Goal: Book appointment/travel/reservation

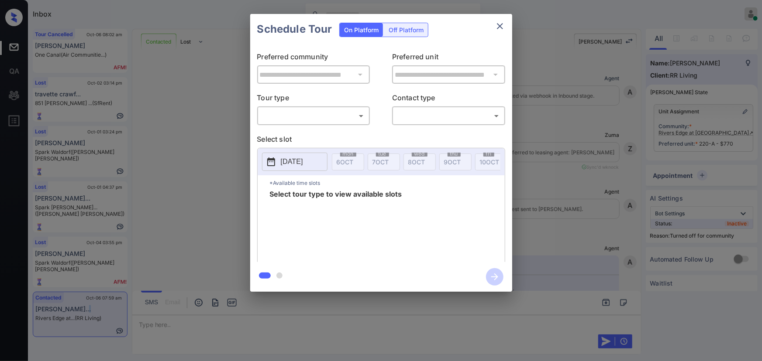
scroll to position [1093, 0]
click at [335, 117] on body "Inbox Kenneth Umali Online Set yourself offline Set yourself on break Profile S…" at bounding box center [381, 180] width 762 height 361
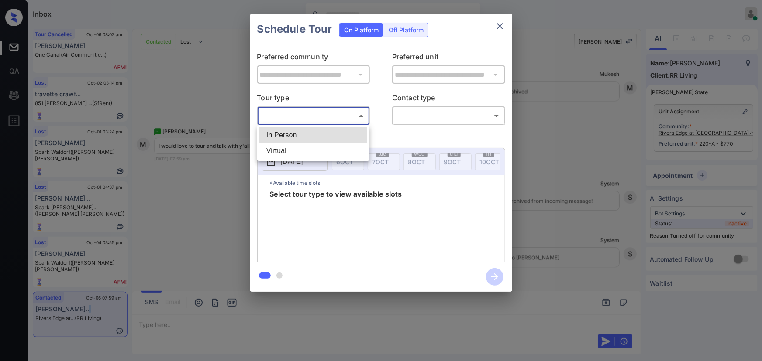
click at [304, 135] on li "In Person" at bounding box center [313, 135] width 108 height 16
type input "********"
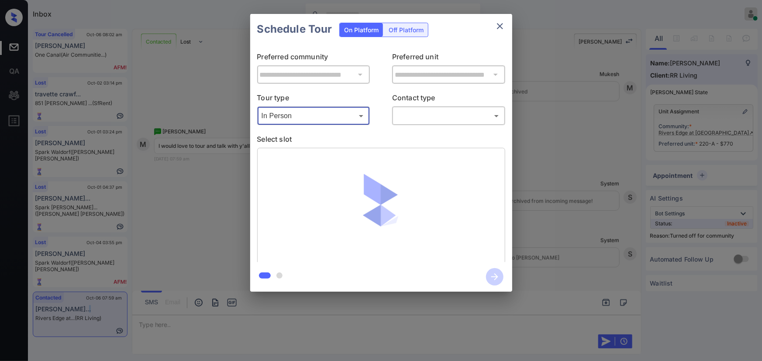
click at [434, 114] on body "Inbox Kenneth Umali Online Set yourself offline Set yourself on break Profile S…" at bounding box center [381, 180] width 762 height 361
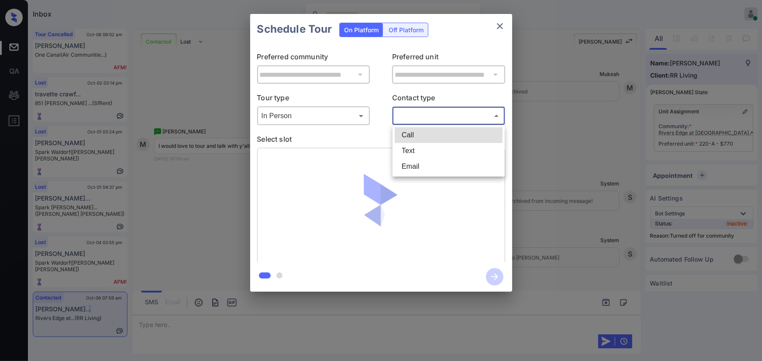
click at [409, 151] on li "Text" at bounding box center [449, 151] width 108 height 16
type input "****"
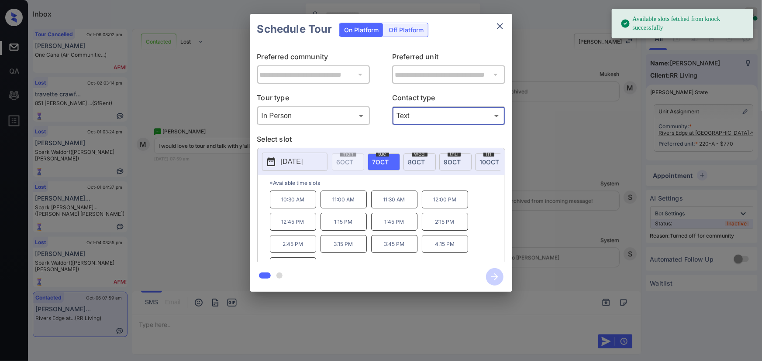
click at [418, 161] on span "[DATE]" at bounding box center [416, 161] width 17 height 7
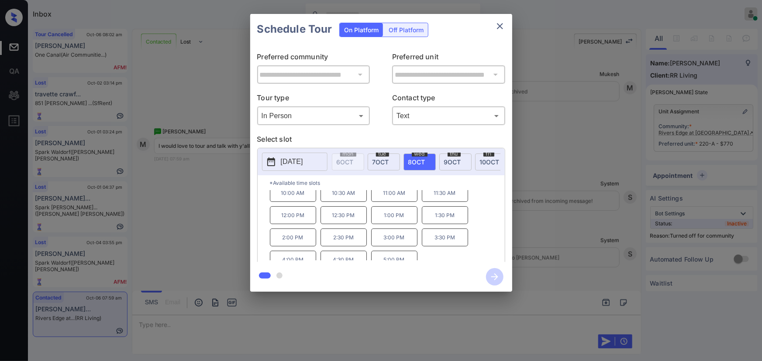
scroll to position [0, 0]
drag, startPoint x: 303, startPoint y: 251, endPoint x: 278, endPoint y: 204, distance: 53.3
click at [279, 203] on div "10:00 AM 10:30 AM 11:00 AM 11:30 AM 12:00 PM 12:30 PM 1:00 PM 1:30 PM 2:00 PM 2…" at bounding box center [387, 226] width 235 height 70
copy div "10:00 AM 10:30 AM 11:00 AM 11:30 AM 12:00 PM 12:30 PM 1:00 PM 1:30 PM 2:00 PM"
click at [341, 321] on div at bounding box center [381, 180] width 762 height 361
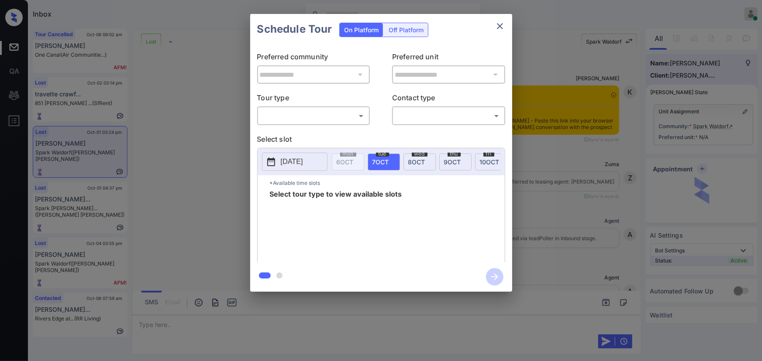
scroll to position [2959, 0]
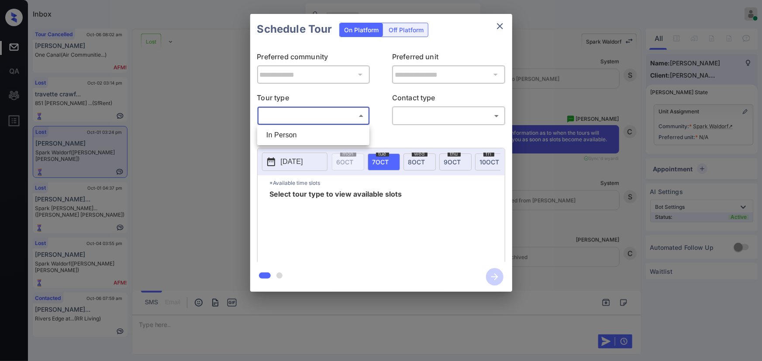
click at [335, 120] on body "Inbox [PERSON_NAME] Online Set yourself offline Set yourself on break Profile S…" at bounding box center [381, 180] width 762 height 361
click at [312, 131] on li "In Person" at bounding box center [313, 135] width 108 height 16
type input "********"
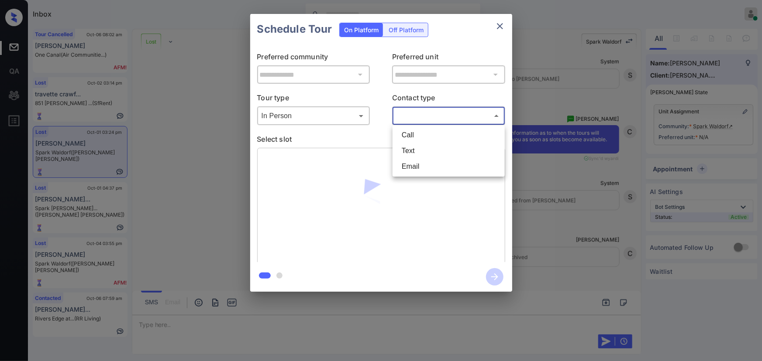
click at [447, 114] on body "Inbox Kenneth Umali Online Set yourself offline Set yourself on break Profile S…" at bounding box center [381, 180] width 762 height 361
click at [407, 151] on li "Text" at bounding box center [449, 151] width 108 height 16
type input "****"
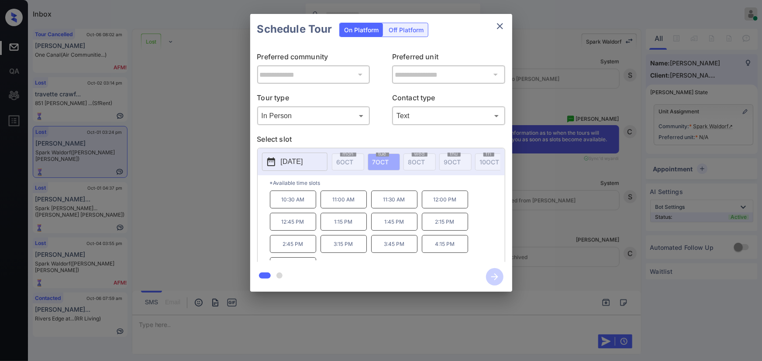
click at [288, 164] on p "[DATE]" at bounding box center [292, 162] width 22 height 10
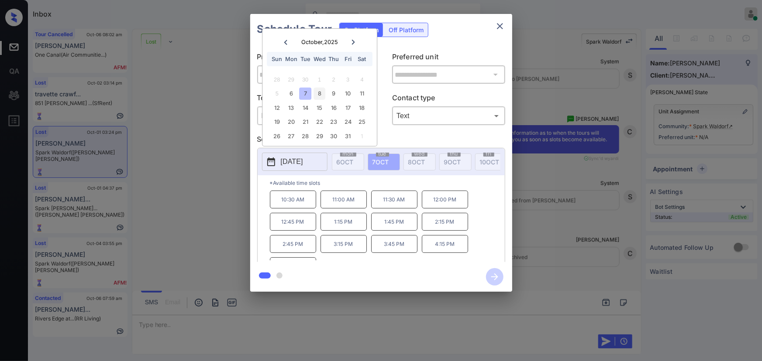
click at [322, 92] on div "8" at bounding box center [319, 94] width 12 height 12
click at [336, 93] on div "9" at bounding box center [334, 94] width 12 height 12
drag, startPoint x: 348, startPoint y: 91, endPoint x: 354, endPoint y: 110, distance: 19.3
click at [350, 91] on div "10" at bounding box center [348, 94] width 12 height 12
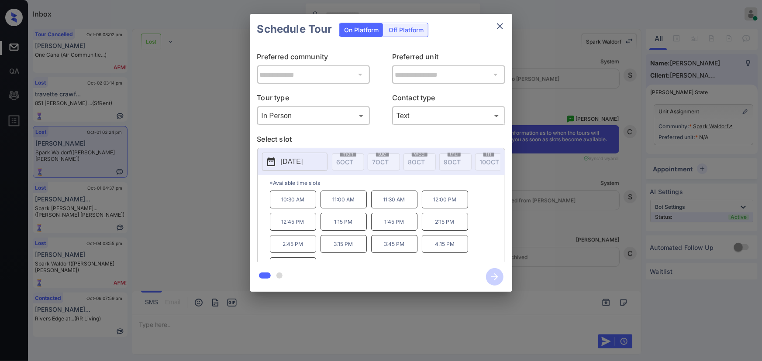
drag, startPoint x: 369, startPoint y: 213, endPoint x: 382, endPoint y: 213, distance: 12.7
click at [370, 213] on div "10:30 AM 11:00 AM 11:30 AM 12:00 PM 12:45 PM 1:15 PM 1:45 PM 2:15 PM 2:45 PM 3:…" at bounding box center [387, 226] width 235 height 70
click at [388, 209] on p "11:30 AM" at bounding box center [394, 200] width 46 height 18
click at [500, 21] on icon "close" at bounding box center [500, 26] width 10 height 10
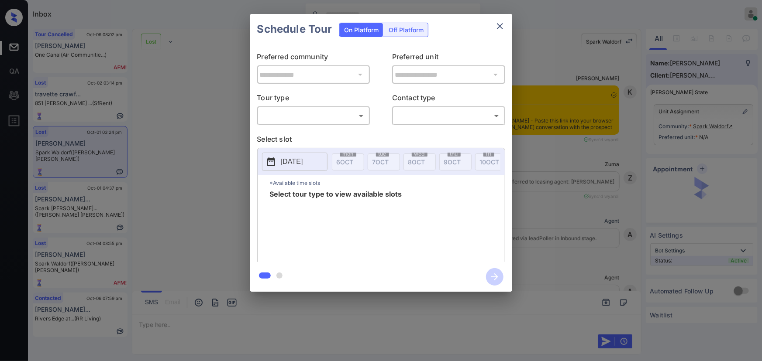
scroll to position [2959, 0]
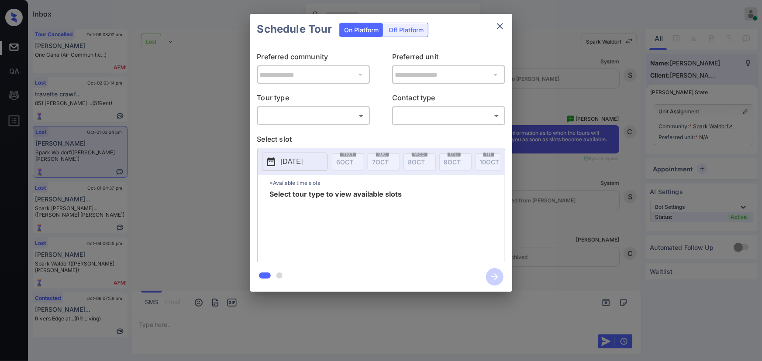
click at [317, 115] on body "Inbox Kenneth Umali Online Set yourself offline Set yourself on break Profile S…" at bounding box center [381, 180] width 762 height 361
drag, startPoint x: 296, startPoint y: 138, endPoint x: 312, endPoint y: 135, distance: 16.4
click at [297, 138] on li "In Person" at bounding box center [313, 135] width 108 height 16
type input "********"
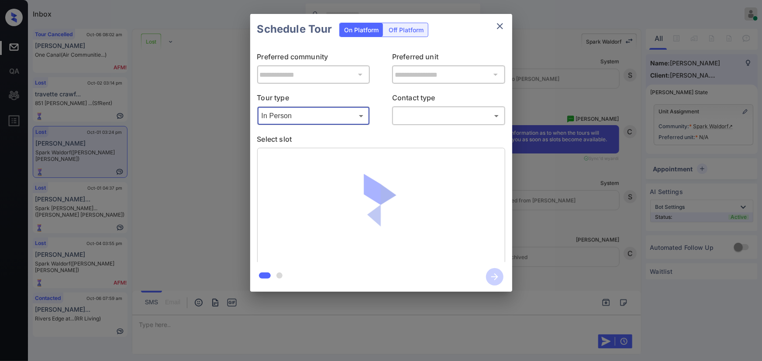
click at [411, 118] on body "Inbox Kenneth Umali Online Set yourself offline Set yourself on break Profile S…" at bounding box center [381, 180] width 762 height 361
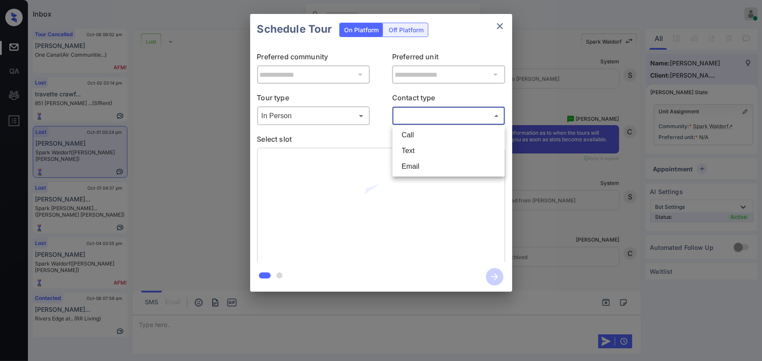
click at [407, 150] on li "Text" at bounding box center [449, 151] width 108 height 16
type input "****"
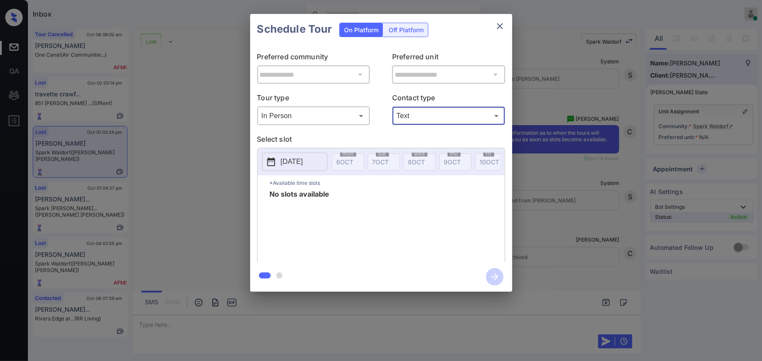
click at [501, 26] on icon "close" at bounding box center [500, 26] width 10 height 10
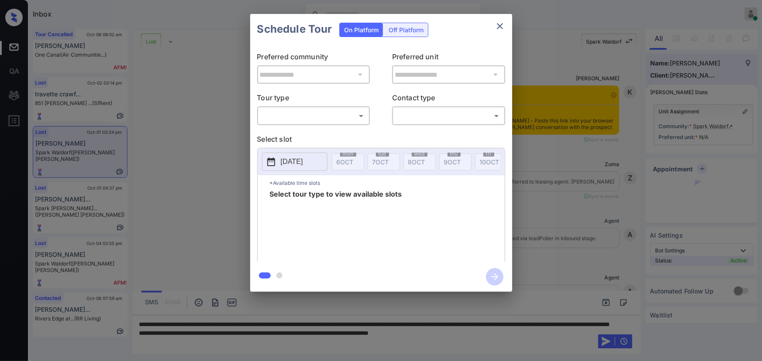
scroll to position [2959, 0]
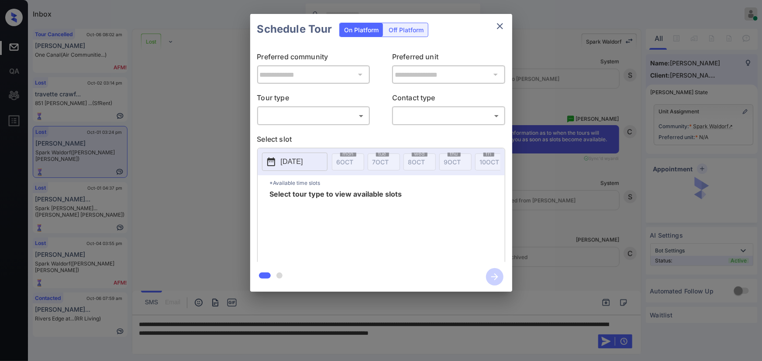
click at [334, 118] on body "Inbox Kenneth Umali Online Set yourself offline Set yourself on break Profile S…" at bounding box center [381, 180] width 762 height 361
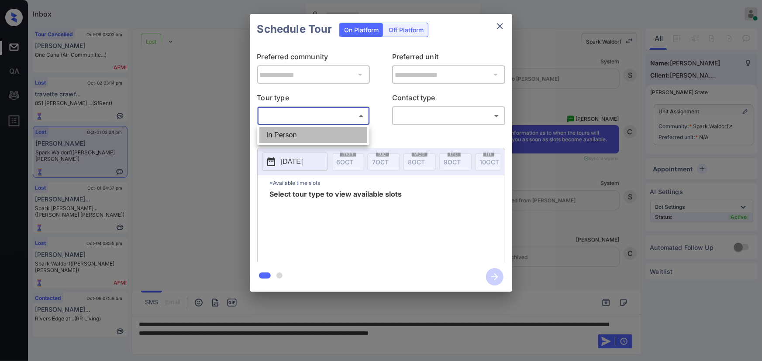
drag, startPoint x: 314, startPoint y: 135, endPoint x: 416, endPoint y: 124, distance: 103.1
click at [314, 135] on li "In Person" at bounding box center [313, 135] width 108 height 16
type input "********"
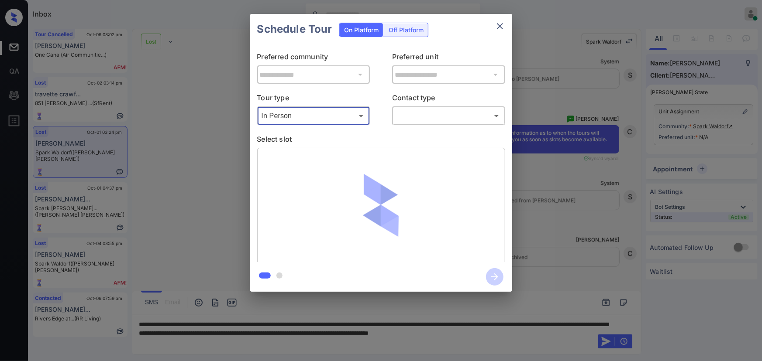
click at [424, 118] on body "Inbox Kenneth Umali Online Set yourself offline Set yourself on break Profile S…" at bounding box center [381, 180] width 762 height 361
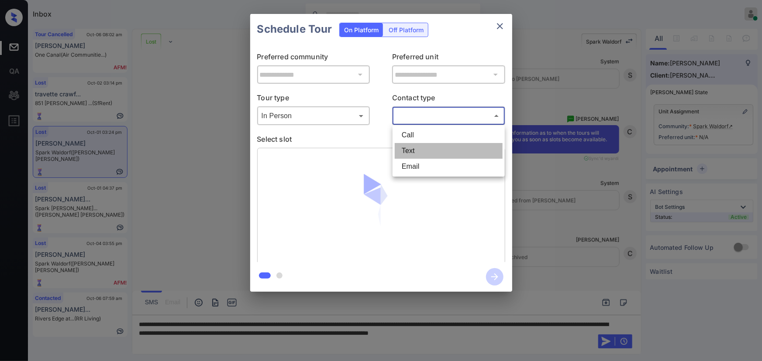
click at [409, 148] on li "Text" at bounding box center [449, 151] width 108 height 16
type input "****"
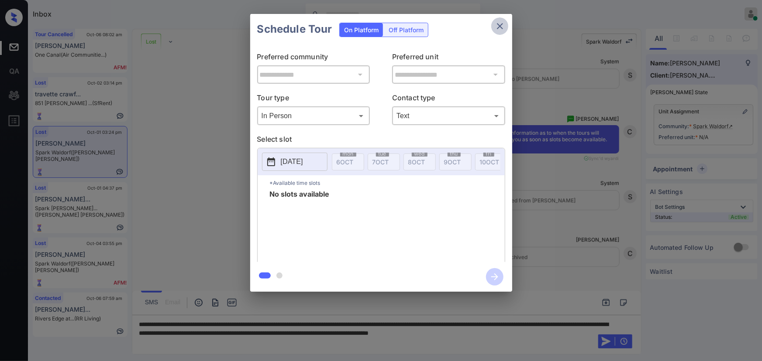
click at [501, 28] on icon "close" at bounding box center [500, 26] width 6 height 6
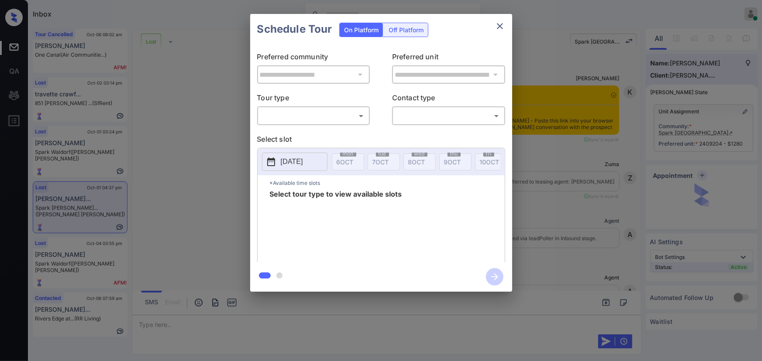
scroll to position [2029, 0]
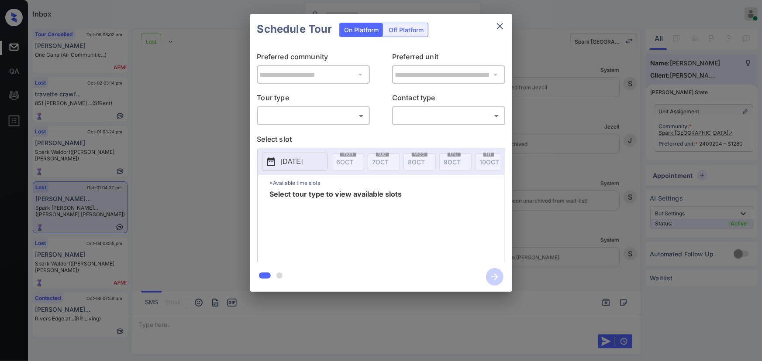
click at [317, 111] on body "Inbox [PERSON_NAME] Online Set yourself offline Set yourself on break Profile S…" at bounding box center [381, 180] width 762 height 361
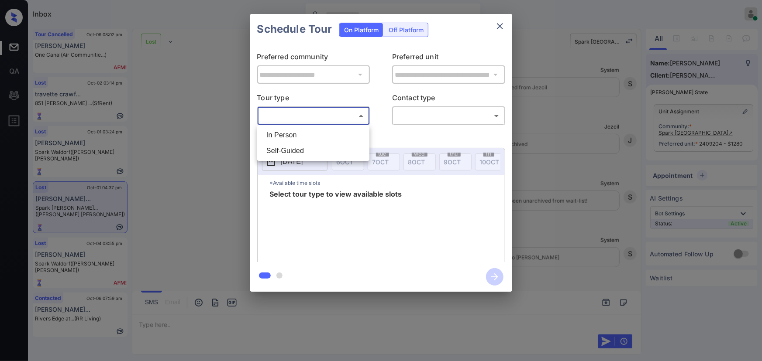
drag, startPoint x: 307, startPoint y: 134, endPoint x: 374, endPoint y: 132, distance: 66.4
click at [310, 134] on li "In Person" at bounding box center [313, 135] width 108 height 16
type input "********"
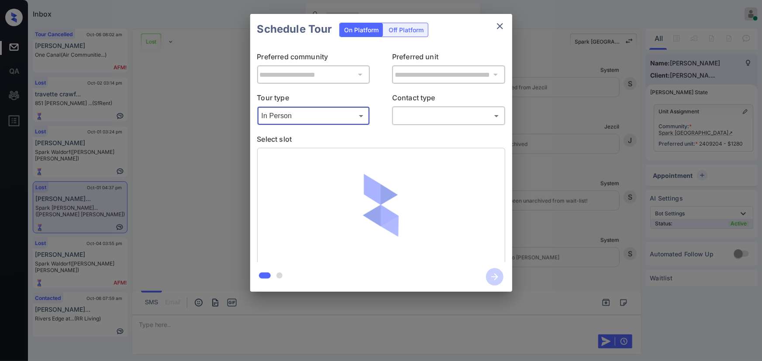
click at [428, 121] on body "Inbox [PERSON_NAME] Online Set yourself offline Set yourself on break Profile S…" at bounding box center [381, 180] width 762 height 361
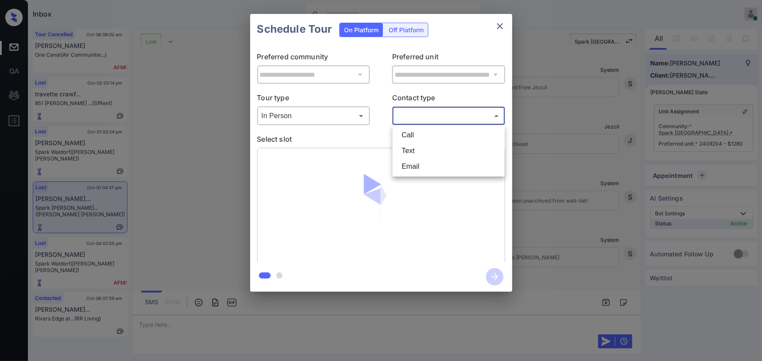
click at [418, 149] on li "Text" at bounding box center [449, 151] width 108 height 16
type input "****"
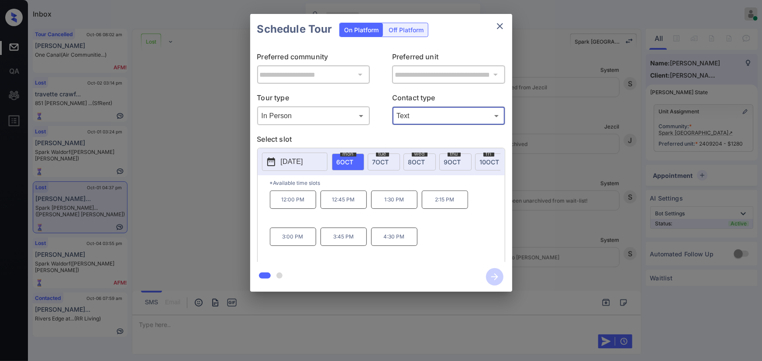
click at [401, 206] on p "1:30 PM" at bounding box center [394, 200] width 46 height 18
click at [582, 188] on div "**********" at bounding box center [381, 153] width 762 height 306
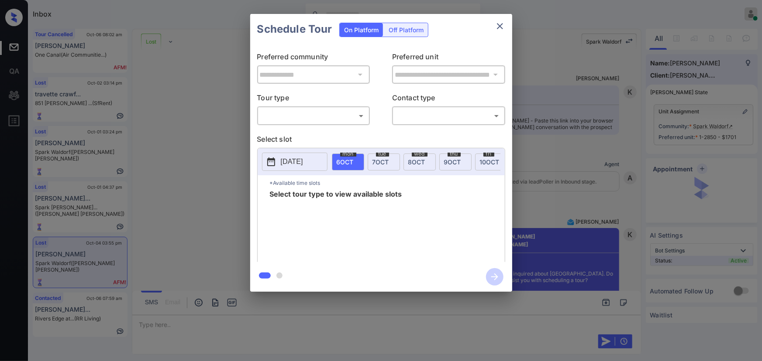
scroll to position [3137, 0]
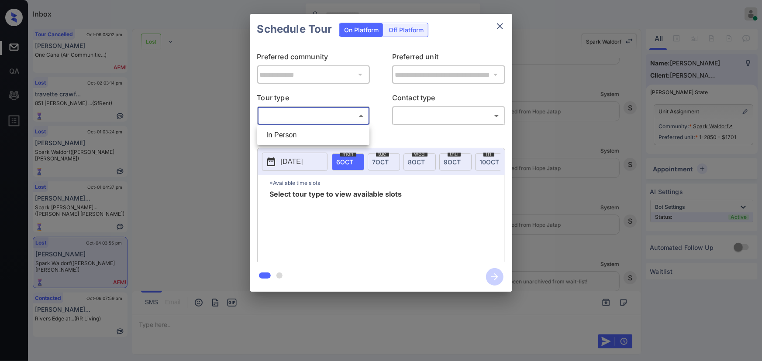
click at [327, 117] on body "Inbox Kenneth Umali Online Set yourself offline Set yourself on break Profile S…" at bounding box center [381, 180] width 762 height 361
click at [310, 134] on li "In Person" at bounding box center [313, 135] width 108 height 16
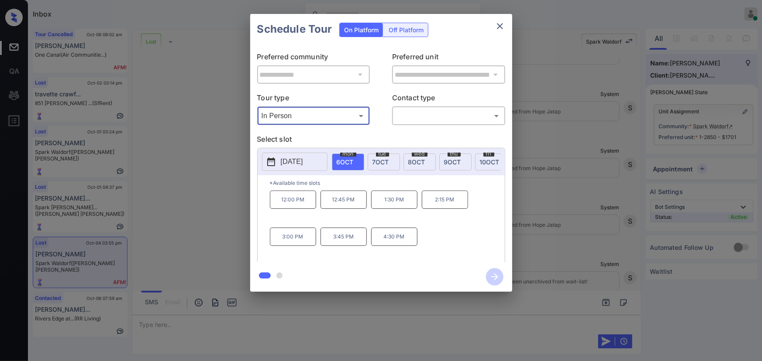
type input "********"
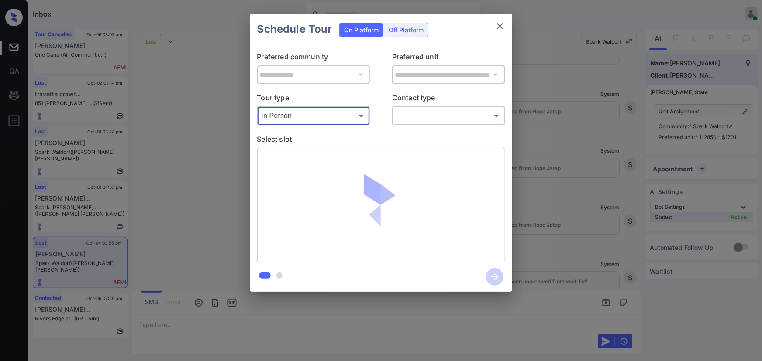
click at [408, 116] on body "Inbox Kenneth Umali Online Set yourself offline Set yourself on break Profile S…" at bounding box center [381, 180] width 762 height 361
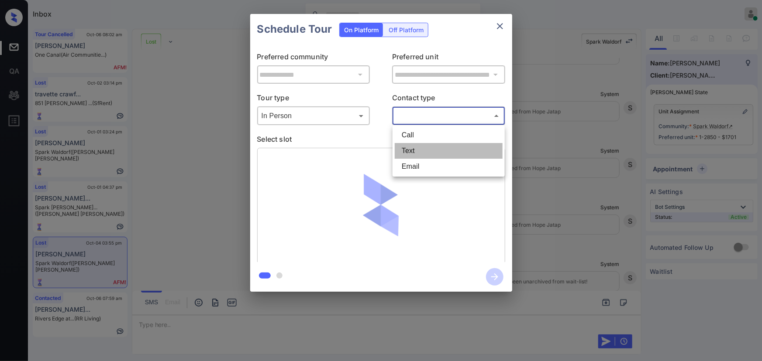
click at [406, 151] on li "Text" at bounding box center [449, 151] width 108 height 16
type input "****"
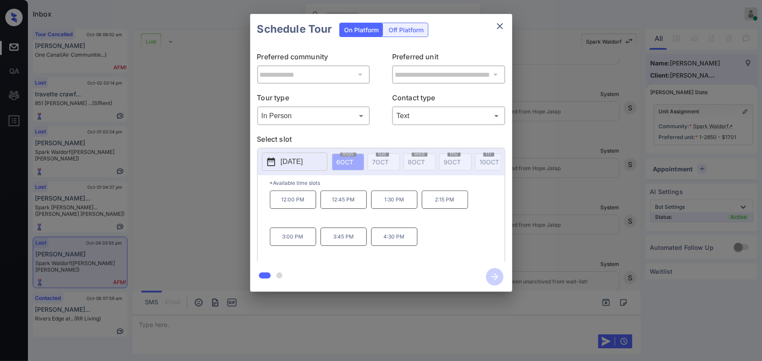
click at [344, 205] on p "12:45 PM" at bounding box center [343, 200] width 46 height 18
click at [396, 204] on p "1:30 PM" at bounding box center [394, 200] width 46 height 18
drag, startPoint x: 415, startPoint y: 157, endPoint x: 438, endPoint y: 157, distance: 23.1
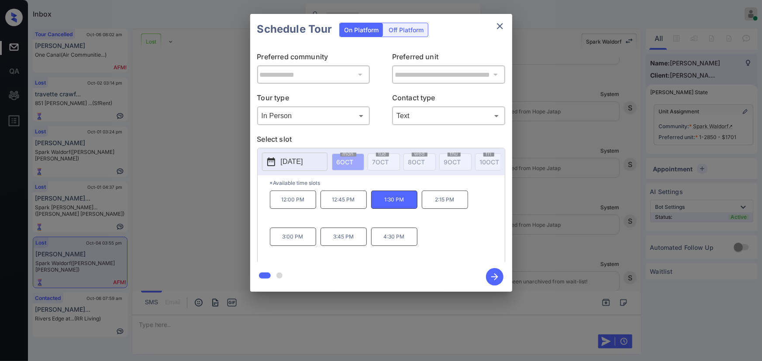
click at [502, 26] on icon "close" at bounding box center [500, 26] width 10 height 10
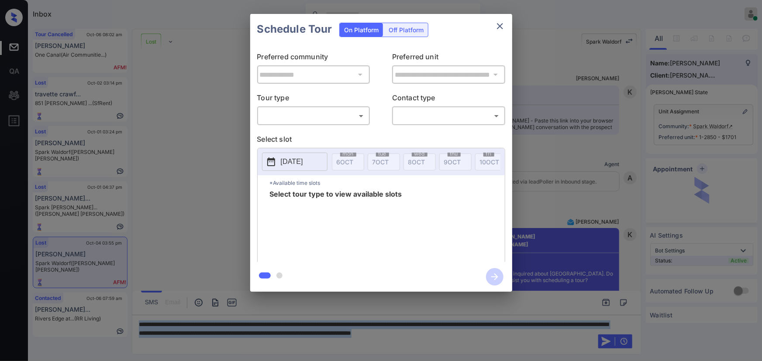
scroll to position [3137, 0]
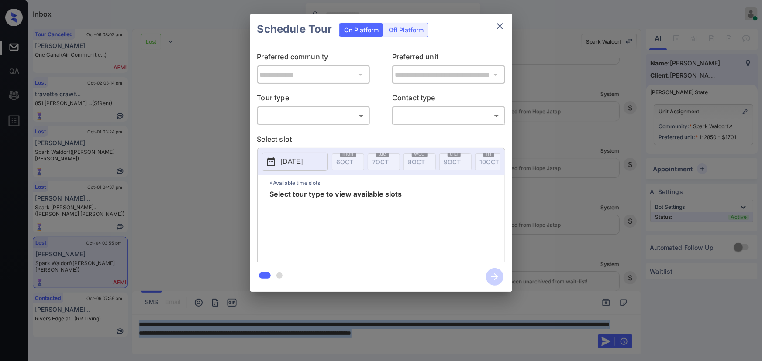
click at [327, 110] on body "Inbox [PERSON_NAME] Online Set yourself offline Set yourself on break Profile S…" at bounding box center [381, 180] width 762 height 361
drag, startPoint x: 323, startPoint y: 140, endPoint x: 371, endPoint y: 130, distance: 49.1
click at [323, 140] on li "In Person" at bounding box center [313, 135] width 108 height 16
type input "********"
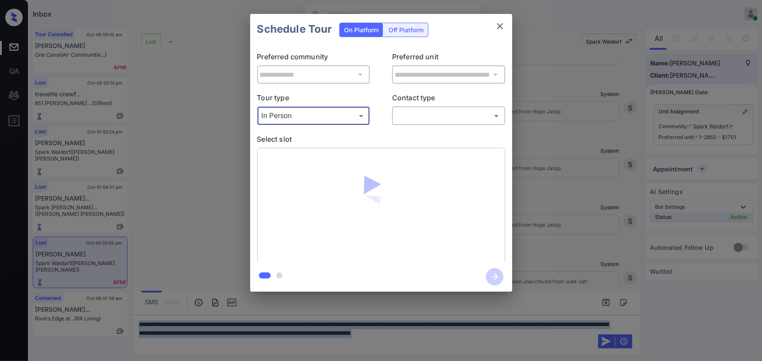
click at [446, 110] on body "Inbox [PERSON_NAME] Online Set yourself offline Set yourself on break Profile S…" at bounding box center [381, 180] width 762 height 361
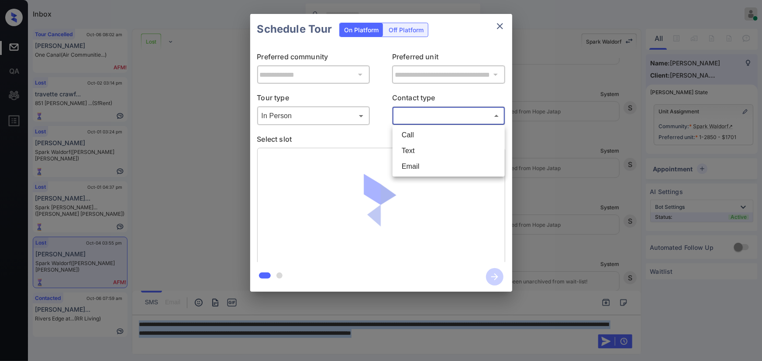
click at [422, 150] on li "Text" at bounding box center [449, 151] width 108 height 16
type input "****"
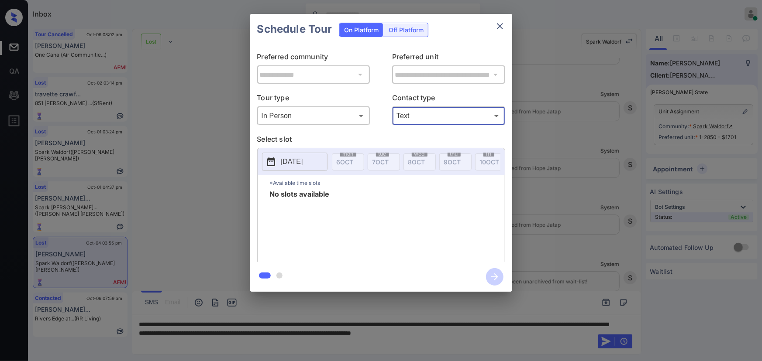
click at [584, 225] on div "**********" at bounding box center [381, 153] width 762 height 306
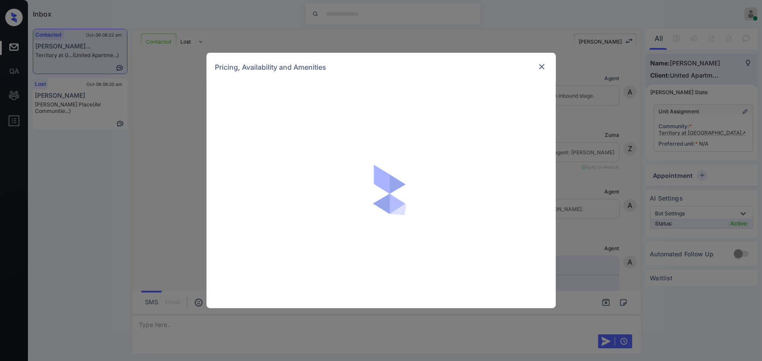
scroll to position [676, 0]
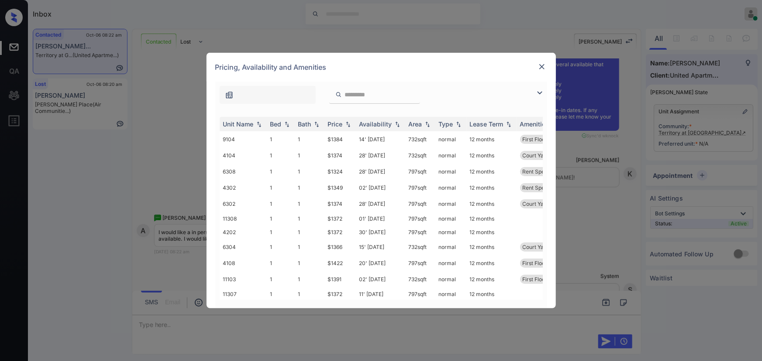
click at [539, 92] on img at bounding box center [539, 93] width 10 height 10
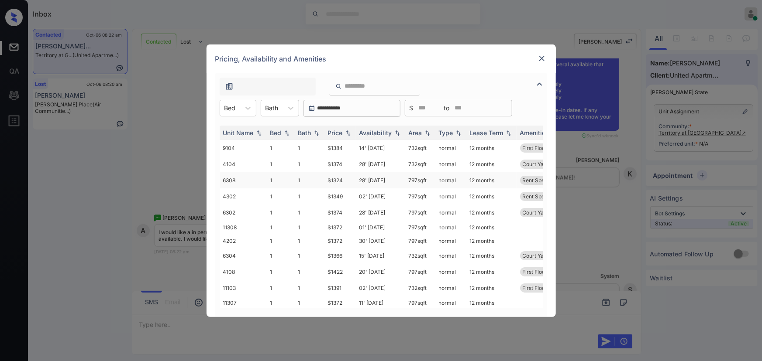
click at [237, 182] on td "6308" at bounding box center [243, 180] width 47 height 16
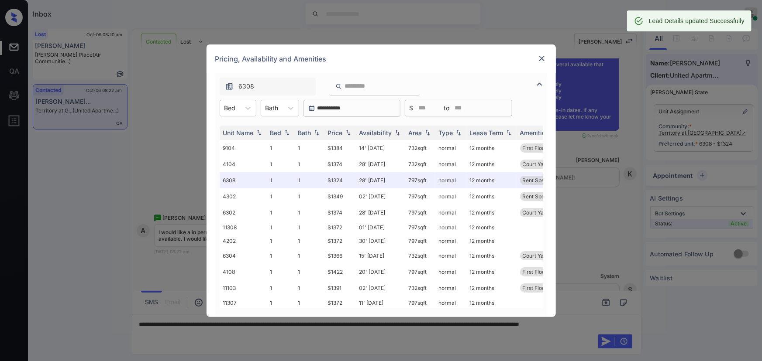
click at [541, 57] on img at bounding box center [541, 58] width 9 height 9
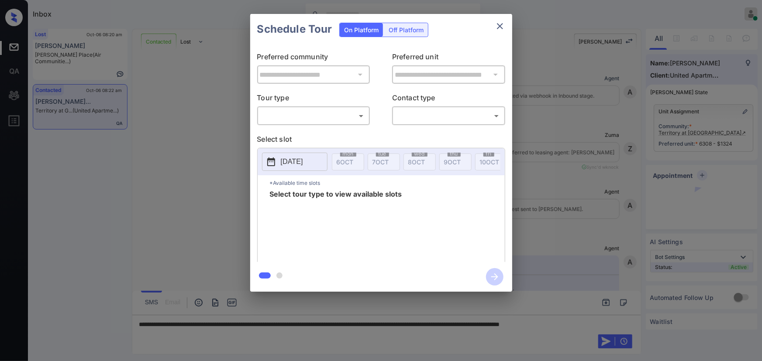
scroll to position [1069, 0]
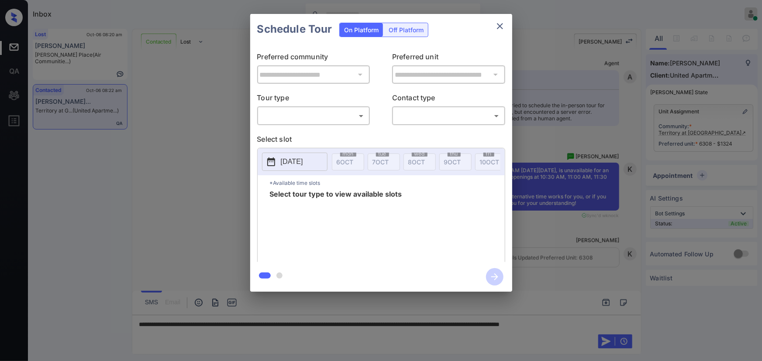
click at [323, 114] on body "Inbox [PERSON_NAME] Online Set yourself offline Set yourself on break Profile S…" at bounding box center [381, 180] width 762 height 361
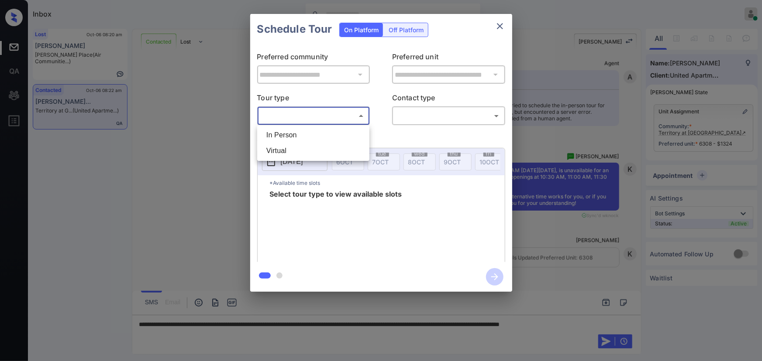
drag, startPoint x: 306, startPoint y: 135, endPoint x: 334, endPoint y: 135, distance: 27.1
click at [307, 135] on li "In Person" at bounding box center [313, 135] width 108 height 16
type input "********"
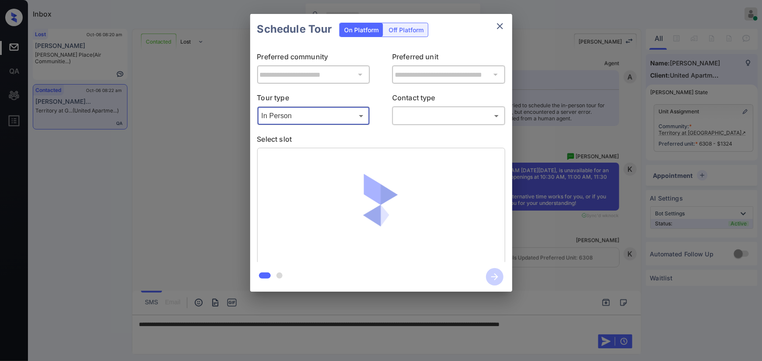
click at [410, 121] on body "Inbox [PERSON_NAME] Online Set yourself offline Set yourself on break Profile S…" at bounding box center [381, 180] width 762 height 361
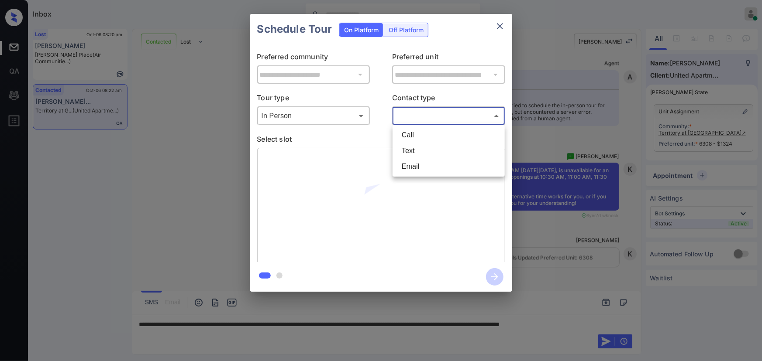
click at [403, 150] on li "Text" at bounding box center [449, 151] width 108 height 16
type input "****"
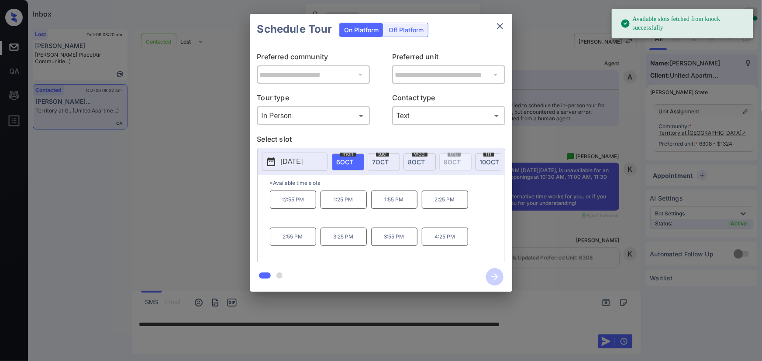
click at [419, 159] on span "[DATE]" at bounding box center [416, 161] width 17 height 7
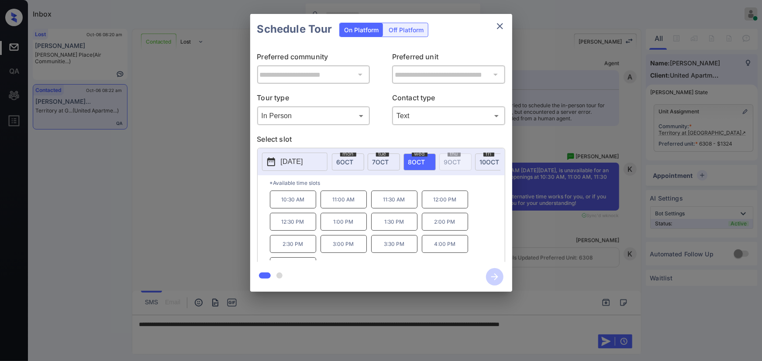
click at [390, 205] on p "11:30 AM" at bounding box center [394, 200] width 46 height 18
click at [558, 243] on div "**********" at bounding box center [381, 153] width 762 height 306
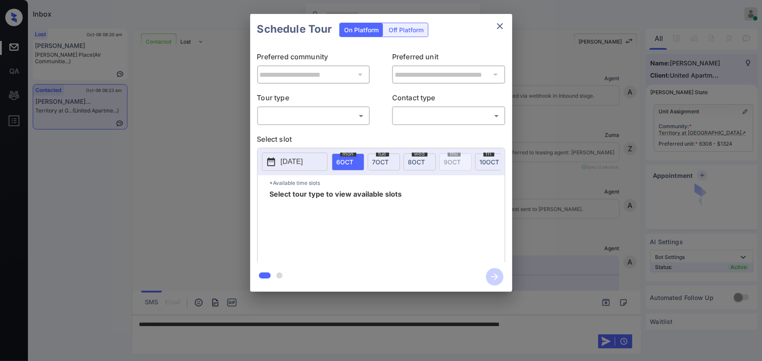
scroll to position [1126, 0]
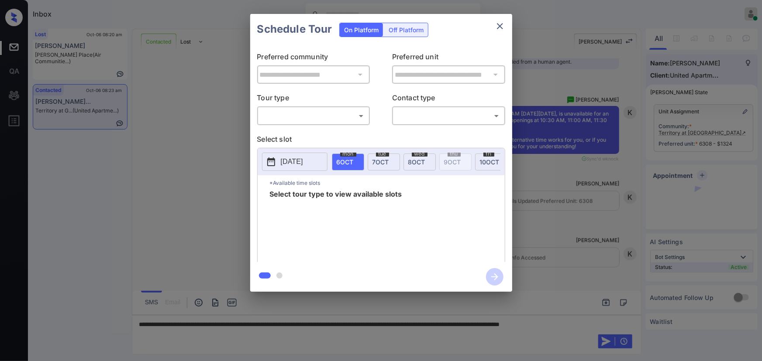
click at [351, 120] on body "Inbox Kenneth Umali Online Set yourself offline Set yourself on break Profile S…" at bounding box center [381, 180] width 762 height 361
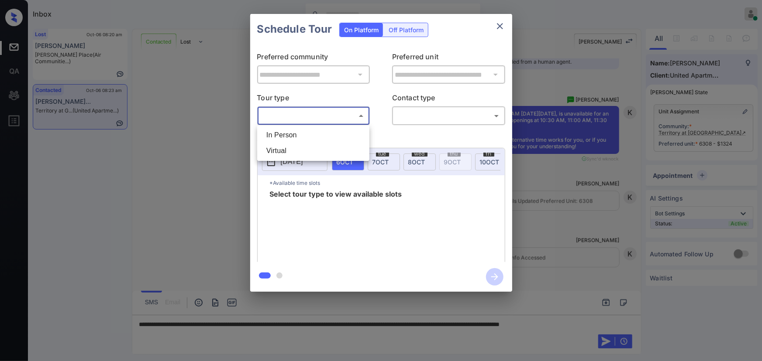
drag, startPoint x: 313, startPoint y: 134, endPoint x: 370, endPoint y: 135, distance: 56.8
click at [319, 134] on li "In Person" at bounding box center [313, 135] width 108 height 16
type input "********"
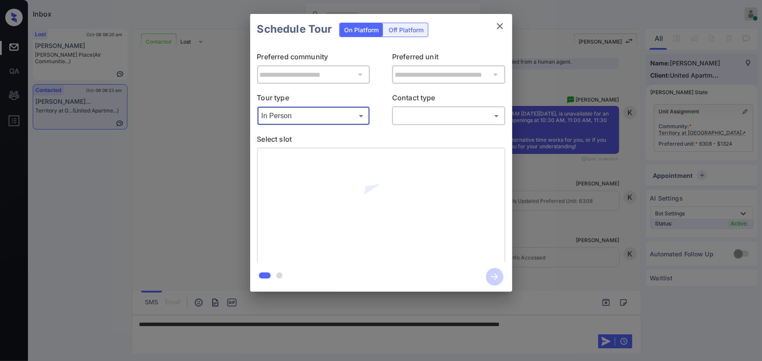
click at [439, 123] on body "Inbox Kenneth Umali Online Set yourself offline Set yourself on break Profile S…" at bounding box center [381, 180] width 762 height 361
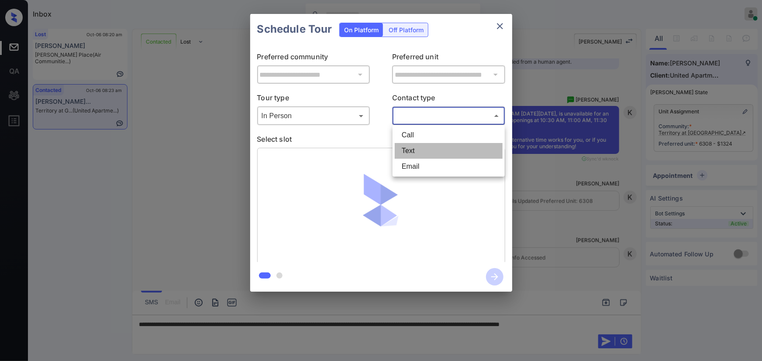
click at [415, 151] on li "Text" at bounding box center [449, 151] width 108 height 16
type input "****"
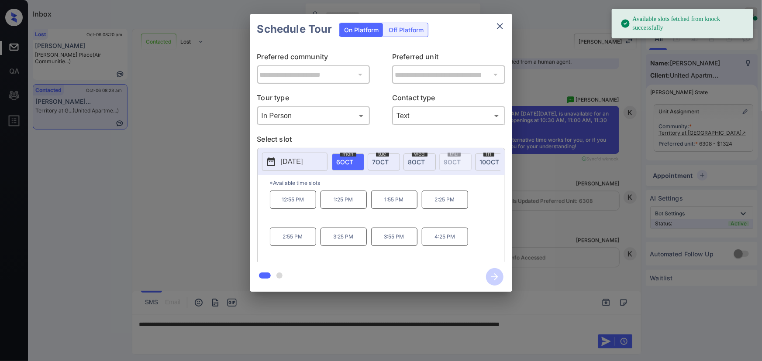
click at [425, 158] on div "wed 8 OCT" at bounding box center [419, 162] width 32 height 17
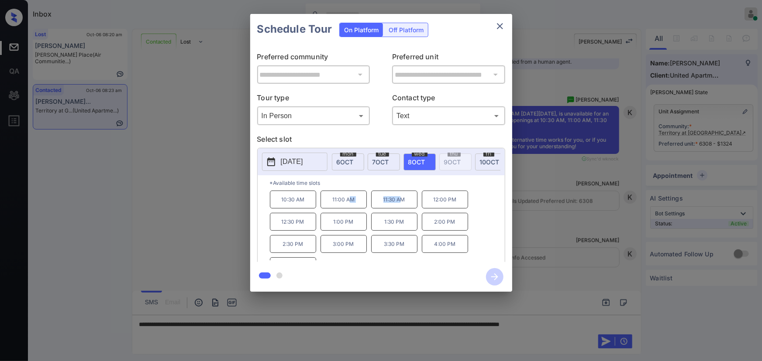
drag, startPoint x: 349, startPoint y: 204, endPoint x: 402, endPoint y: 208, distance: 52.5
click at [402, 208] on div "10:30 AM 11:00 AM 11:30 AM 12:00 PM 12:30 PM 1:00 PM 1:30 PM 2:00 PM 2:30 PM 3:…" at bounding box center [387, 226] width 235 height 70
click at [402, 206] on p "11:30 AM" at bounding box center [394, 200] width 46 height 18
click at [477, 208] on div "10:30 AM 11:00 AM 11:30 AM 12:00 PM 12:30 PM 1:00 PM 1:30 PM 2:00 PM 2:30 PM 3:…" at bounding box center [387, 226] width 235 height 70
click at [408, 205] on p "11:30 AM" at bounding box center [394, 200] width 46 height 18
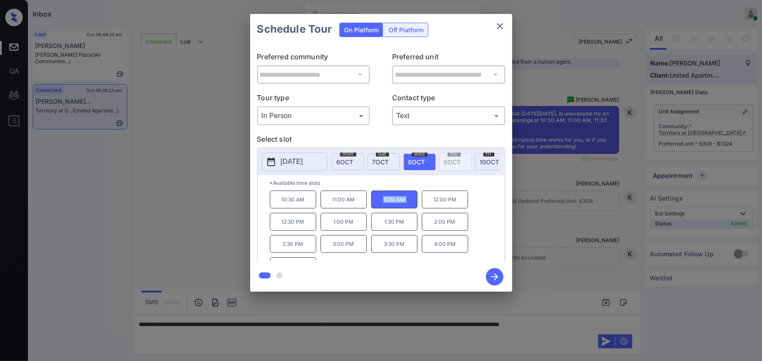
drag, startPoint x: 408, startPoint y: 205, endPoint x: 358, endPoint y: 200, distance: 50.0
click at [360, 201] on div "10:30 AM 11:00 AM 11:30 AM 12:00 PM 12:30 PM 1:00 PM 1:30 PM 2:00 PM 2:30 PM 3:…" at bounding box center [387, 226] width 235 height 70
copy div "11:00 AM 11:30 AM"
drag, startPoint x: 325, startPoint y: 203, endPoint x: 406, endPoint y: 206, distance: 80.8
click at [406, 206] on div "10:30 AM 11:00 AM 11:30 AM 12:00 PM 12:30 PM 1:00 PM 1:30 PM 2:00 PM 2:30 PM 3:…" at bounding box center [387, 226] width 235 height 70
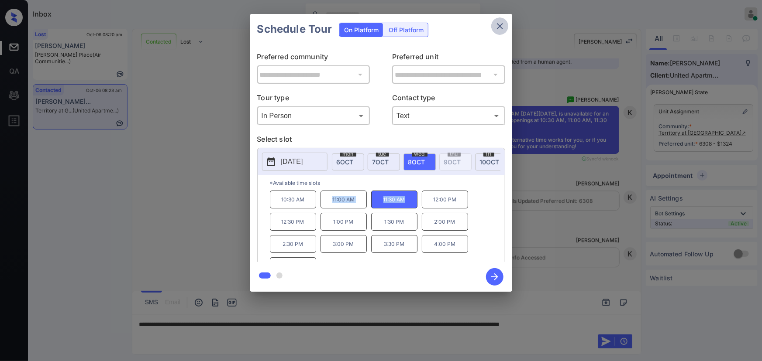
click at [498, 28] on icon "close" at bounding box center [500, 26] width 10 height 10
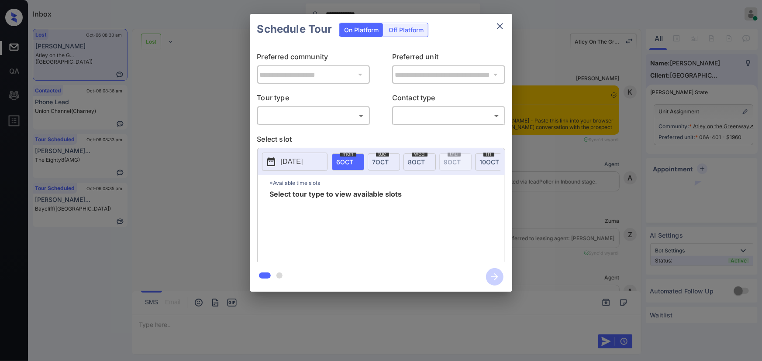
scroll to position [1314, 0]
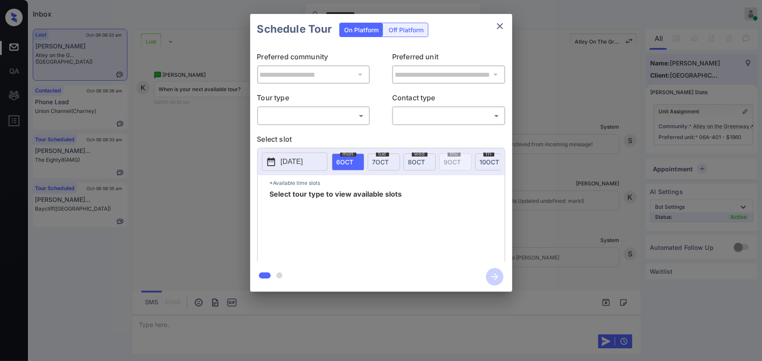
click at [335, 115] on body "**********" at bounding box center [381, 180] width 762 height 361
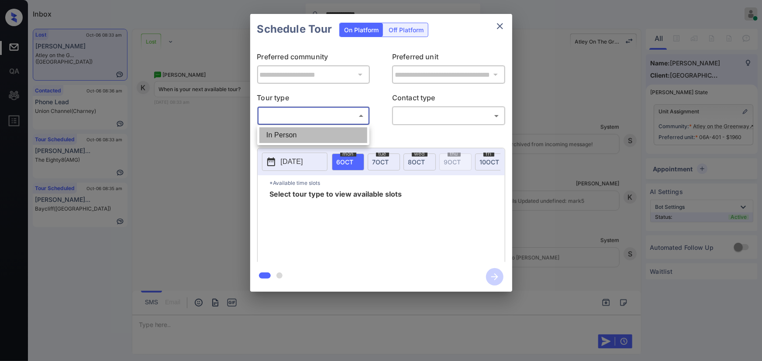
drag, startPoint x: 319, startPoint y: 141, endPoint x: 388, endPoint y: 133, distance: 69.4
click at [319, 140] on li "In Person" at bounding box center [313, 135] width 108 height 16
type input "********"
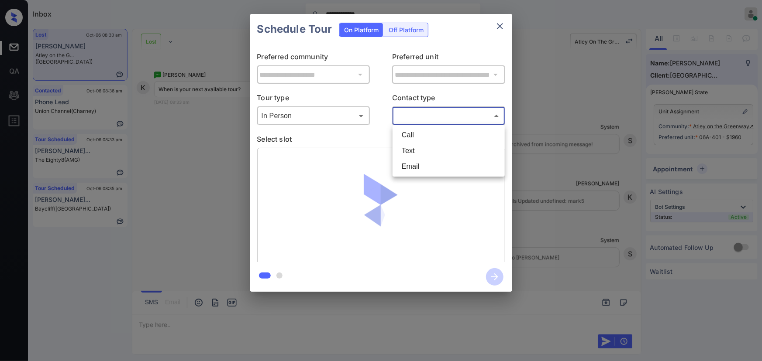
click at [414, 118] on body "**********" at bounding box center [381, 180] width 762 height 361
click at [407, 154] on li "Text" at bounding box center [449, 151] width 108 height 16
type input "****"
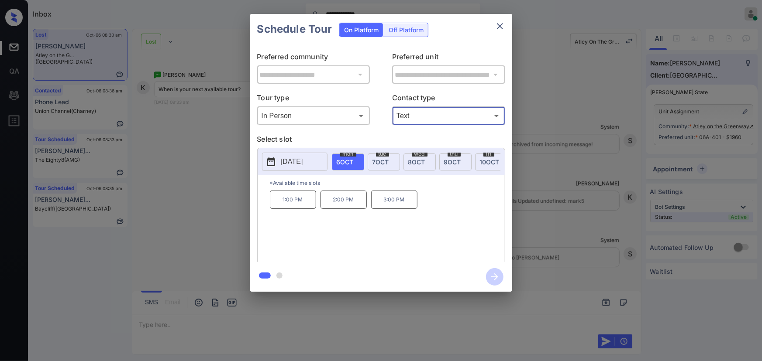
click at [233, 139] on div "**********" at bounding box center [381, 153] width 762 height 306
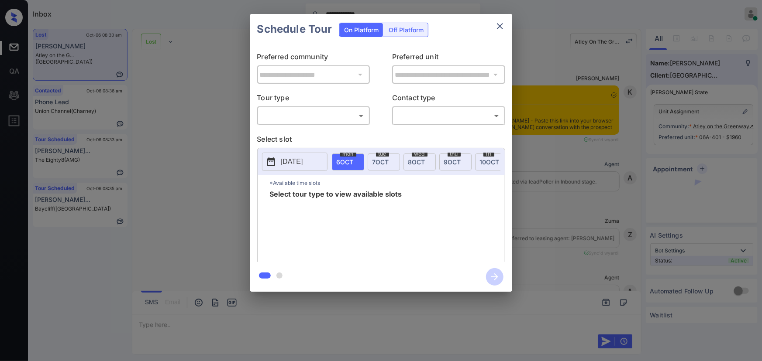
scroll to position [1049, 0]
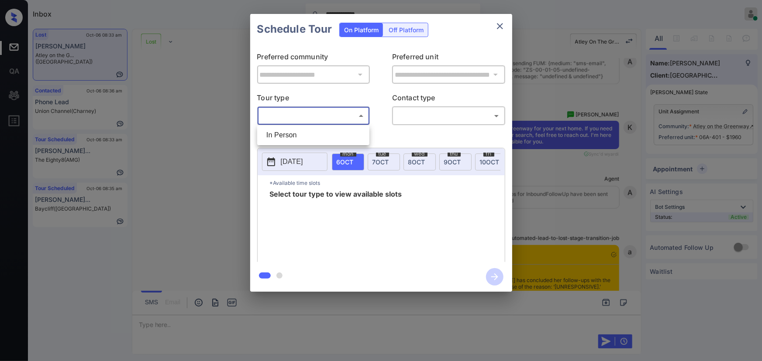
click at [337, 120] on body "**********" at bounding box center [381, 180] width 762 height 361
click at [323, 134] on li "In Person" at bounding box center [313, 135] width 108 height 16
type input "********"
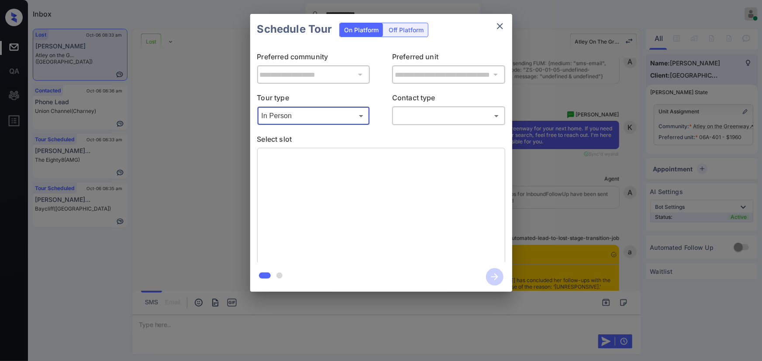
click at [428, 115] on body "**********" at bounding box center [381, 180] width 762 height 361
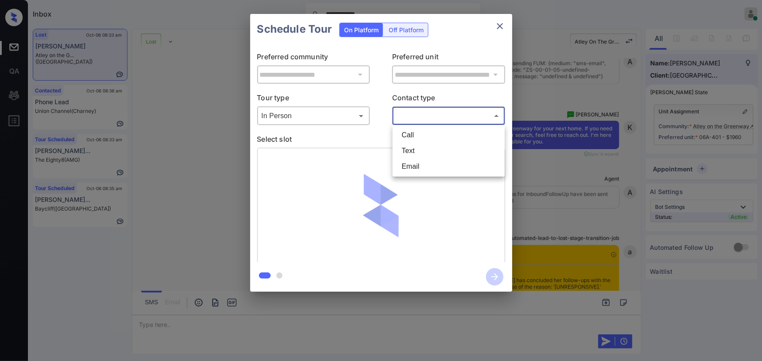
click at [416, 148] on li "Text" at bounding box center [449, 151] width 108 height 16
type input "****"
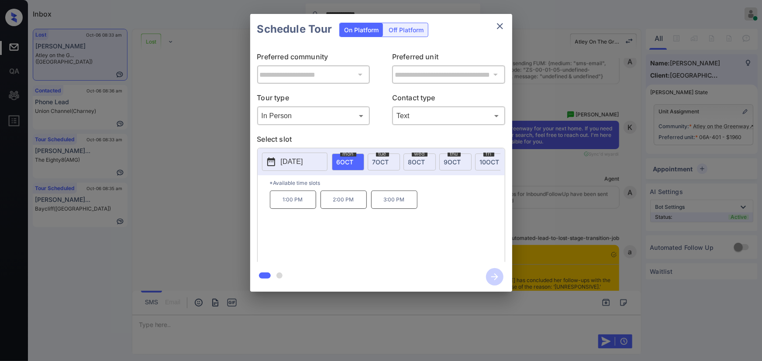
click at [377, 162] on span "[DATE]" at bounding box center [380, 161] width 17 height 7
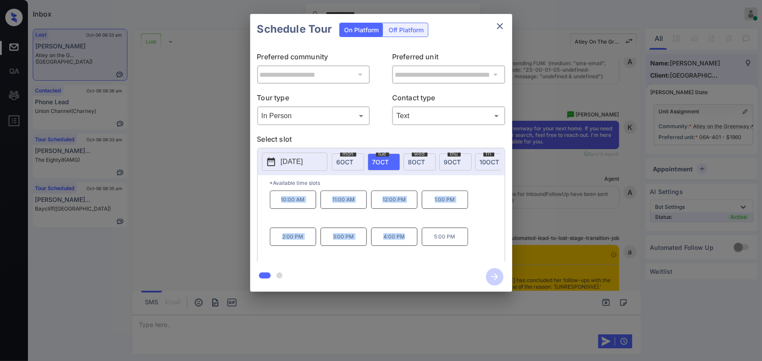
copy div "10:00 AM 11:00 AM 12:00 PM 1:00 PM 2:00 PM 3:00 PM 4:00 PM"
drag, startPoint x: 405, startPoint y: 242, endPoint x: 280, endPoint y: 210, distance: 128.3
click at [280, 210] on div "10:00 AM 11:00 AM 12:00 PM 1:00 PM 2:00 PM 3:00 PM 4:00 PM 5:00 PM" at bounding box center [387, 226] width 235 height 70
click at [217, 324] on div at bounding box center [381, 180] width 762 height 361
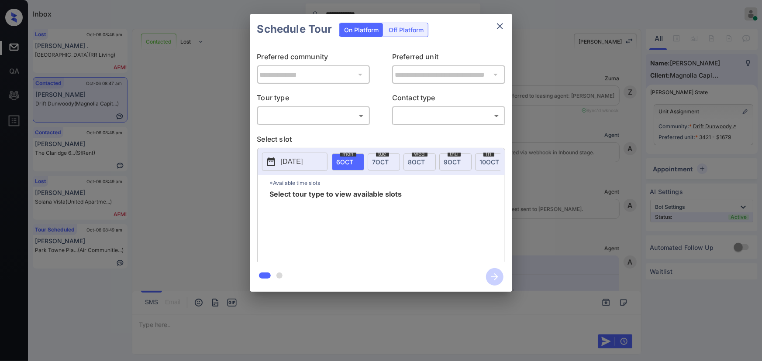
scroll to position [106, 0]
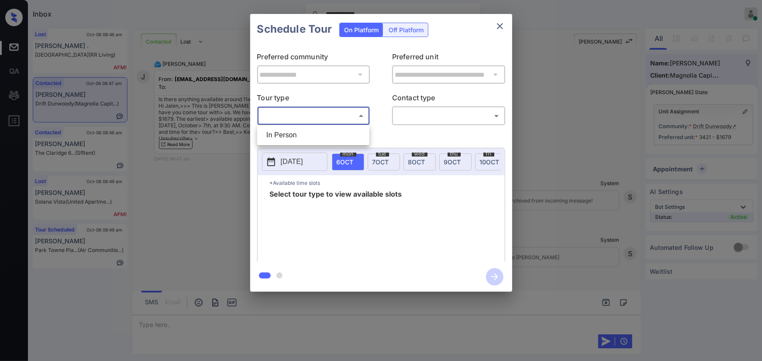
click at [319, 117] on body "**********" at bounding box center [381, 180] width 762 height 361
click at [308, 134] on li "In Person" at bounding box center [313, 135] width 108 height 16
type input "********"
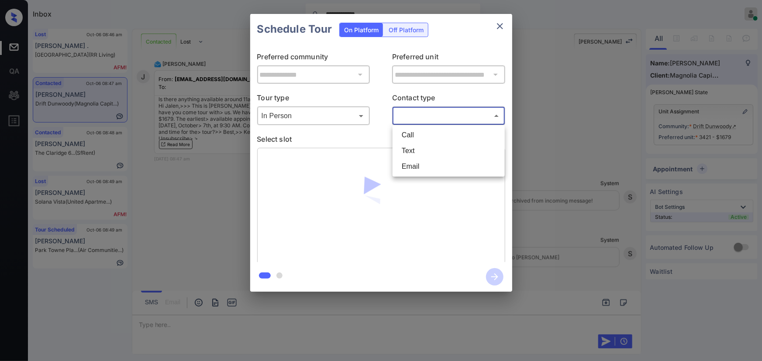
click at [419, 117] on body "**********" at bounding box center [381, 180] width 762 height 361
click at [410, 148] on li "Text" at bounding box center [449, 151] width 108 height 16
type input "****"
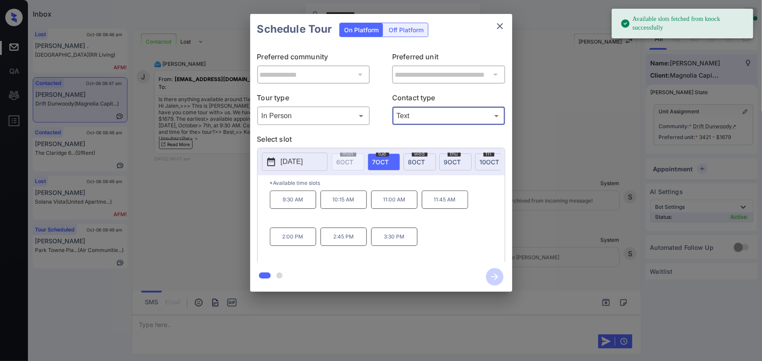
click at [388, 164] on span "[DATE]" at bounding box center [380, 161] width 17 height 7
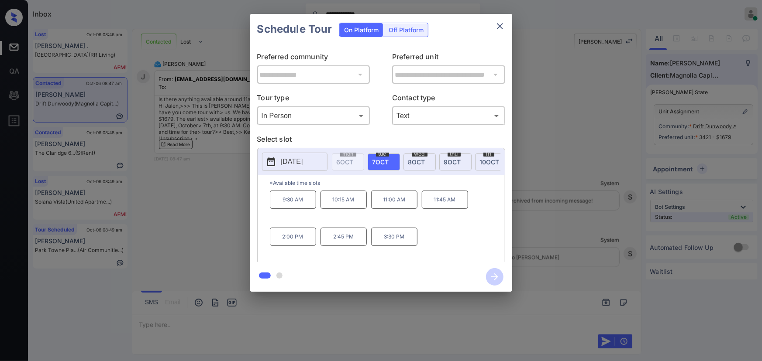
click at [406, 204] on p "11:00 AM" at bounding box center [394, 200] width 46 height 18
click at [475, 319] on div at bounding box center [381, 180] width 762 height 361
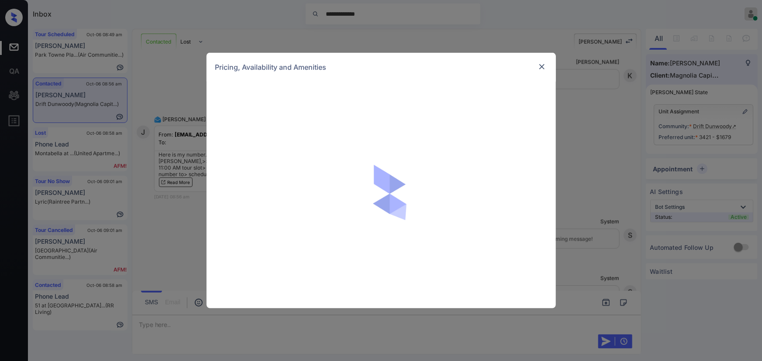
scroll to position [106, 0]
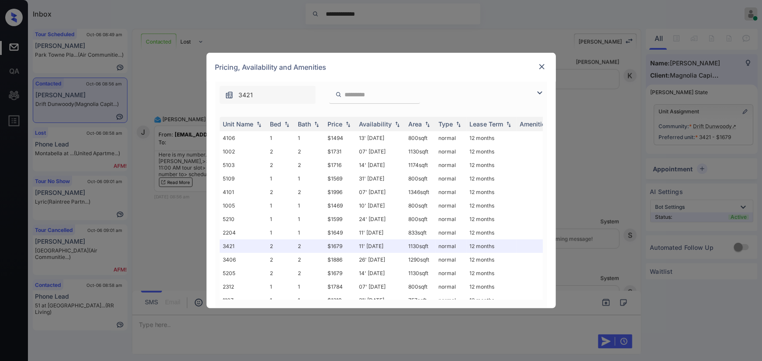
click at [544, 68] on img at bounding box center [541, 66] width 9 height 9
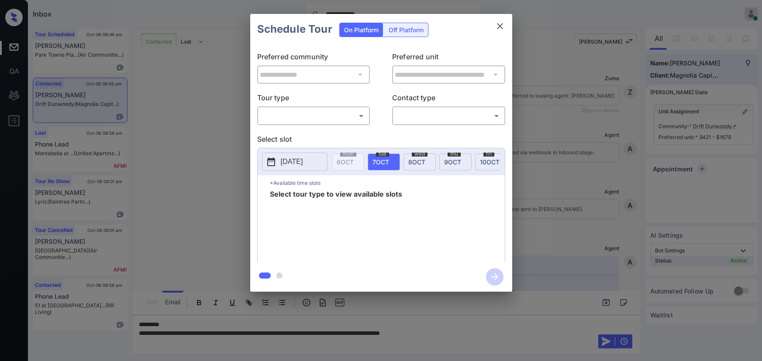
click at [311, 118] on body "**********" at bounding box center [381, 180] width 762 height 361
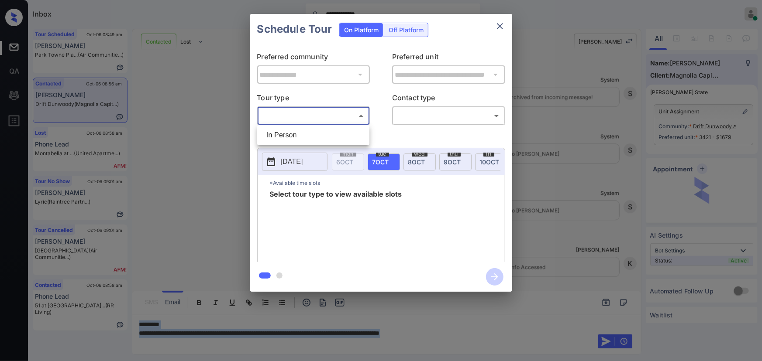
click at [304, 134] on li "In Person" at bounding box center [313, 135] width 108 height 16
type input "********"
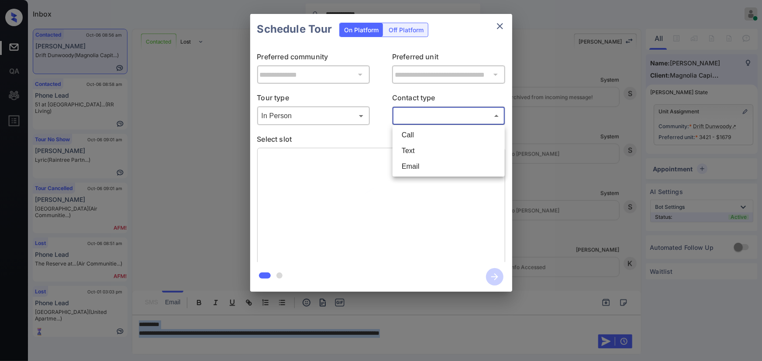
drag, startPoint x: 422, startPoint y: 112, endPoint x: 418, endPoint y: 127, distance: 14.9
click at [422, 112] on body "**********" at bounding box center [381, 180] width 762 height 361
click at [406, 147] on li "Text" at bounding box center [449, 151] width 108 height 16
type input "****"
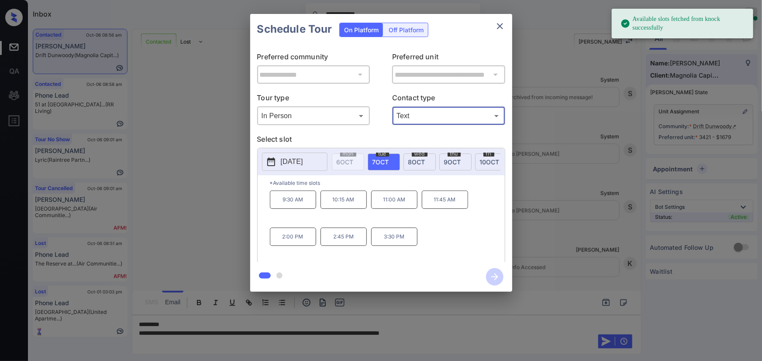
click at [381, 160] on span "[DATE]" at bounding box center [380, 161] width 17 height 7
click at [382, 201] on p "11:00 AM" at bounding box center [394, 200] width 46 height 18
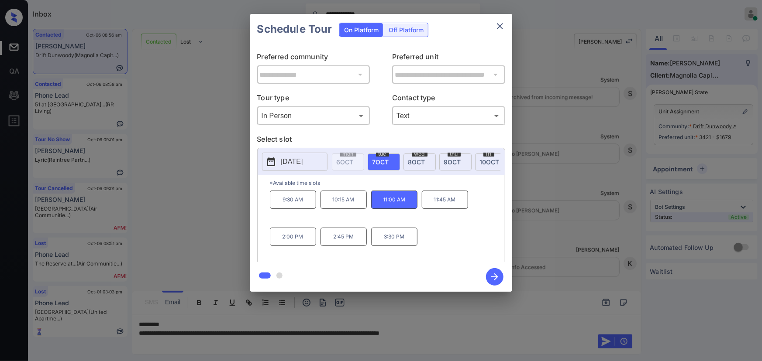
click at [485, 331] on div at bounding box center [381, 180] width 762 height 361
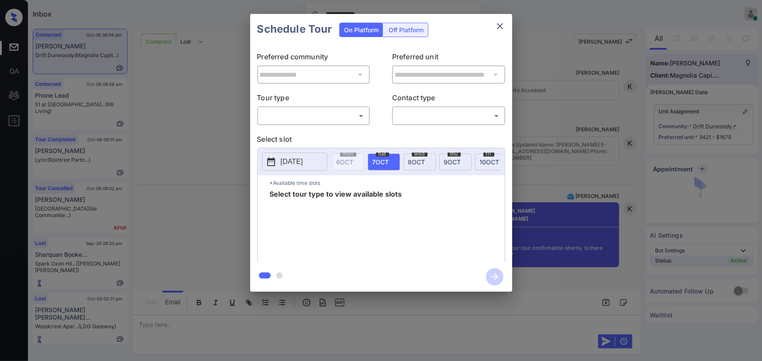
scroll to position [106, 0]
click at [298, 115] on body "**********" at bounding box center [381, 180] width 762 height 361
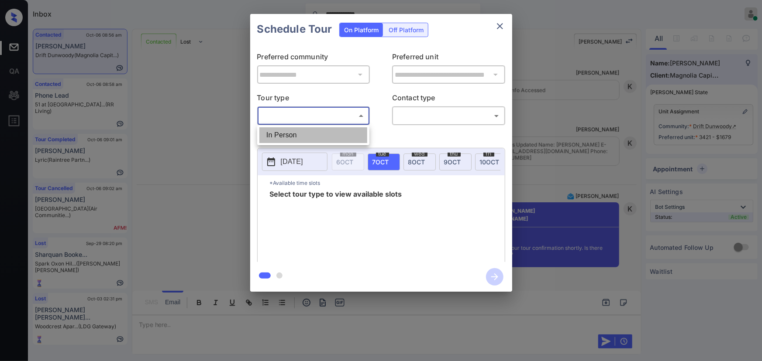
click at [289, 136] on li "In Person" at bounding box center [313, 135] width 108 height 16
type input "********"
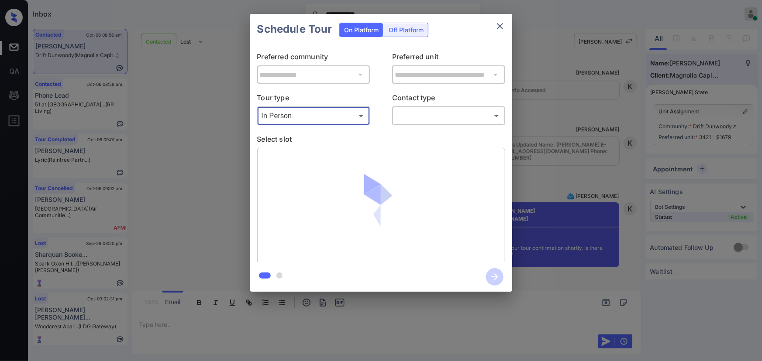
click at [436, 117] on body "**********" at bounding box center [381, 180] width 762 height 361
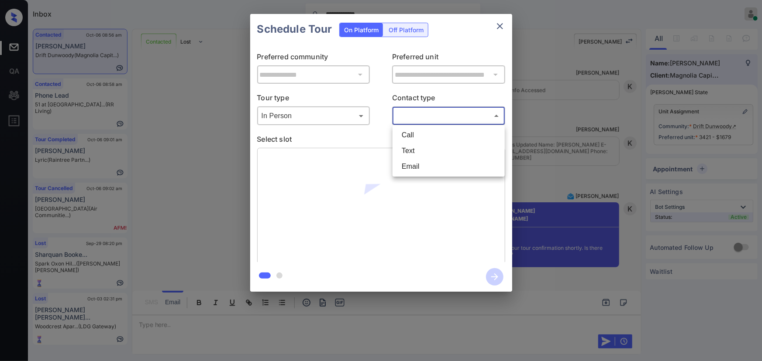
click at [416, 151] on li "Text" at bounding box center [449, 151] width 108 height 16
type input "****"
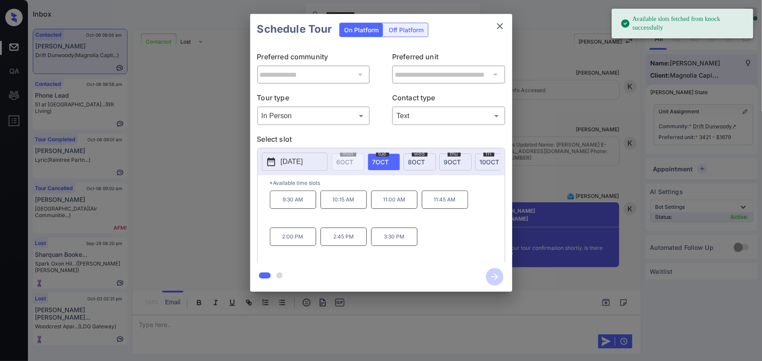
click at [385, 162] on span "7 OCT" at bounding box center [380, 161] width 17 height 7
drag, startPoint x: 385, startPoint y: 207, endPoint x: 417, endPoint y: 241, distance: 47.0
click at [386, 207] on p "11:00 AM" at bounding box center [394, 200] width 46 height 18
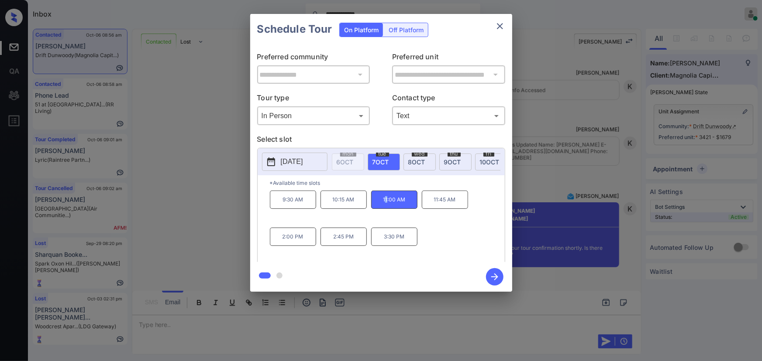
click at [494, 282] on icon "button" at bounding box center [494, 276] width 17 height 17
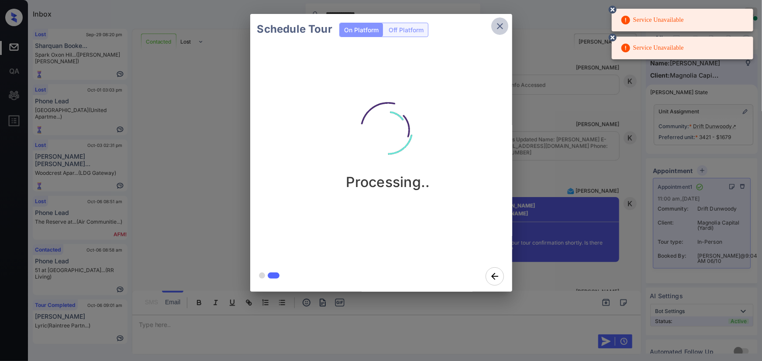
click at [499, 24] on icon "close" at bounding box center [500, 26] width 10 height 10
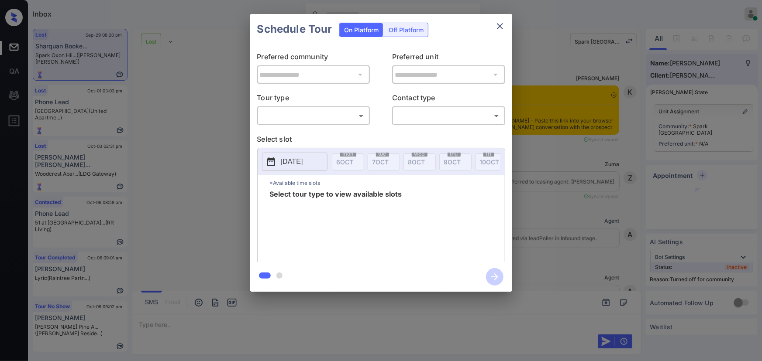
scroll to position [0, 4]
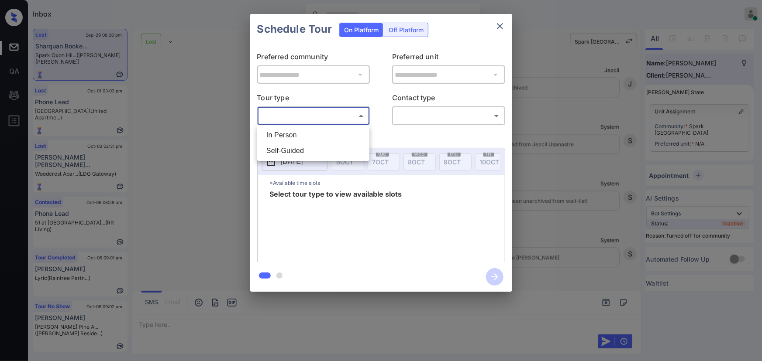
click at [319, 122] on body "Inbox [PERSON_NAME] Online Set yourself offline Set yourself on break Profile S…" at bounding box center [381, 180] width 762 height 361
drag, startPoint x: 315, startPoint y: 133, endPoint x: 348, endPoint y: 131, distance: 33.7
click at [316, 134] on li "In Person" at bounding box center [313, 135] width 108 height 16
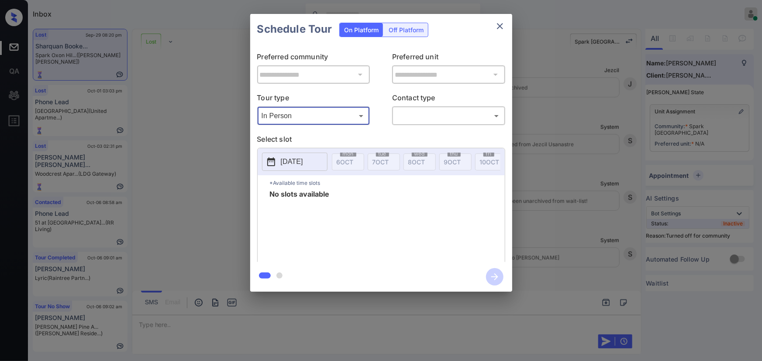
type input "********"
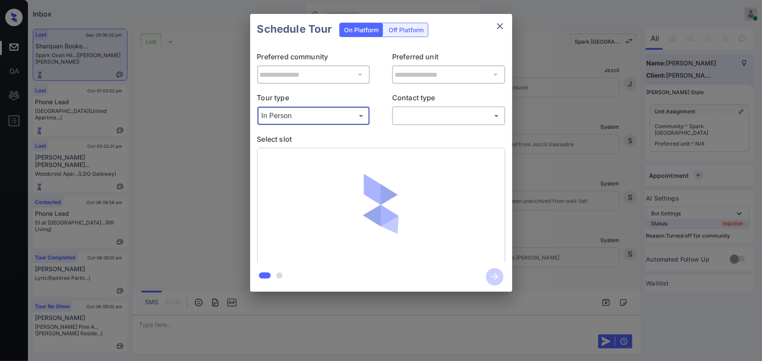
click at [409, 111] on body "Inbox [PERSON_NAME] Online Set yourself offline Set yourself on break Profile S…" at bounding box center [381, 180] width 762 height 361
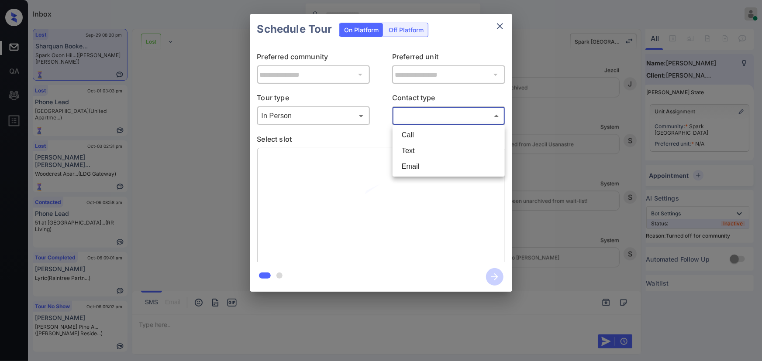
click at [406, 150] on li "Text" at bounding box center [449, 151] width 108 height 16
type input "****"
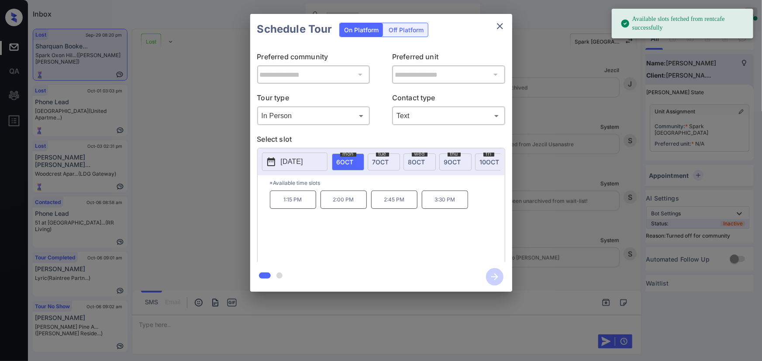
click at [389, 162] on div "[DATE]" at bounding box center [384, 162] width 32 height 17
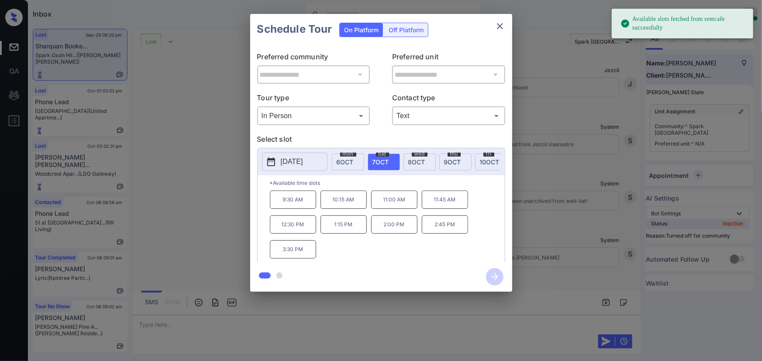
click at [420, 158] on span "[DATE]" at bounding box center [416, 161] width 17 height 7
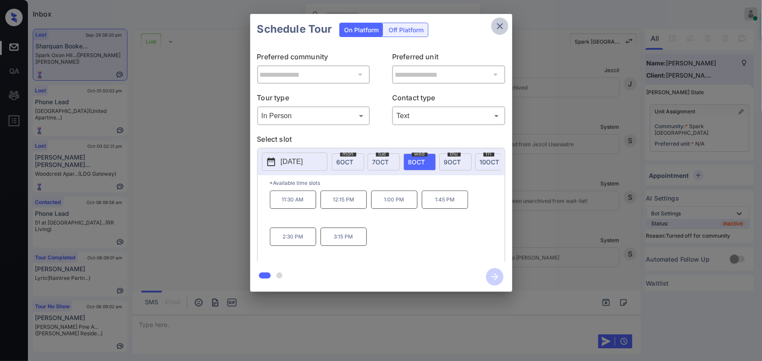
click at [497, 30] on icon "close" at bounding box center [500, 26] width 10 height 10
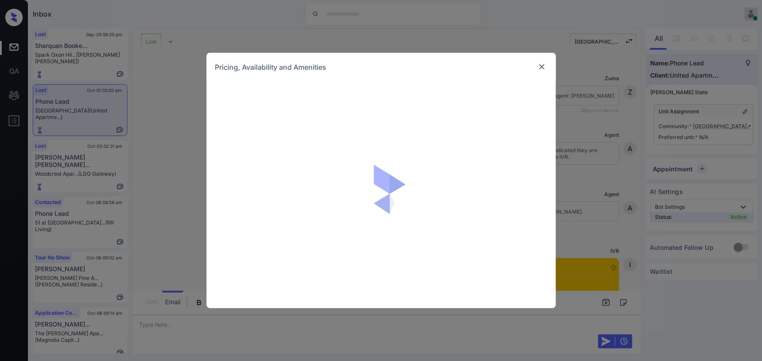
scroll to position [1879, 0]
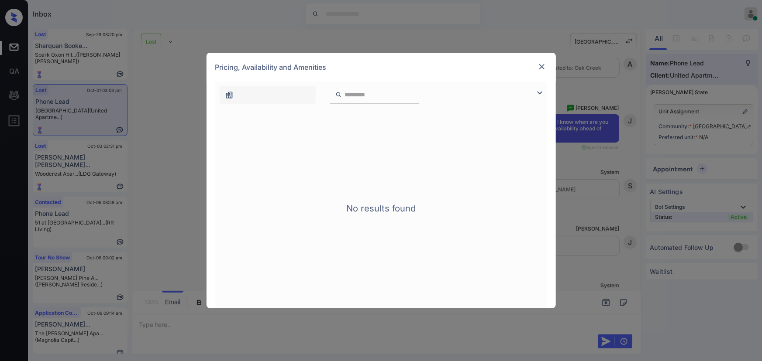
click at [543, 89] on img at bounding box center [539, 93] width 10 height 10
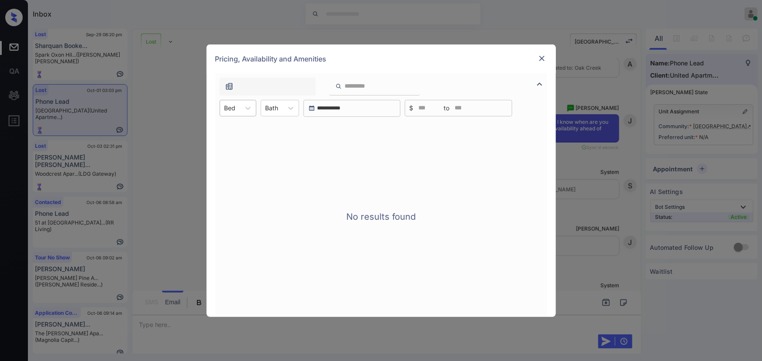
click at [231, 109] on div at bounding box center [229, 107] width 11 height 9
click at [541, 60] on img at bounding box center [541, 58] width 9 height 9
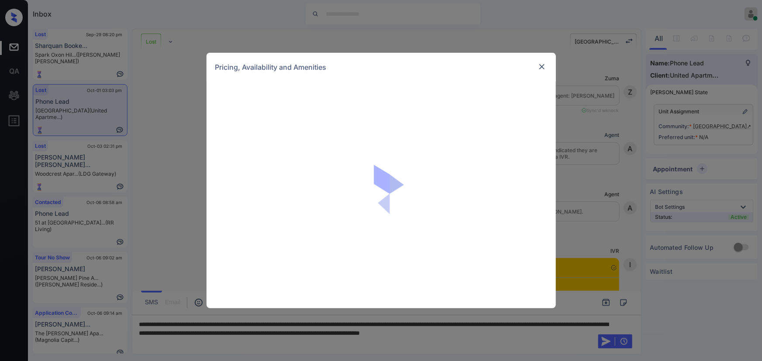
scroll to position [1879, 0]
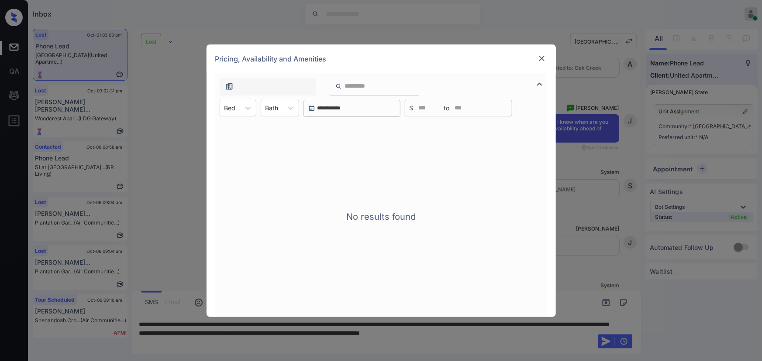
click at [539, 79] on img at bounding box center [539, 84] width 10 height 10
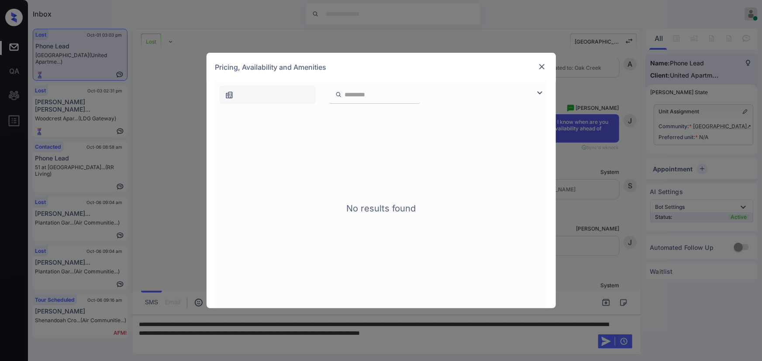
click at [537, 94] on img at bounding box center [539, 93] width 10 height 10
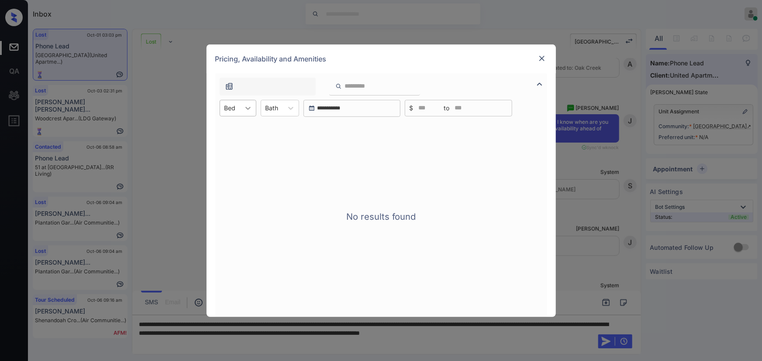
click at [245, 107] on icon at bounding box center [247, 108] width 5 height 3
click at [292, 109] on icon at bounding box center [290, 108] width 9 height 9
click at [540, 57] on img at bounding box center [541, 58] width 9 height 9
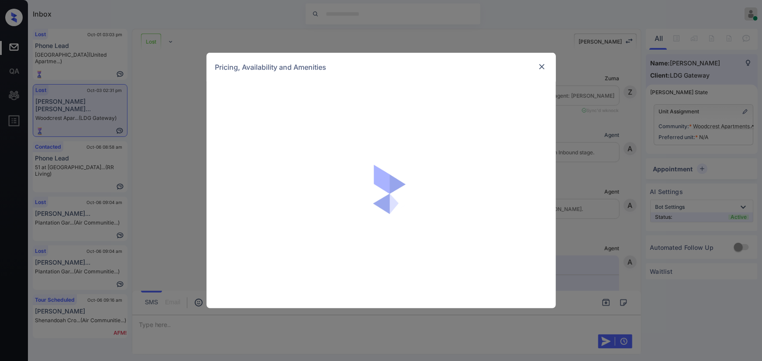
scroll to position [1732, 0]
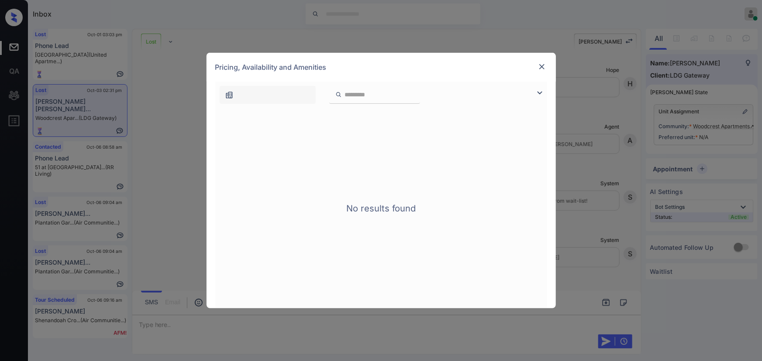
click at [538, 90] on img at bounding box center [539, 93] width 10 height 10
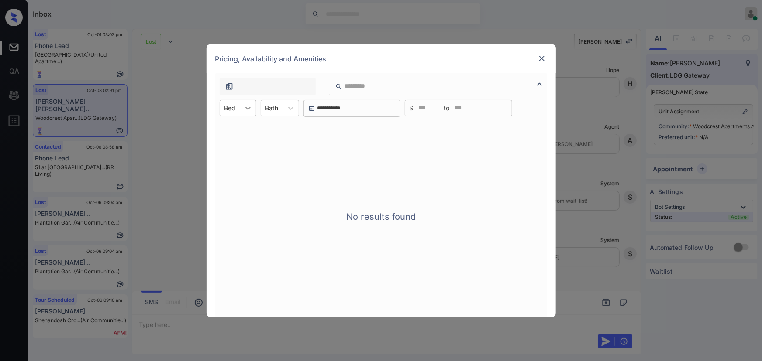
drag, startPoint x: 243, startPoint y: 111, endPoint x: 251, endPoint y: 111, distance: 8.3
click at [246, 111] on icon at bounding box center [248, 108] width 9 height 9
click at [288, 109] on icon at bounding box center [290, 108] width 9 height 9
click at [86, 94] on div "**********" at bounding box center [381, 180] width 762 height 361
click at [543, 58] on img at bounding box center [541, 58] width 9 height 9
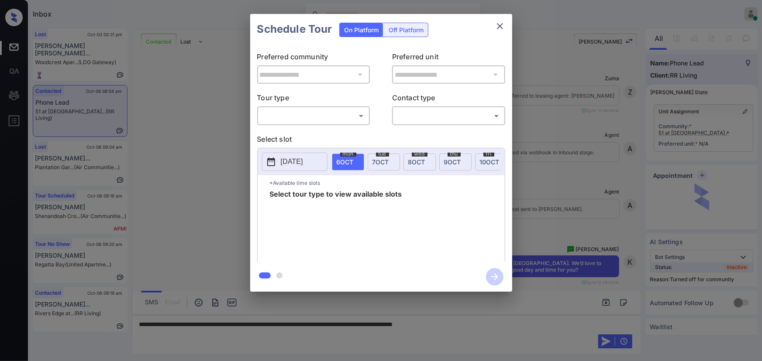
scroll to position [161, 0]
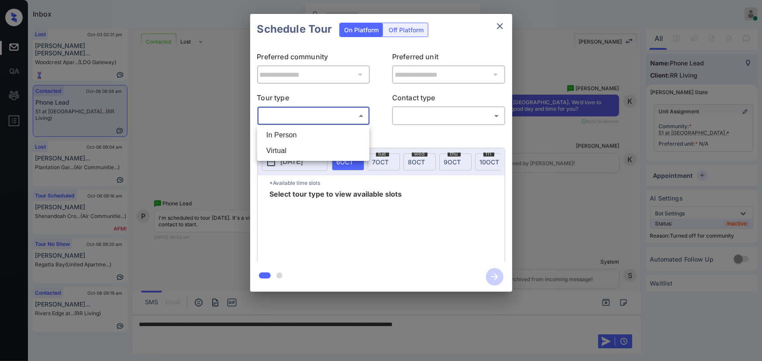
click at [339, 120] on body "Inbox Kenneth Umali Online Set yourself offline Set yourself on break Profile S…" at bounding box center [381, 180] width 762 height 361
click at [311, 147] on li "Virtual" at bounding box center [313, 151] width 108 height 16
type input "*******"
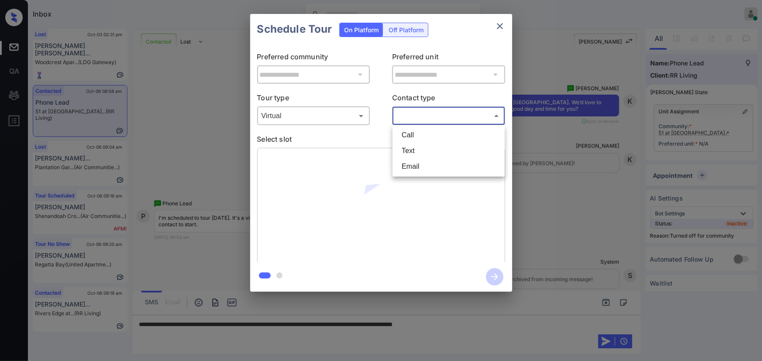
click at [420, 118] on body "Inbox Kenneth Umali Online Set yourself offline Set yourself on break Profile S…" at bounding box center [381, 180] width 762 height 361
click at [410, 152] on li "Text" at bounding box center [449, 151] width 108 height 16
type input "****"
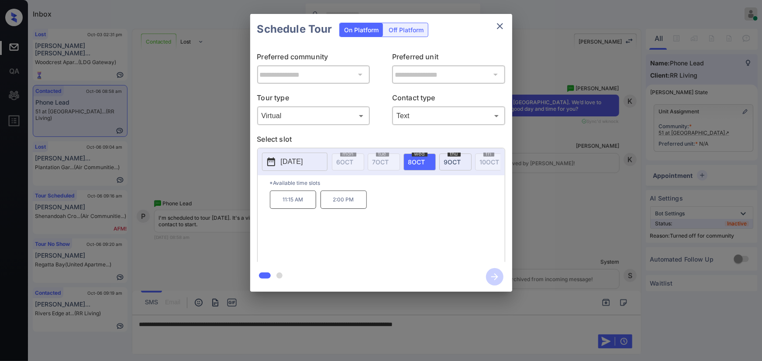
click at [415, 158] on span "[DATE]" at bounding box center [416, 161] width 17 height 7
click at [589, 207] on div "**********" at bounding box center [381, 153] width 762 height 306
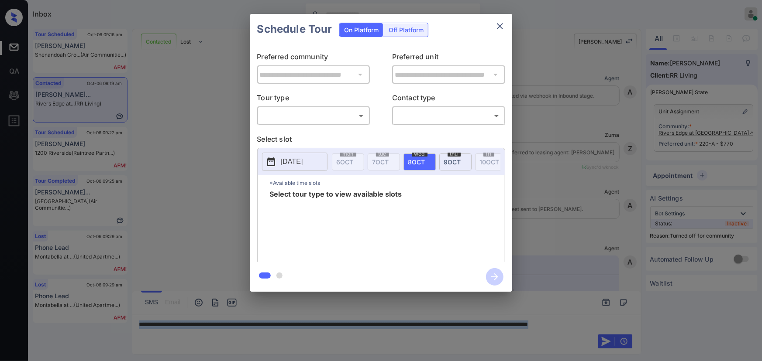
scroll to position [1326, 0]
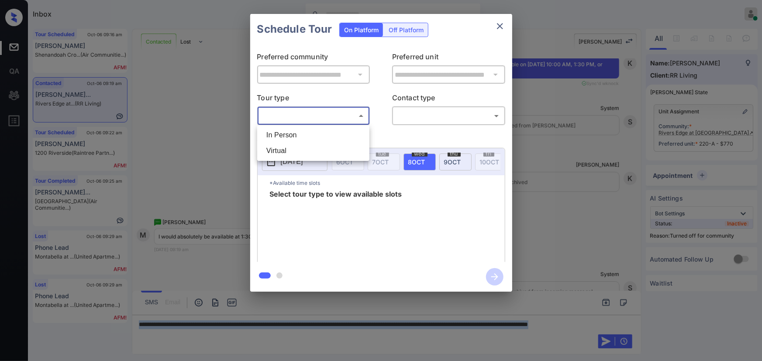
click at [297, 115] on body "Inbox [PERSON_NAME] Online Set yourself offline Set yourself on break Profile S…" at bounding box center [381, 180] width 762 height 361
click at [291, 141] on li "In Person" at bounding box center [313, 135] width 108 height 16
type input "********"
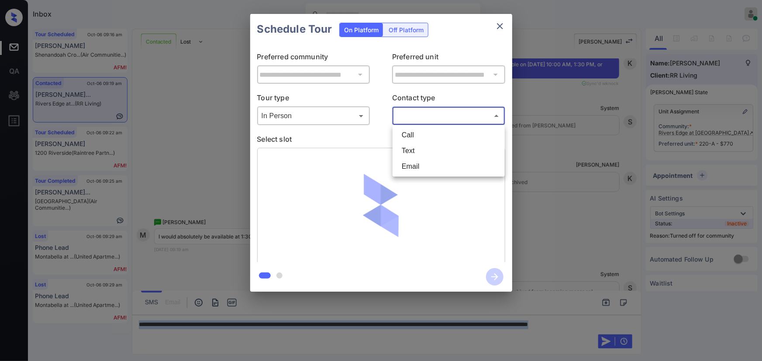
click at [419, 120] on body "Inbox [PERSON_NAME] Online Set yourself offline Set yourself on break Profile S…" at bounding box center [381, 180] width 762 height 361
click at [410, 149] on li "Text" at bounding box center [449, 151] width 108 height 16
type input "****"
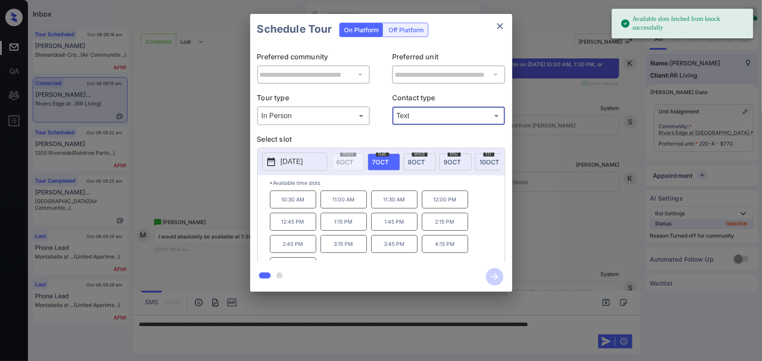
click at [415, 160] on span "8 OCT" at bounding box center [416, 161] width 17 height 7
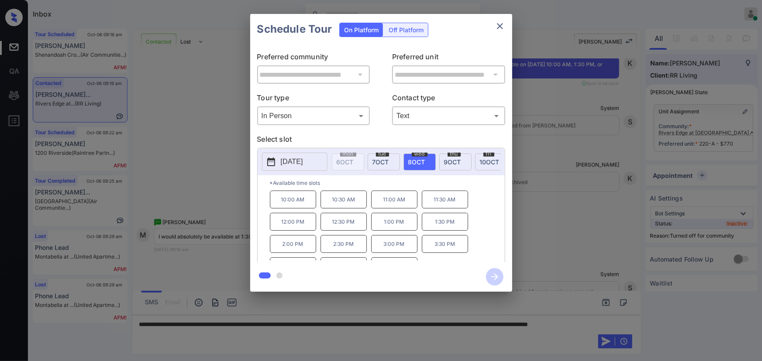
click at [439, 228] on p "1:30 PM" at bounding box center [445, 222] width 46 height 18
click at [563, 257] on div "**********" at bounding box center [381, 153] width 762 height 306
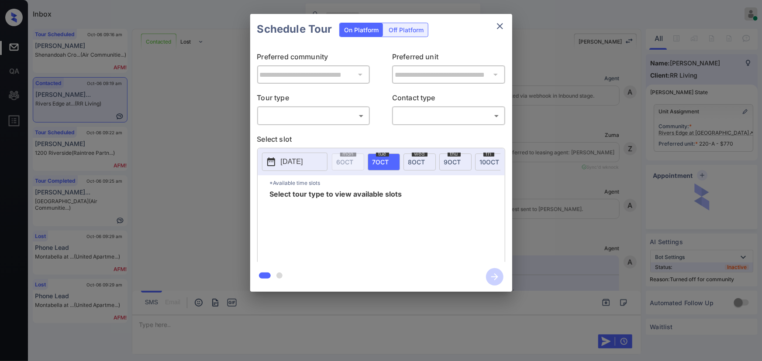
scroll to position [1369, 0]
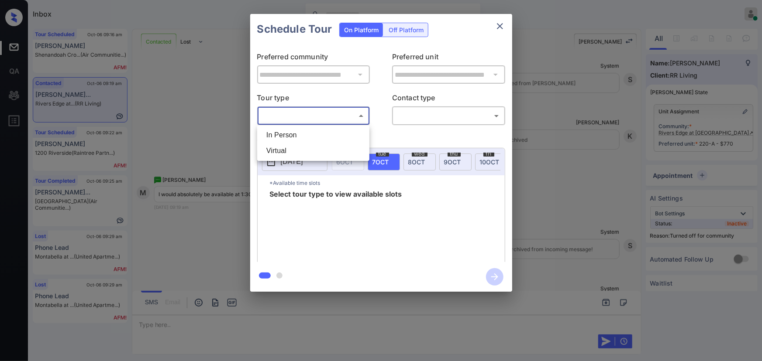
click at [315, 120] on body "Inbox Kenneth Umali Online Set yourself offline Set yourself on break Profile S…" at bounding box center [381, 180] width 762 height 361
drag, startPoint x: 310, startPoint y: 134, endPoint x: 389, endPoint y: 127, distance: 79.3
click at [310, 134] on li "In Person" at bounding box center [313, 135] width 108 height 16
type input "********"
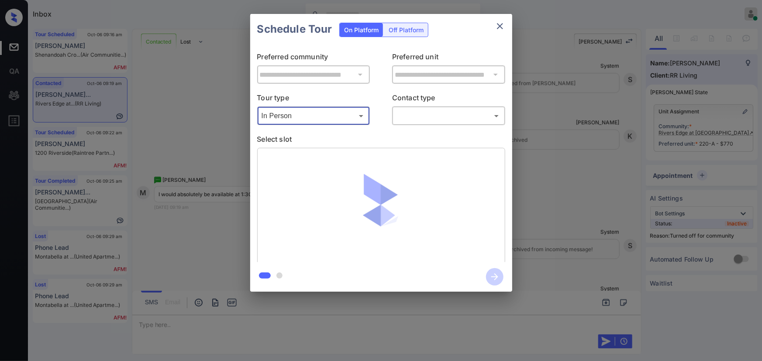
click at [419, 117] on body "Inbox Kenneth Umali Online Set yourself offline Set yourself on break Profile S…" at bounding box center [381, 180] width 762 height 361
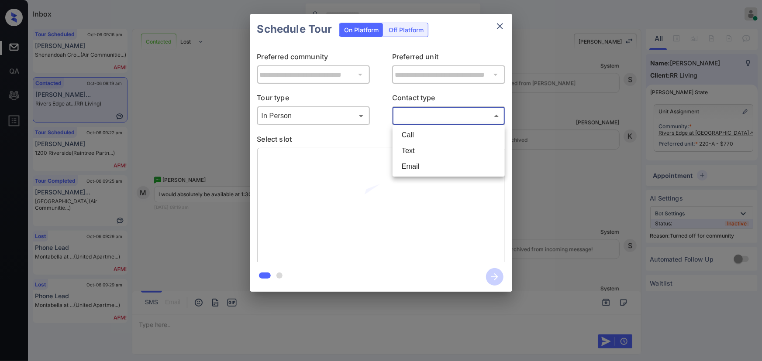
click at [419, 153] on li "Text" at bounding box center [449, 151] width 108 height 16
type input "****"
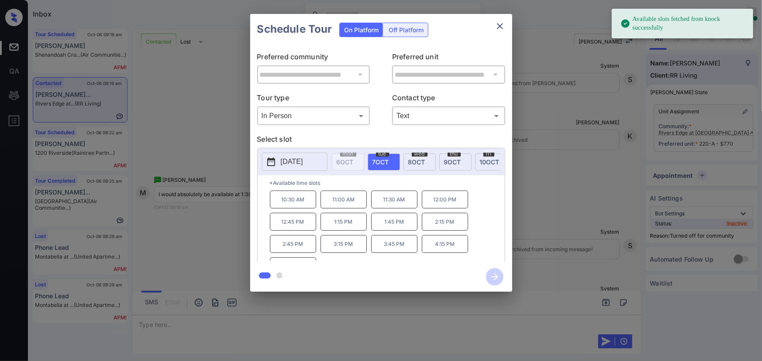
click at [412, 160] on span "8 OCT" at bounding box center [416, 161] width 17 height 7
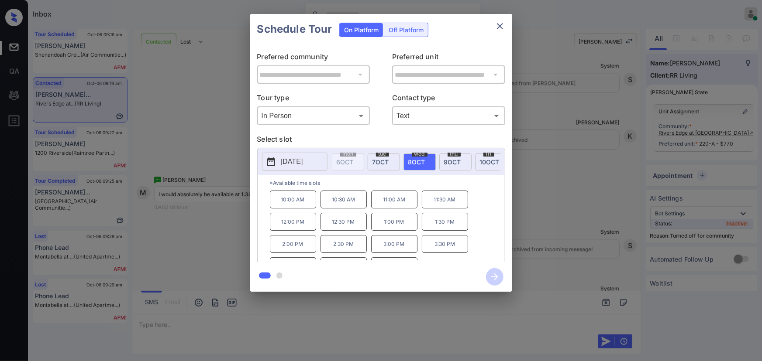
click at [443, 224] on p "1:30 PM" at bounding box center [445, 222] width 46 height 18
click at [495, 279] on icon "button" at bounding box center [494, 277] width 7 height 7
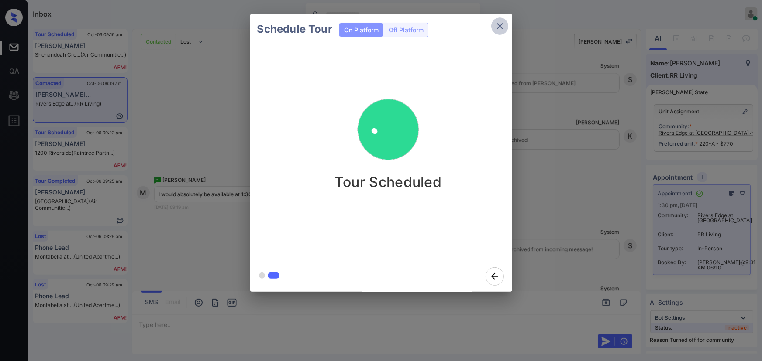
click at [499, 25] on icon "close" at bounding box center [500, 26] width 10 height 10
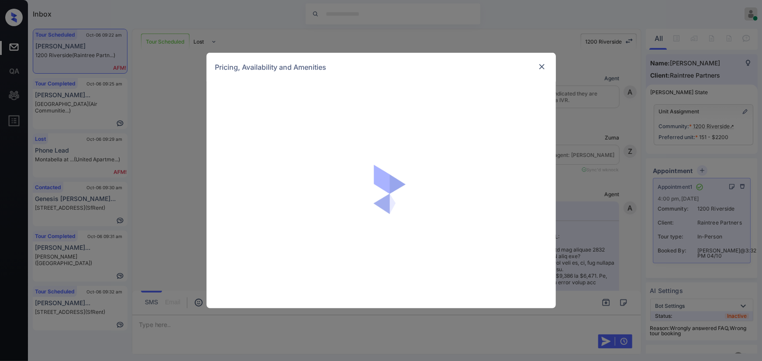
scroll to position [6346, 0]
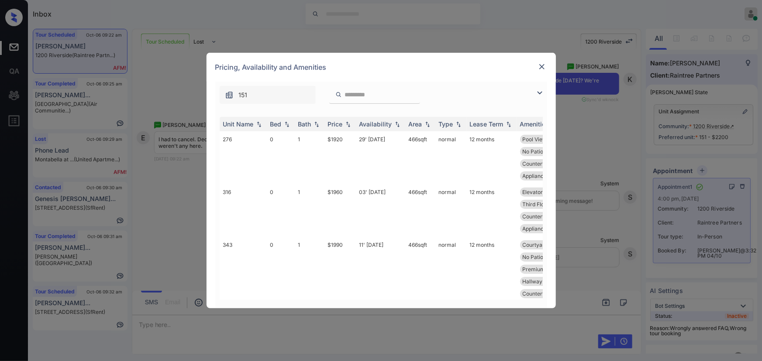
click at [537, 92] on img at bounding box center [539, 93] width 10 height 10
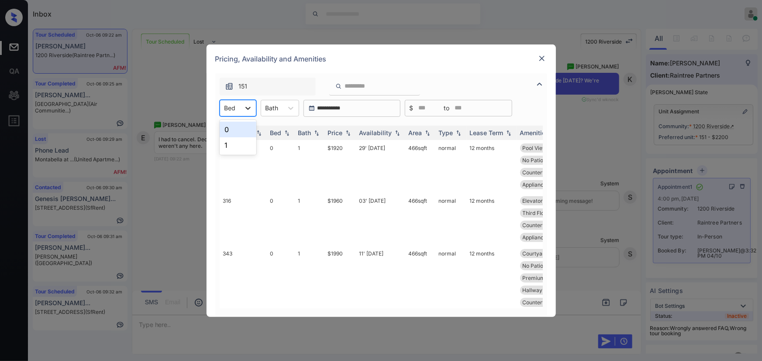
click at [247, 106] on icon at bounding box center [248, 108] width 9 height 9
click at [540, 60] on img at bounding box center [541, 58] width 9 height 9
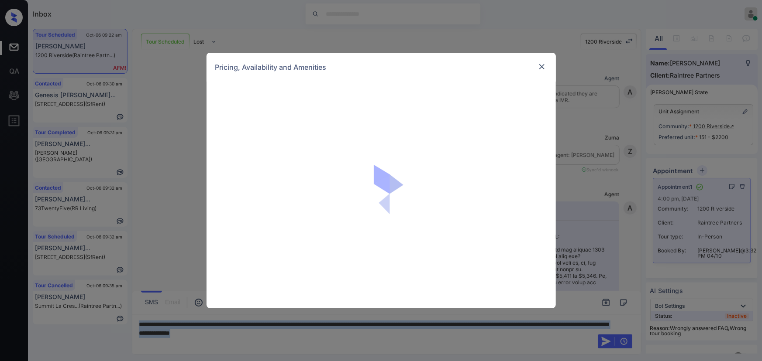
scroll to position [6346, 0]
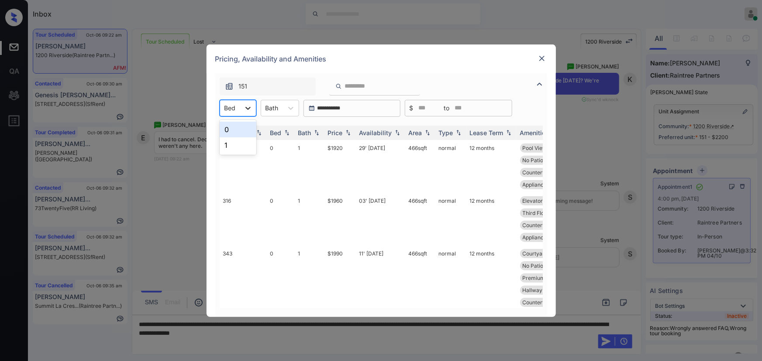
click at [244, 108] on icon at bounding box center [248, 108] width 9 height 9
click at [227, 145] on div "1" at bounding box center [238, 146] width 37 height 16
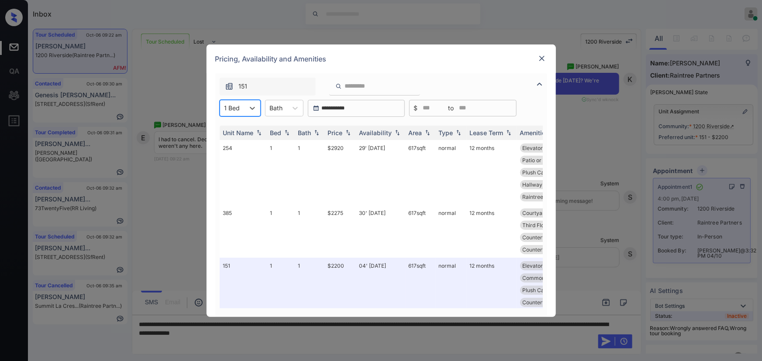
click at [541, 60] on img at bounding box center [541, 58] width 9 height 9
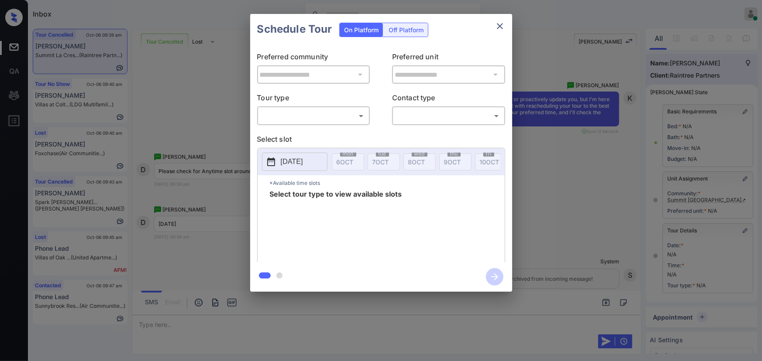
scroll to position [52, 0]
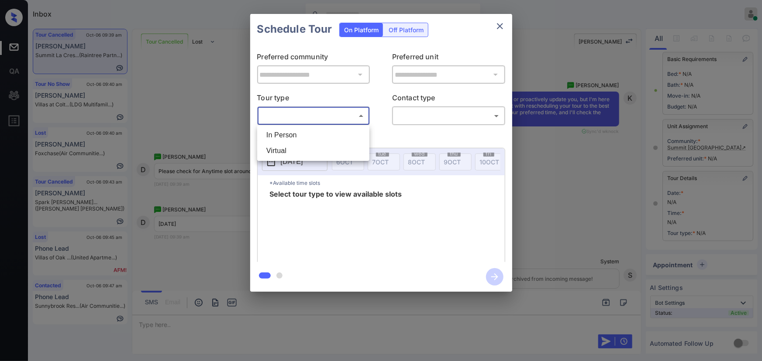
click at [319, 120] on body "Inbox [PERSON_NAME] Online Set yourself offline Set yourself on break Profile S…" at bounding box center [381, 180] width 762 height 361
drag, startPoint x: 314, startPoint y: 131, endPoint x: 392, endPoint y: 128, distance: 78.6
click at [314, 131] on li "In Person" at bounding box center [313, 135] width 108 height 16
type input "********"
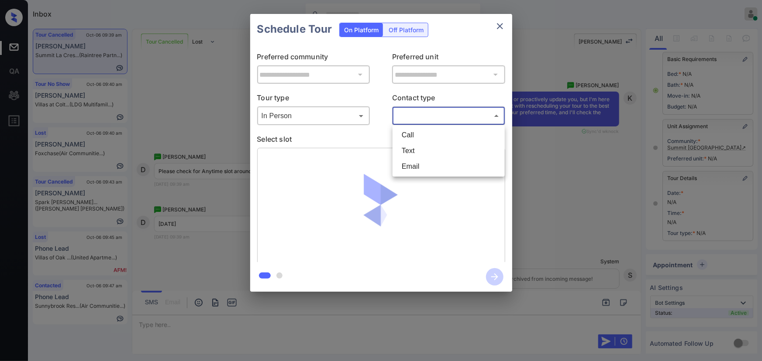
click at [417, 121] on body "Inbox [PERSON_NAME] Online Set yourself offline Set yourself on break Profile S…" at bounding box center [381, 180] width 762 height 361
click at [410, 145] on li "Text" at bounding box center [449, 151] width 108 height 16
type input "****"
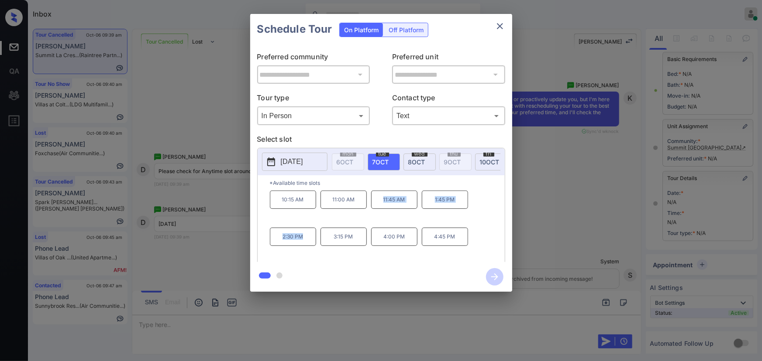
drag, startPoint x: 306, startPoint y: 241, endPoint x: 379, endPoint y: 207, distance: 80.9
click at [379, 207] on div "10:15 AM 11:00 AM 11:45 AM 1:45 PM 2:30 PM 3:15 PM 4:00 PM 4:45 PM" at bounding box center [387, 226] width 235 height 70
copy div "11:45 AM 1:45 PM 2:30 PM"
click at [339, 321] on div at bounding box center [381, 180] width 762 height 361
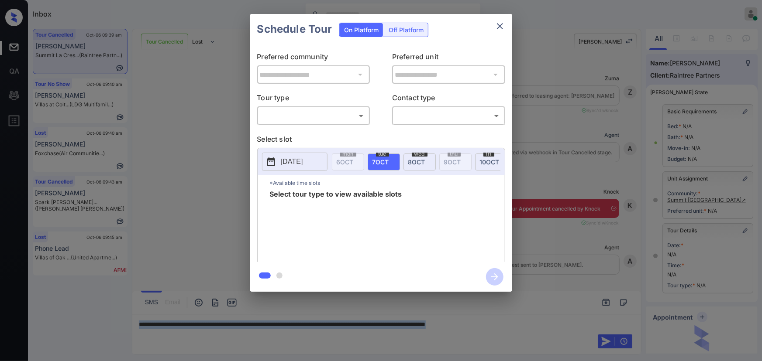
scroll to position [52, 0]
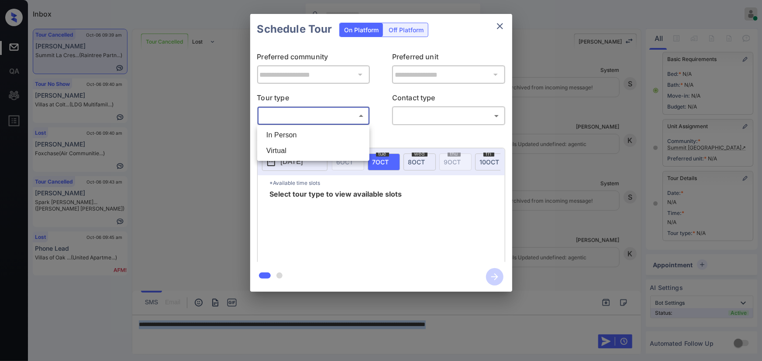
click at [323, 115] on body "Inbox [PERSON_NAME] Online Set yourself offline Set yourself on break Profile S…" at bounding box center [381, 180] width 762 height 361
drag, startPoint x: 314, startPoint y: 131, endPoint x: 355, endPoint y: 126, distance: 40.9
click at [316, 130] on li "In Person" at bounding box center [313, 135] width 108 height 16
type input "********"
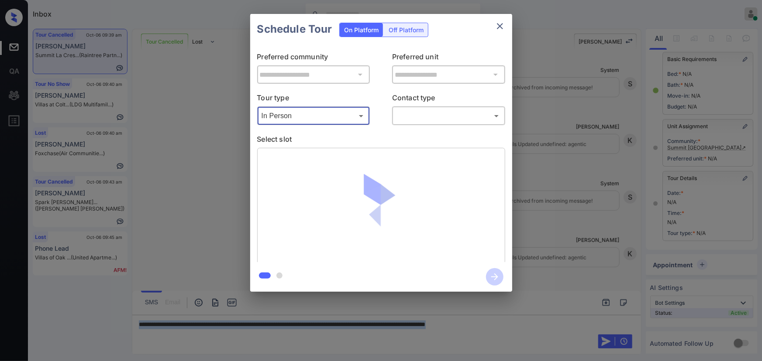
click at [406, 113] on body "Inbox Kenneth Umali Online Set yourself offline Set yourself on break Profile S…" at bounding box center [381, 180] width 762 height 361
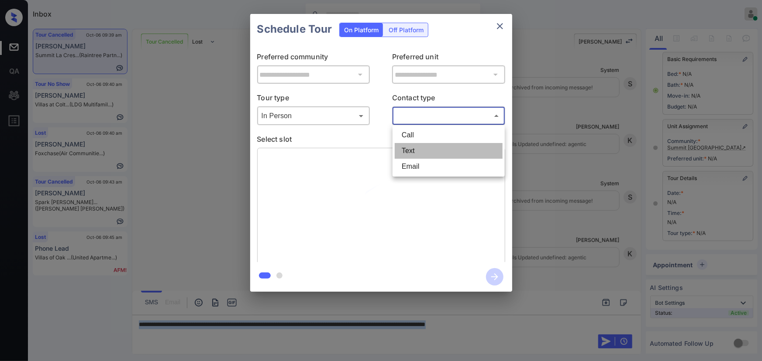
click at [407, 149] on li "Text" at bounding box center [449, 151] width 108 height 16
type input "****"
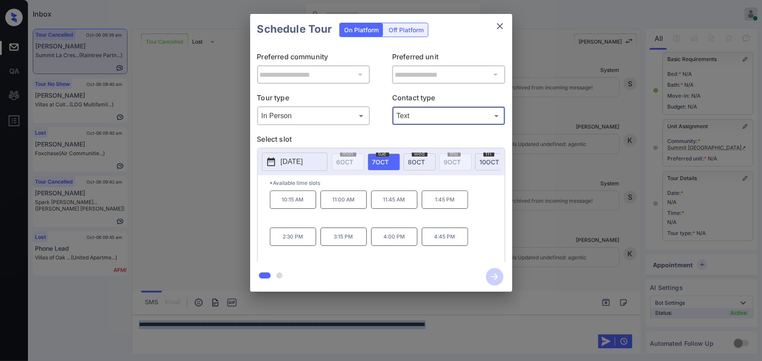
click at [498, 25] on icon "close" at bounding box center [500, 26] width 6 height 6
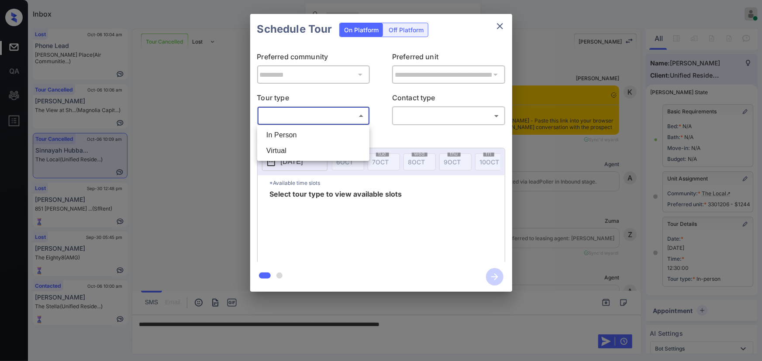
scroll to position [7488, 0]
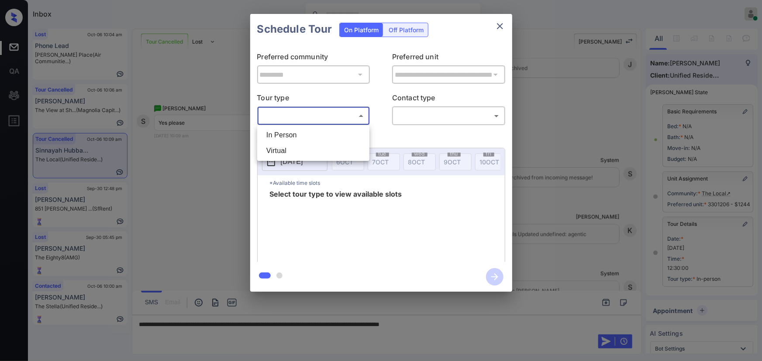
click at [305, 134] on li "In Person" at bounding box center [313, 135] width 108 height 16
type input "********"
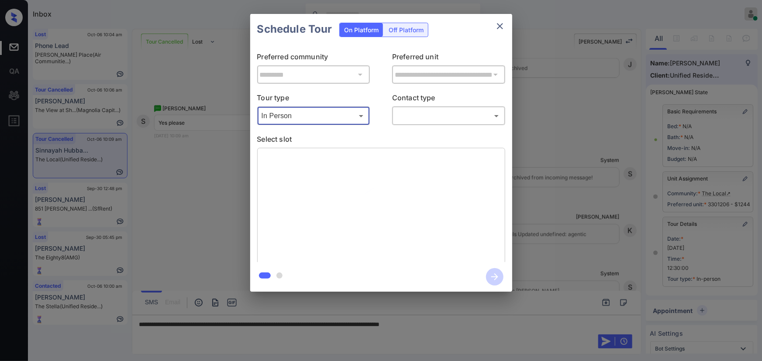
click at [426, 120] on body "Inbox [PERSON_NAME] Online Set yourself offline Set yourself on break Profile S…" at bounding box center [381, 180] width 762 height 361
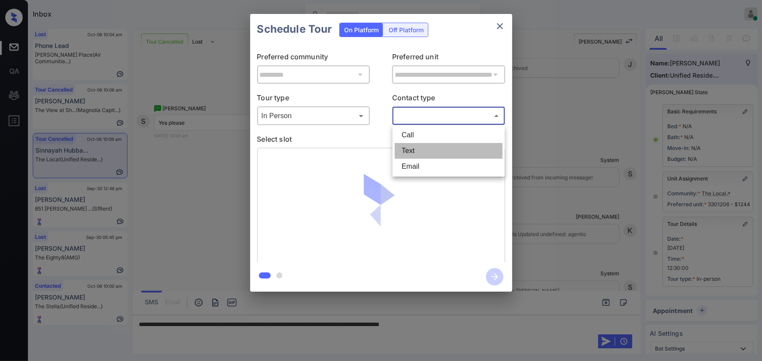
click at [420, 151] on li "Text" at bounding box center [449, 151] width 108 height 16
type input "****"
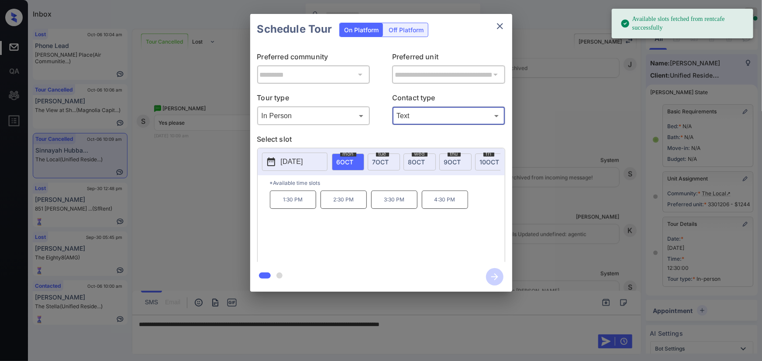
click at [290, 204] on p "1:30 PM" at bounding box center [293, 200] width 46 height 18
click at [568, 258] on div "**********" at bounding box center [381, 153] width 762 height 306
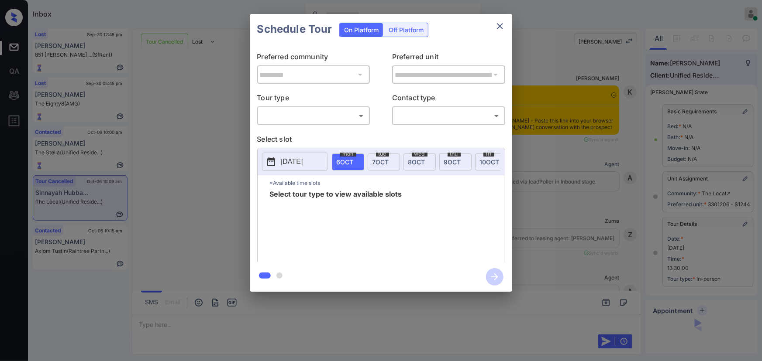
scroll to position [7661, 0]
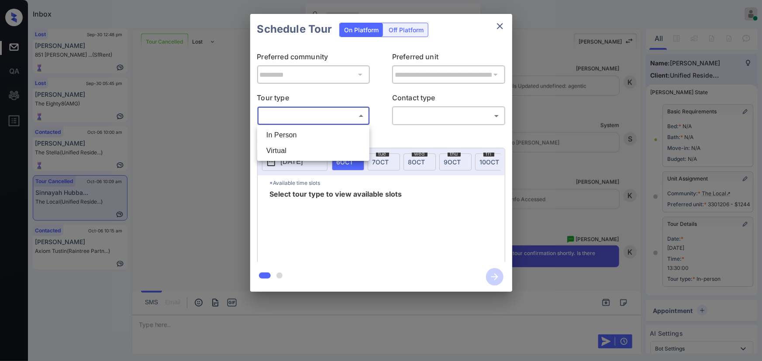
click at [321, 118] on body "Inbox [PERSON_NAME] Online Set yourself offline Set yourself on break Profile S…" at bounding box center [381, 180] width 762 height 361
drag, startPoint x: 310, startPoint y: 134, endPoint x: 373, endPoint y: 126, distance: 63.4
click at [311, 134] on li "In Person" at bounding box center [313, 135] width 108 height 16
type input "********"
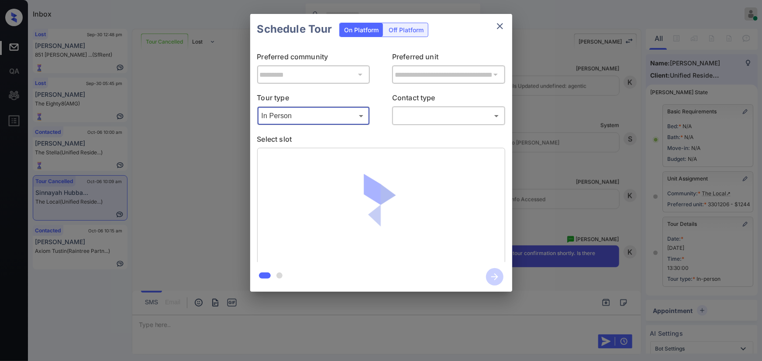
click at [428, 122] on body "Inbox Kenneth Umali Online Set yourself offline Set yourself on break Profile S…" at bounding box center [381, 180] width 762 height 361
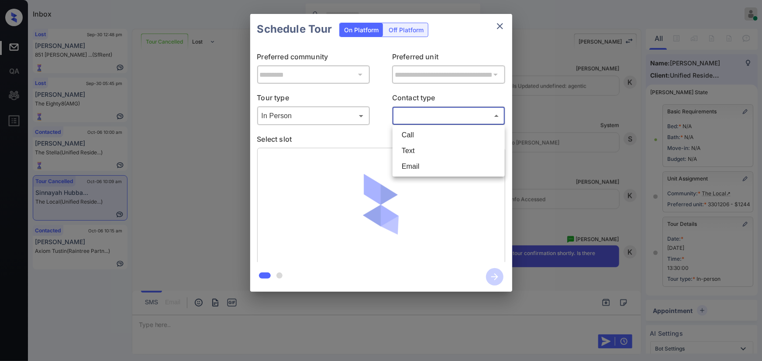
click at [418, 153] on li "Text" at bounding box center [449, 151] width 108 height 16
type input "****"
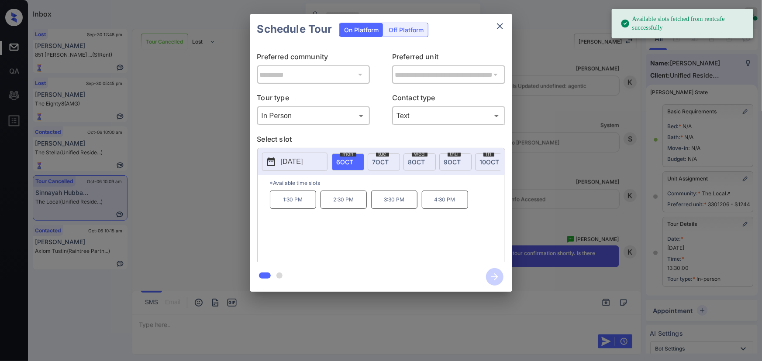
click at [297, 203] on p "1:30 PM" at bounding box center [293, 200] width 46 height 18
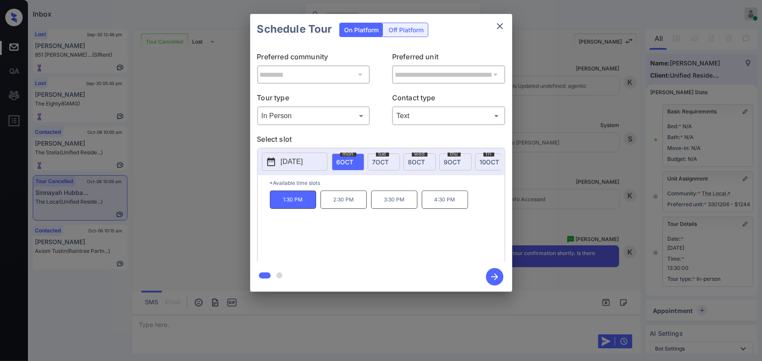
drag, startPoint x: 561, startPoint y: 224, endPoint x: 565, endPoint y: 220, distance: 5.3
click at [565, 220] on div "**********" at bounding box center [381, 153] width 762 height 306
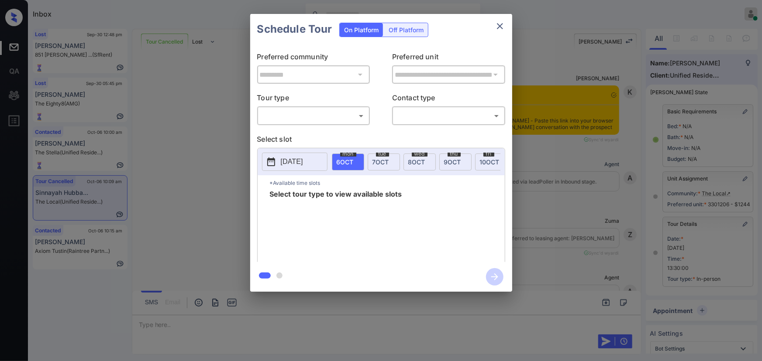
scroll to position [6894, 0]
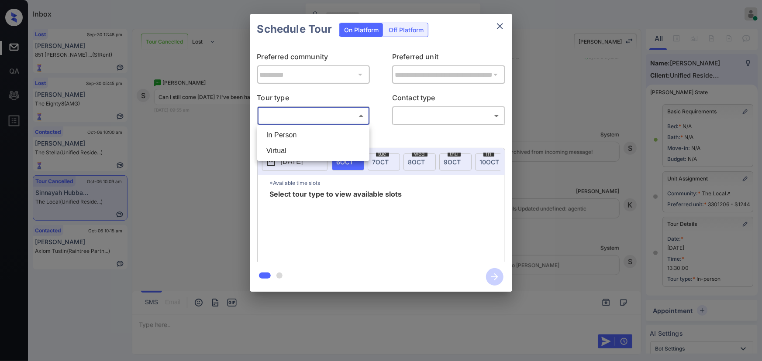
click at [308, 118] on body "Inbox [PERSON_NAME] Online Set yourself offline Set yourself on break Profile S…" at bounding box center [381, 180] width 762 height 361
drag, startPoint x: 301, startPoint y: 132, endPoint x: 384, endPoint y: 124, distance: 83.4
click at [301, 133] on li "In Person" at bounding box center [313, 135] width 108 height 16
type input "********"
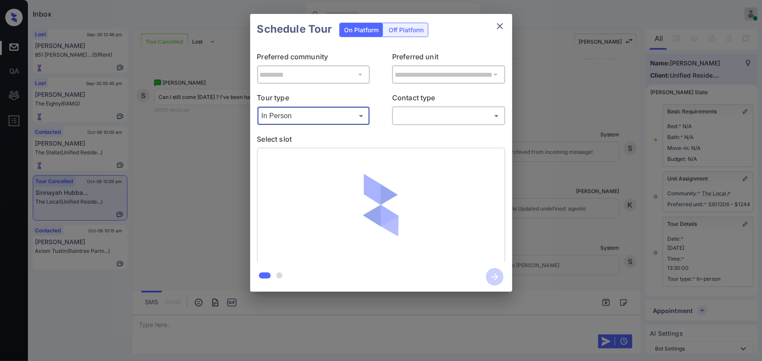
click at [415, 117] on body "Inbox Kenneth Umali Online Set yourself offline Set yourself on break Profile S…" at bounding box center [381, 180] width 762 height 361
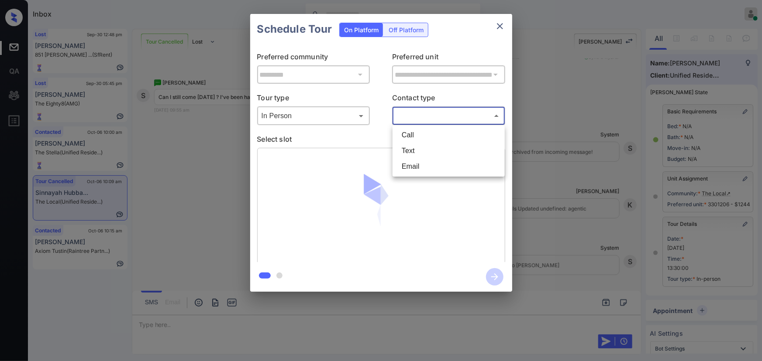
click at [408, 150] on li "Text" at bounding box center [449, 151] width 108 height 16
type input "****"
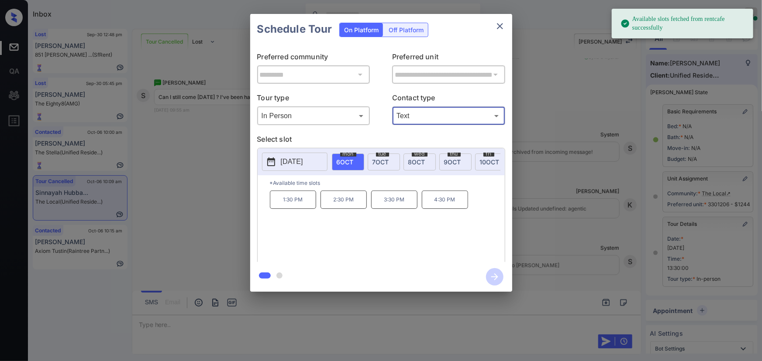
click at [349, 162] on span "6 OCT" at bounding box center [345, 161] width 17 height 7
click at [297, 200] on p "1:30 PM" at bounding box center [293, 200] width 46 height 18
click at [491, 273] on icon "button" at bounding box center [494, 276] width 17 height 17
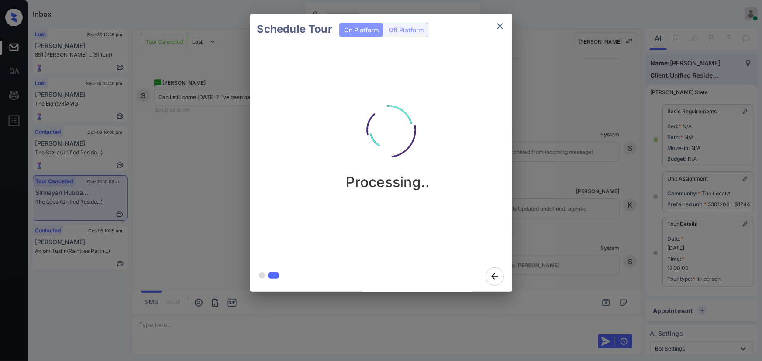
click at [215, 69] on div "Schedule Tour On Platform Off Platform Processing.." at bounding box center [381, 153] width 762 height 306
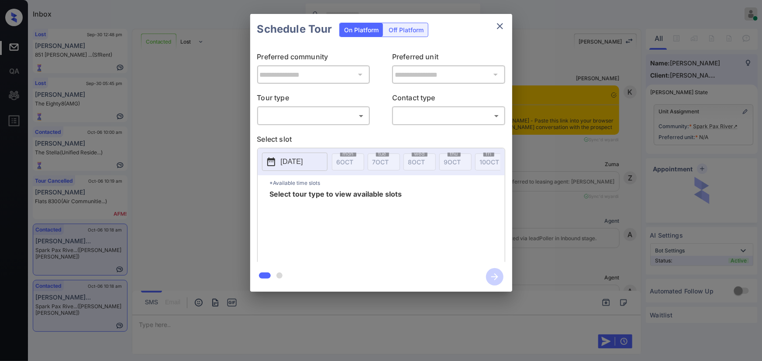
scroll to position [405, 0]
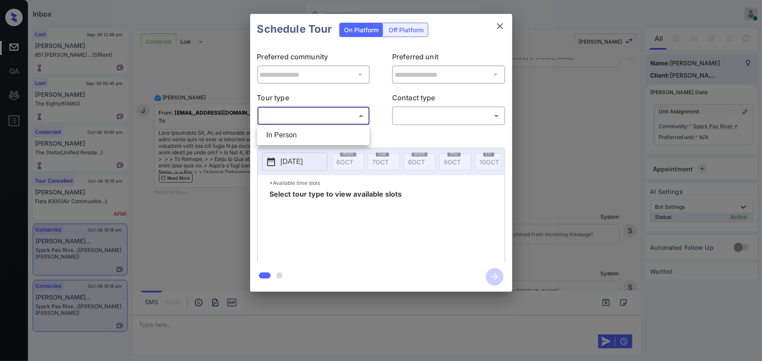
click at [300, 122] on body "Inbox [PERSON_NAME] Online Set yourself offline Set yourself on break Profile S…" at bounding box center [381, 180] width 762 height 361
drag, startPoint x: 297, startPoint y: 134, endPoint x: 395, endPoint y: 130, distance: 97.8
click at [298, 134] on li "In Person" at bounding box center [313, 135] width 108 height 16
type input "********"
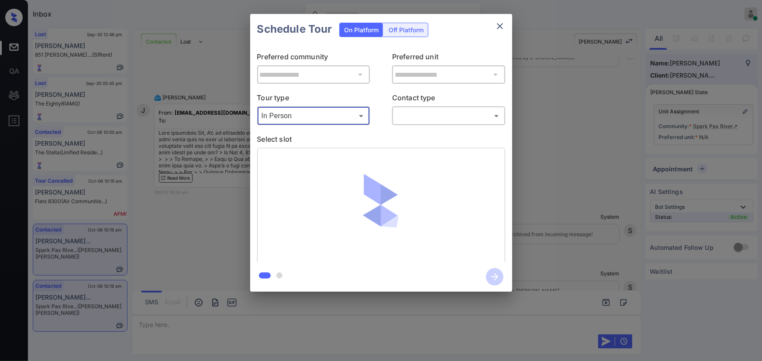
click at [431, 120] on body "Inbox [PERSON_NAME] Online Set yourself offline Set yourself on break Profile S…" at bounding box center [381, 180] width 762 height 361
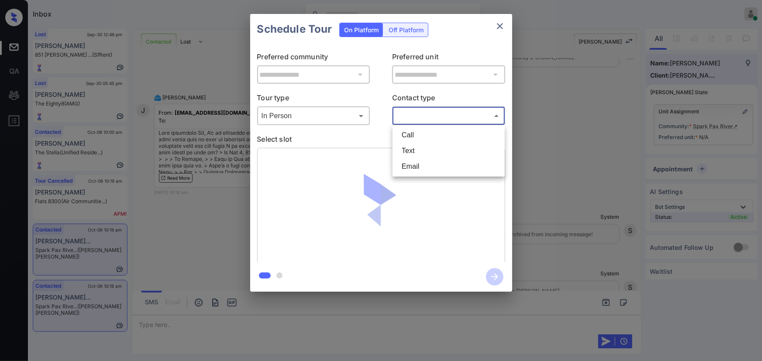
click at [419, 148] on li "Text" at bounding box center [449, 151] width 108 height 16
type input "****"
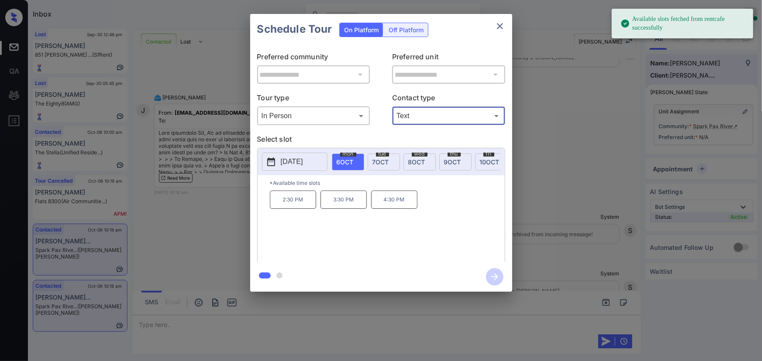
click at [303, 157] on p "[DATE]" at bounding box center [292, 162] width 22 height 10
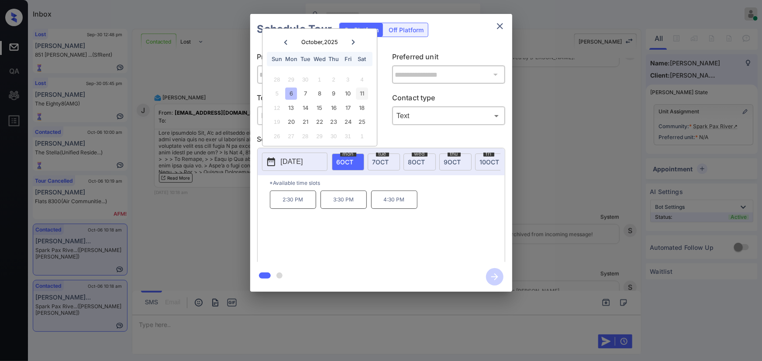
click at [361, 88] on div "11" at bounding box center [362, 94] width 12 height 12
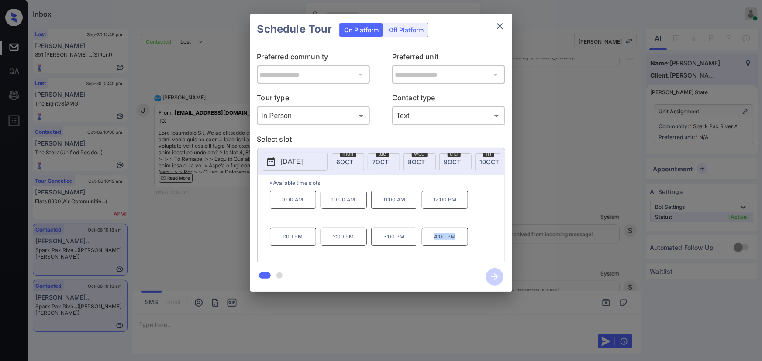
copy p "4:00 PM"
drag, startPoint x: 457, startPoint y: 241, endPoint x: 420, endPoint y: 243, distance: 36.3
click at [420, 243] on div "9:00 AM 10:00 AM 11:00 AM 12:00 PM 1:00 PM 2:00 PM 3:00 PM 4:00 PM" at bounding box center [387, 226] width 235 height 70
click at [498, 26] on icon "close" at bounding box center [500, 26] width 10 height 10
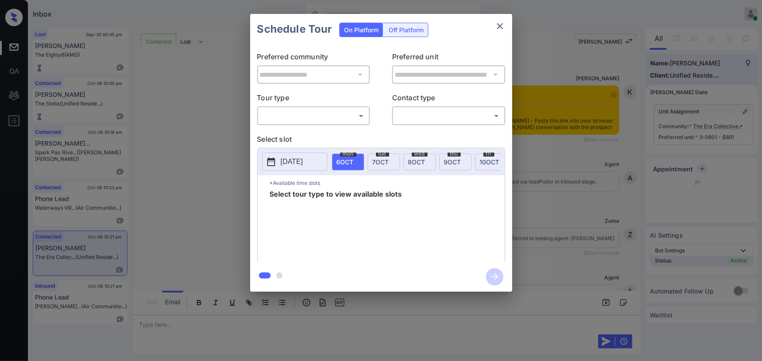
scroll to position [739, 0]
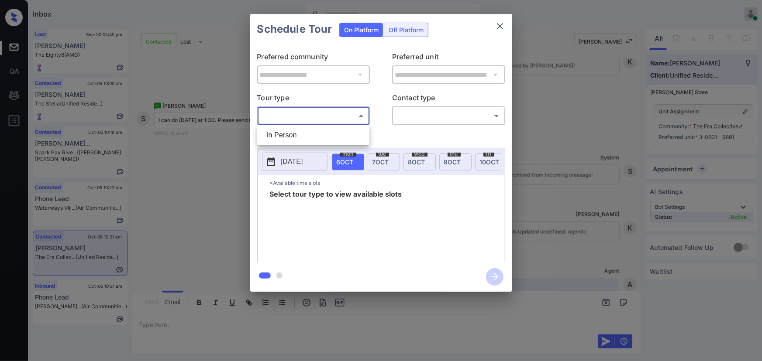
click at [301, 114] on body "Inbox [PERSON_NAME] Online Set yourself offline Set yourself on break Profile S…" at bounding box center [381, 180] width 762 height 361
click at [296, 137] on li "In Person" at bounding box center [313, 135] width 108 height 16
type input "********"
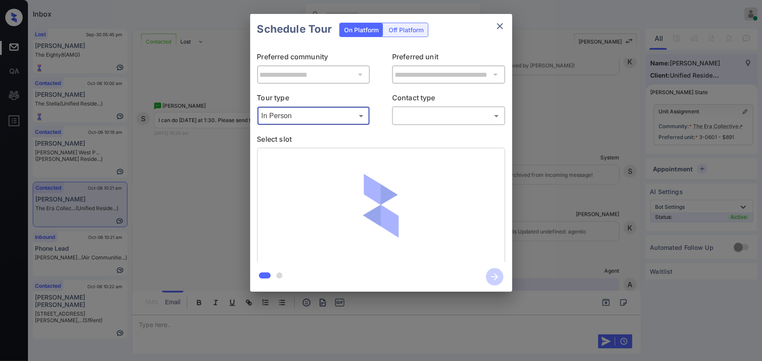
click at [440, 117] on body "Inbox Kenneth Umali Online Set yourself offline Set yourself on break Profile S…" at bounding box center [381, 180] width 762 height 361
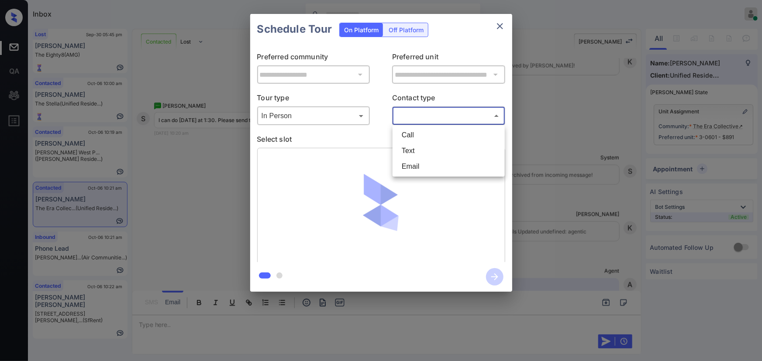
click at [410, 150] on li "Text" at bounding box center [449, 151] width 108 height 16
type input "****"
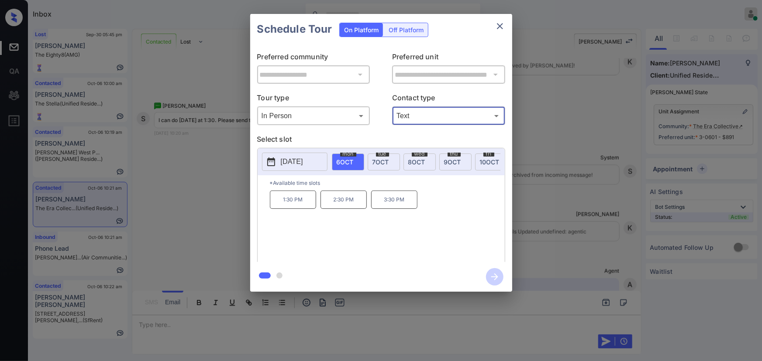
click at [299, 203] on p "1:30 PM" at bounding box center [293, 200] width 46 height 18
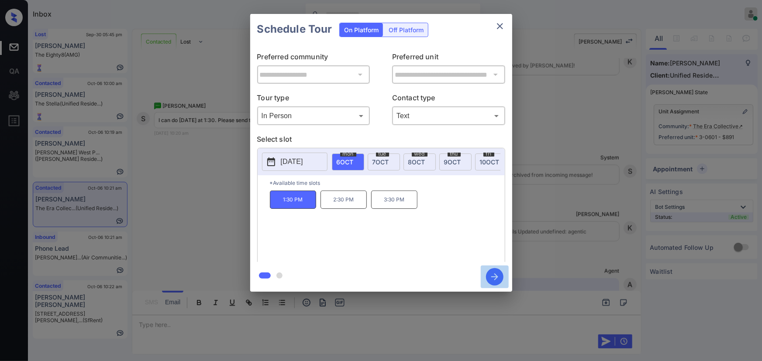
click at [492, 275] on icon "button" at bounding box center [494, 276] width 17 height 17
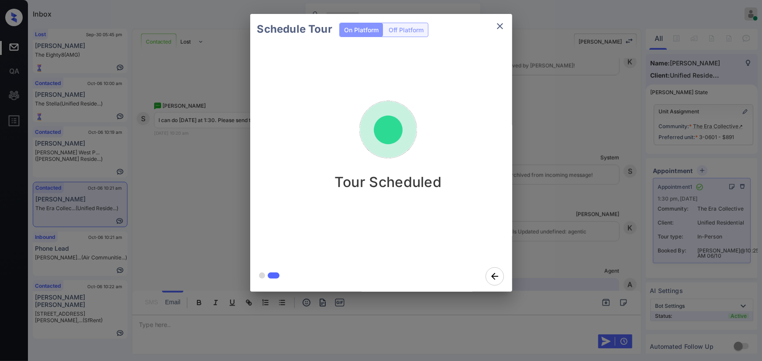
click at [306, 246] on div "Tour Scheduled" at bounding box center [388, 153] width 276 height 217
click at [498, 23] on icon "close" at bounding box center [500, 26] width 10 height 10
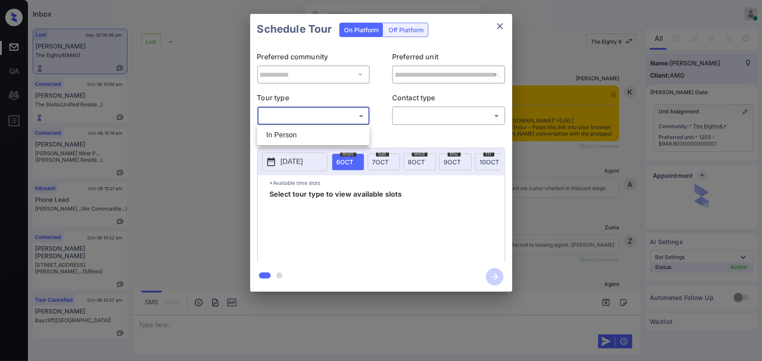
scroll to position [4920, 0]
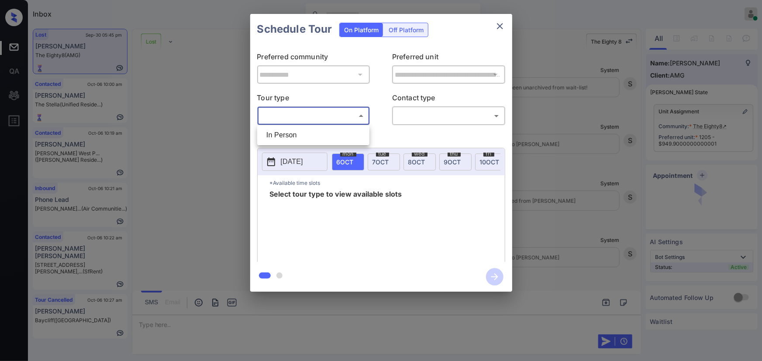
drag, startPoint x: 301, startPoint y: 128, endPoint x: 369, endPoint y: 128, distance: 68.1
click at [301, 128] on li "In Person" at bounding box center [313, 135] width 108 height 16
type input "********"
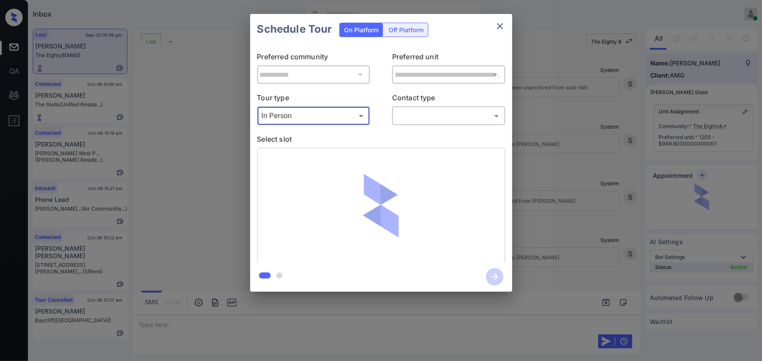
click at [438, 110] on body "Inbox [PERSON_NAME] Online Set yourself offline Set yourself on break Profile S…" at bounding box center [381, 180] width 762 height 361
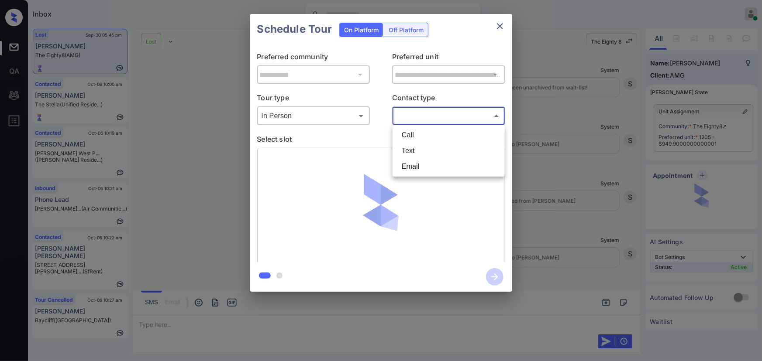
click at [416, 147] on li "Text" at bounding box center [449, 151] width 108 height 16
type input "****"
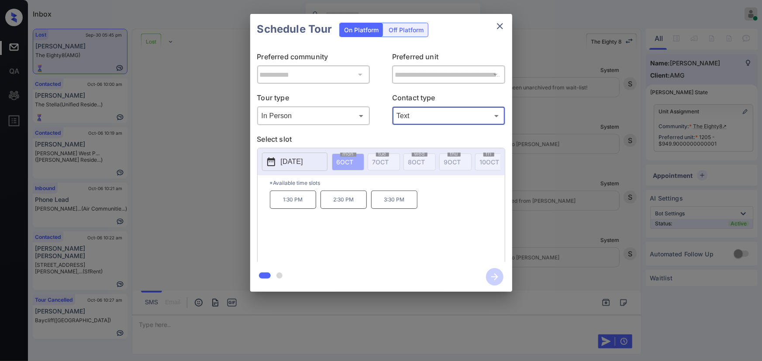
click at [303, 161] on p "[DATE]" at bounding box center [292, 162] width 22 height 10
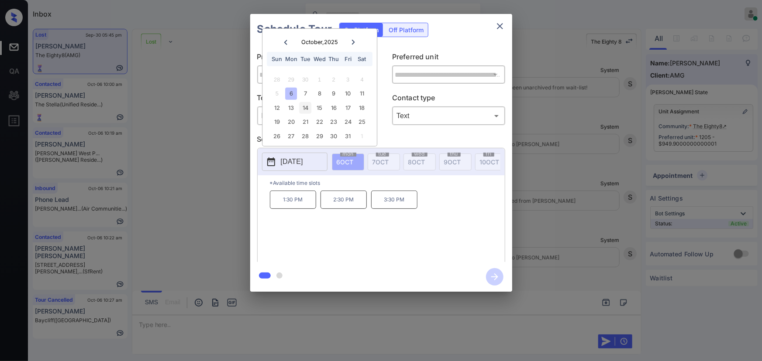
click at [308, 101] on div "12 13 14 15 16 17 18" at bounding box center [319, 108] width 109 height 14
click at [325, 111] on div "15" at bounding box center [319, 108] width 12 height 12
drag, startPoint x: 345, startPoint y: 115, endPoint x: 351, endPoint y: 115, distance: 5.2
click at [346, 115] on div "28 29 30 1 2 3 4 5 6 7 8 9 10 11 12 13 14 15 16 17 18 19 20 21 22 23 24 25 26 2…" at bounding box center [319, 107] width 109 height 71
click at [351, 115] on div "19 20 21 22 23 24 25" at bounding box center [319, 122] width 109 height 14
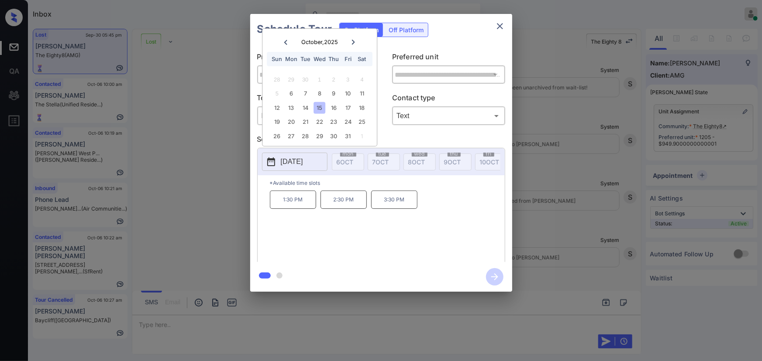
click at [298, 130] on div "26 27 28 29 30 31 1" at bounding box center [319, 136] width 109 height 14
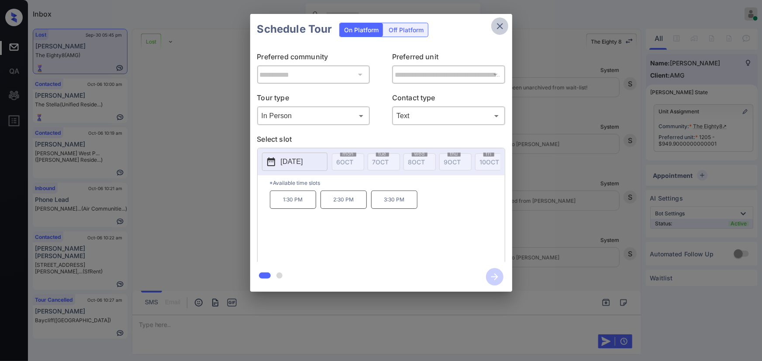
click at [498, 26] on icon "close" at bounding box center [500, 26] width 10 height 10
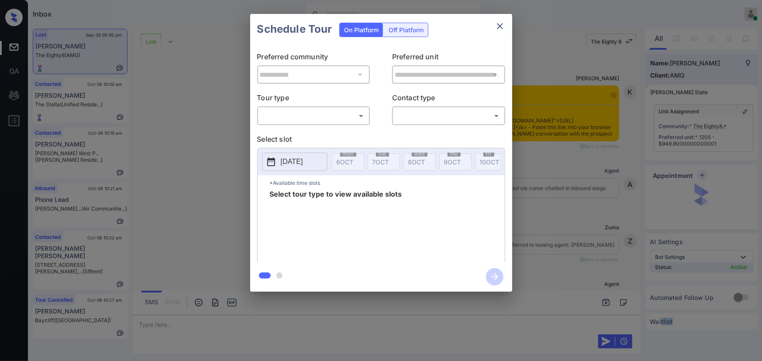
scroll to position [4920, 0]
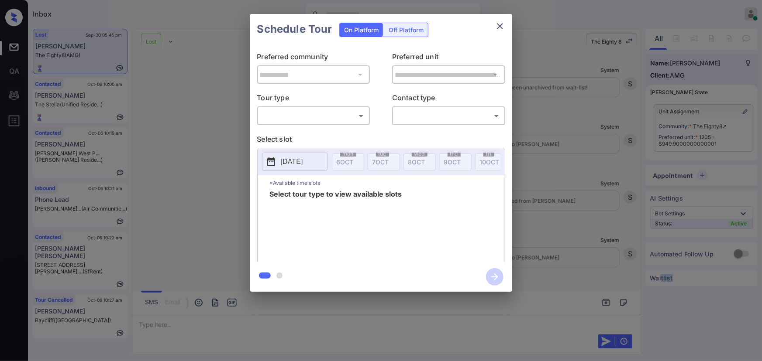
click at [306, 120] on body "Inbox [PERSON_NAME] Online Set yourself offline Set yourself on break Profile S…" at bounding box center [381, 180] width 762 height 361
click at [300, 134] on li "In Person" at bounding box center [313, 135] width 108 height 16
type input "********"
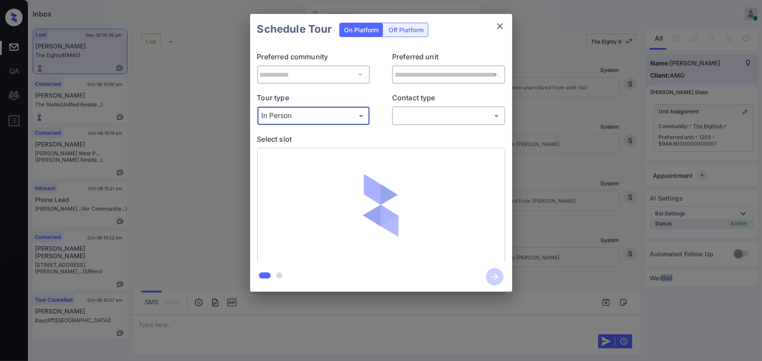
click at [447, 120] on body "Inbox [PERSON_NAME] Online Set yourself offline Set yourself on break Profile S…" at bounding box center [381, 180] width 762 height 361
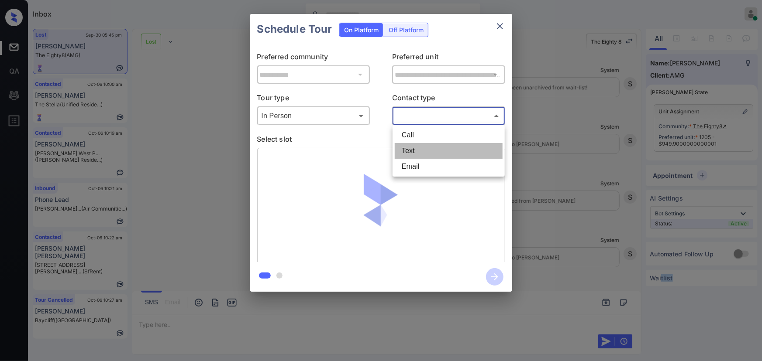
click at [420, 149] on li "Text" at bounding box center [449, 151] width 108 height 16
type input "****"
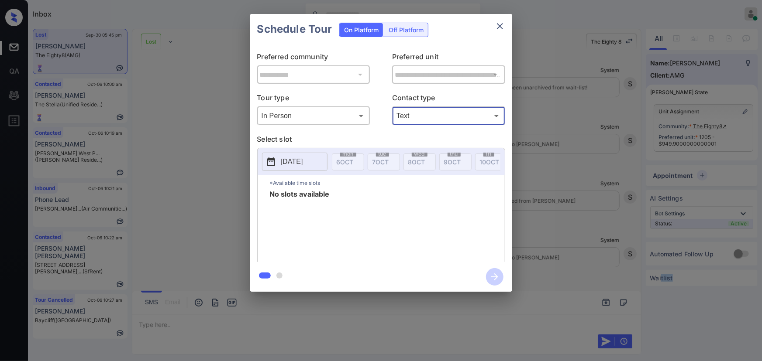
click at [500, 26] on icon "close" at bounding box center [500, 26] width 6 height 6
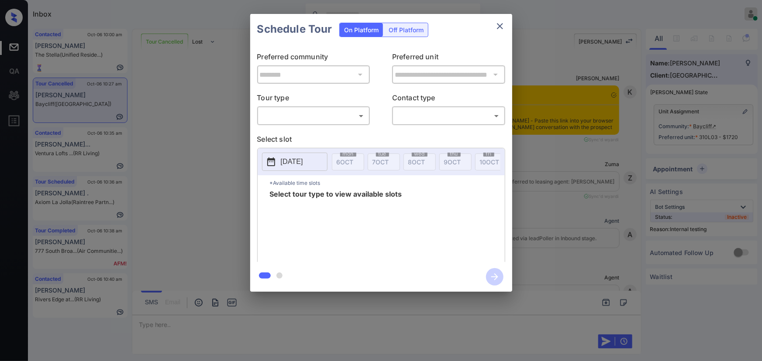
scroll to position [5037, 0]
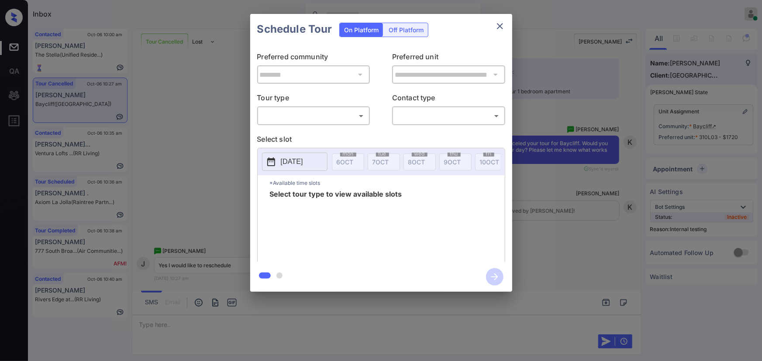
click at [604, 213] on div "**********" at bounding box center [381, 153] width 762 height 306
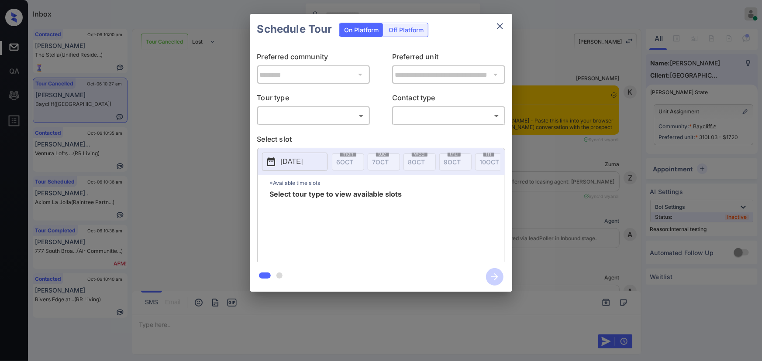
scroll to position [5037, 0]
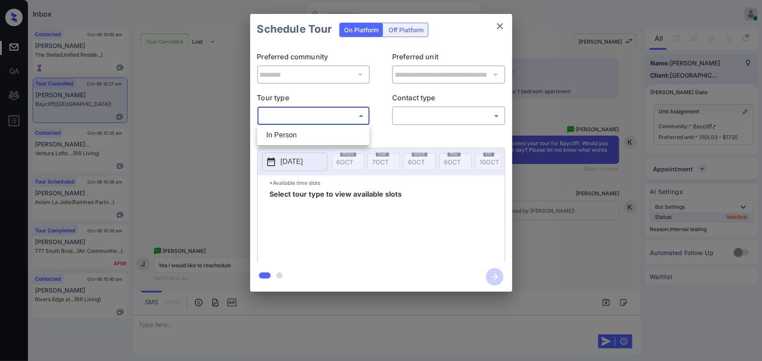
drag, startPoint x: 301, startPoint y: 118, endPoint x: 299, endPoint y: 138, distance: 19.8
click at [302, 118] on body "Inbox Kenneth Umali Online Set yourself offline Set yourself on break Profile S…" at bounding box center [381, 180] width 762 height 361
click at [299, 140] on li "In Person" at bounding box center [313, 135] width 108 height 16
type input "********"
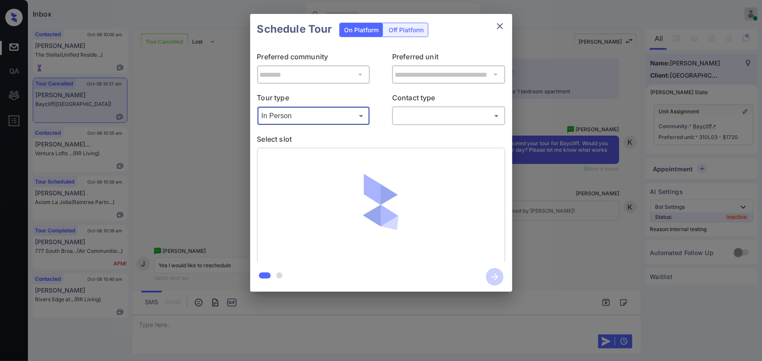
click at [418, 118] on body "Inbox Kenneth Umali Online Set yourself offline Set yourself on break Profile S…" at bounding box center [381, 180] width 762 height 361
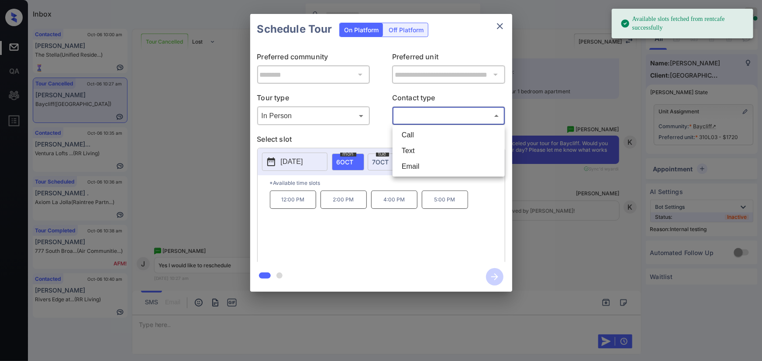
click at [411, 151] on li "Text" at bounding box center [449, 151] width 108 height 16
type input "****"
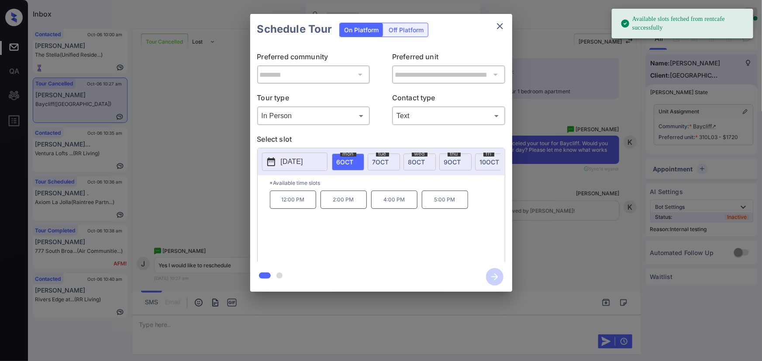
click at [378, 161] on span "7 OCT" at bounding box center [380, 161] width 17 height 7
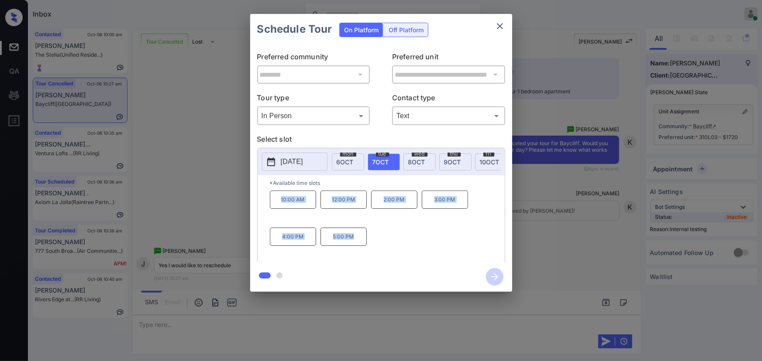
copy div "10:00 AM 12:00 PM 2:00 PM 3:00 PM 4:00 PM 5:00 PM"
drag, startPoint x: 356, startPoint y: 241, endPoint x: 278, endPoint y: 206, distance: 85.2
click at [278, 205] on div "10:00 AM 12:00 PM 2:00 PM 3:00 PM 4:00 PM 5:00 PM" at bounding box center [387, 226] width 235 height 70
click at [296, 324] on div at bounding box center [381, 180] width 762 height 361
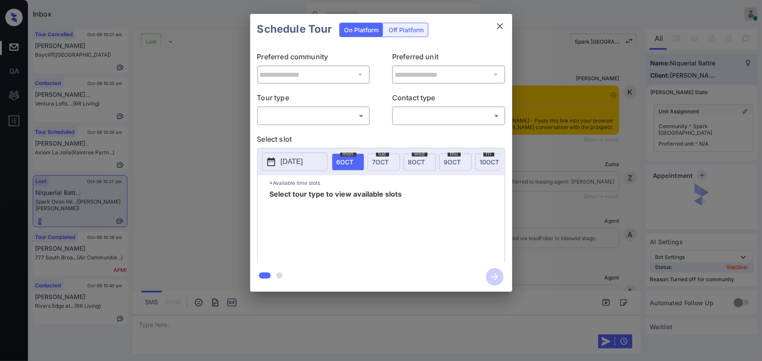
scroll to position [4375, 0]
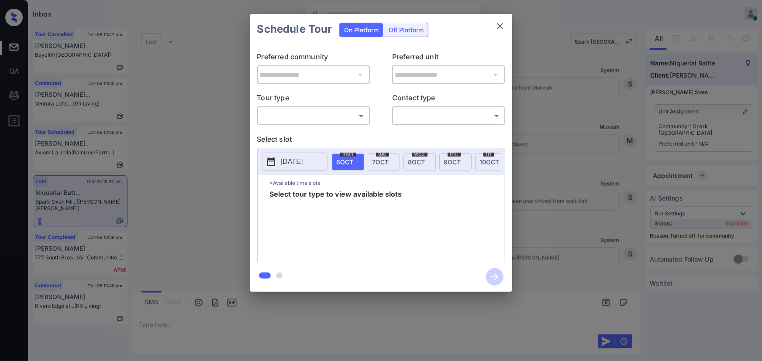
click at [316, 116] on body "Inbox Kenneth Umali Online Set yourself offline Set yourself on break Profile S…" at bounding box center [381, 180] width 762 height 361
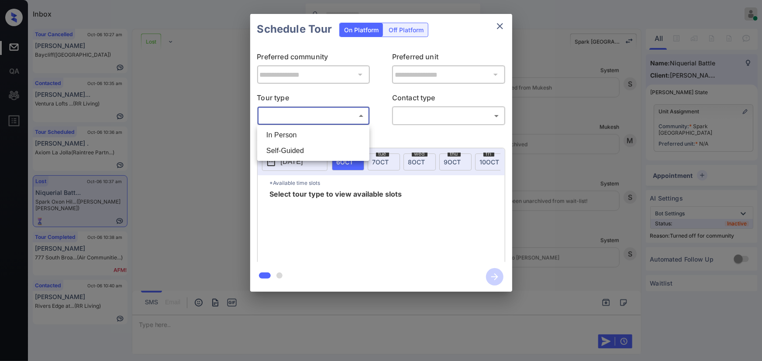
click at [304, 131] on li "In Person" at bounding box center [313, 135] width 108 height 16
type input "********"
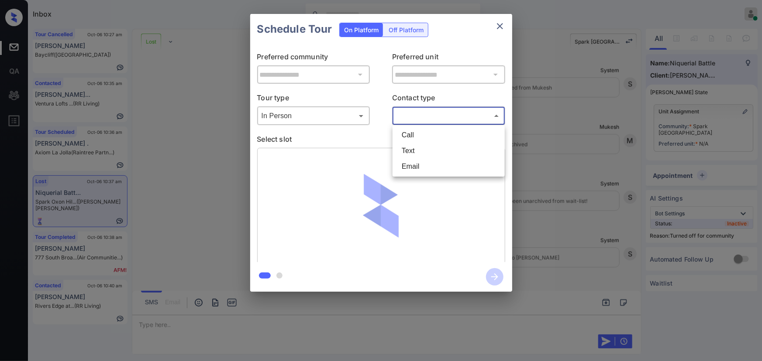
drag, startPoint x: 420, startPoint y: 113, endPoint x: 418, endPoint y: 133, distance: 20.2
click at [420, 113] on body "Inbox Kenneth Umali Online Set yourself offline Set yourself on break Profile S…" at bounding box center [381, 180] width 762 height 361
click at [406, 152] on li "Text" at bounding box center [449, 151] width 108 height 16
type input "****"
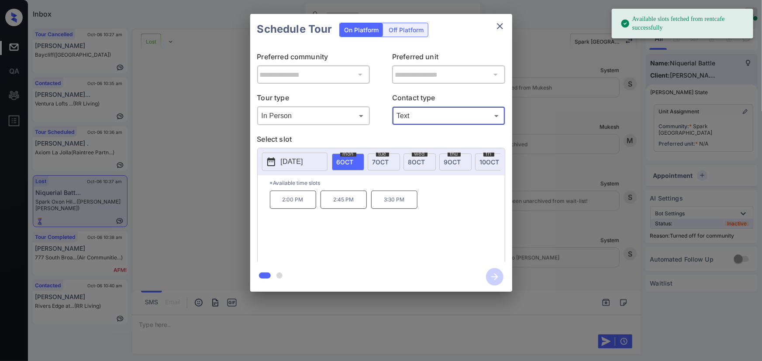
click at [381, 165] on div "tue 7 OCT" at bounding box center [384, 162] width 32 height 17
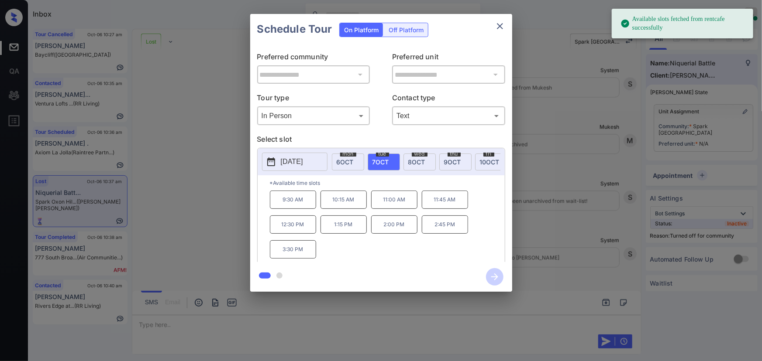
click at [409, 160] on span "8 OCT" at bounding box center [416, 161] width 17 height 7
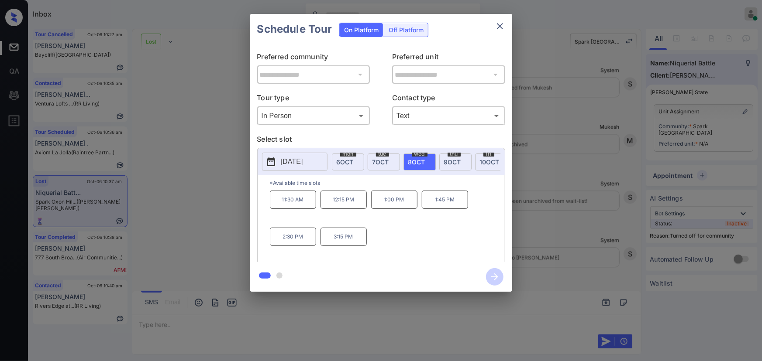
click at [256, 327] on div at bounding box center [381, 180] width 762 height 361
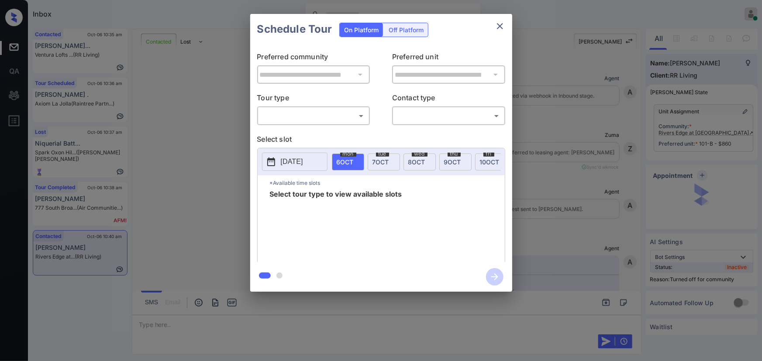
scroll to position [1407, 0]
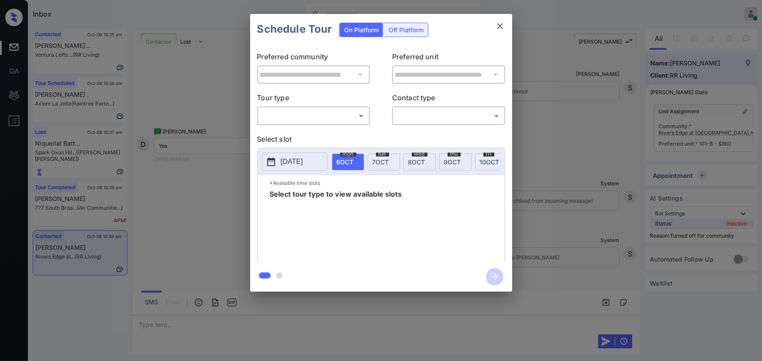
click at [307, 117] on body "Inbox [PERSON_NAME] Online Set yourself offline Set yourself on break Profile S…" at bounding box center [381, 180] width 762 height 361
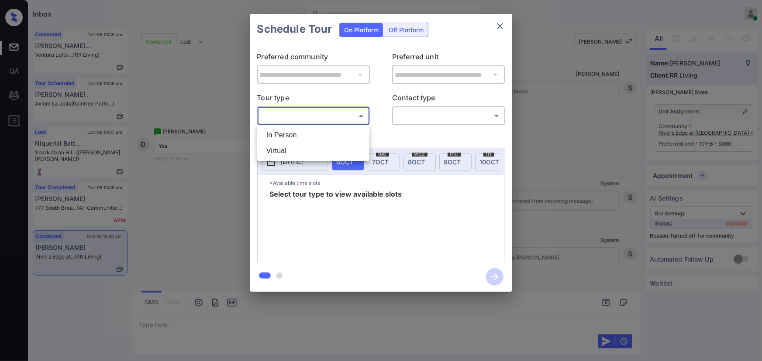
click at [298, 137] on li "In Person" at bounding box center [313, 135] width 108 height 16
type input "********"
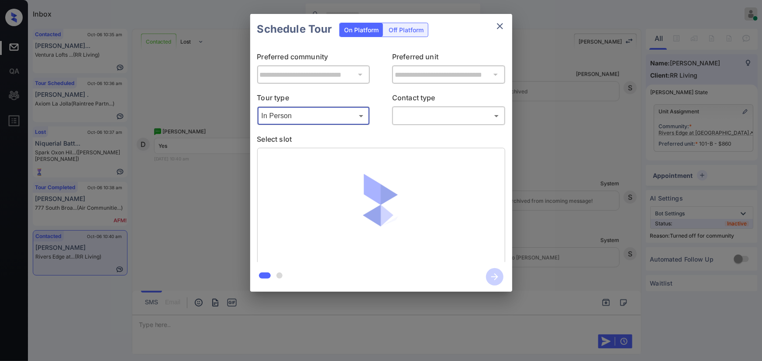
click at [433, 120] on body "Inbox Kenneth Umali Online Set yourself offline Set yourself on break Profile S…" at bounding box center [381, 180] width 762 height 361
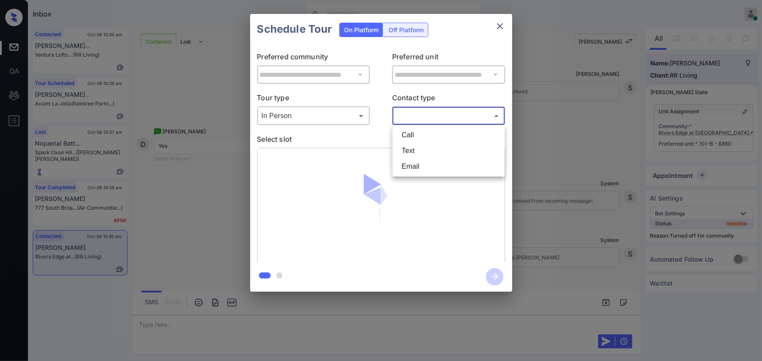
click at [411, 154] on li "Text" at bounding box center [449, 151] width 108 height 16
type input "****"
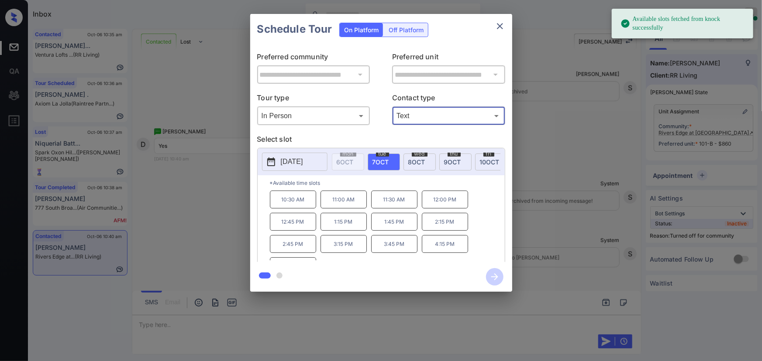
click at [380, 162] on span "[DATE]" at bounding box center [380, 161] width 17 height 7
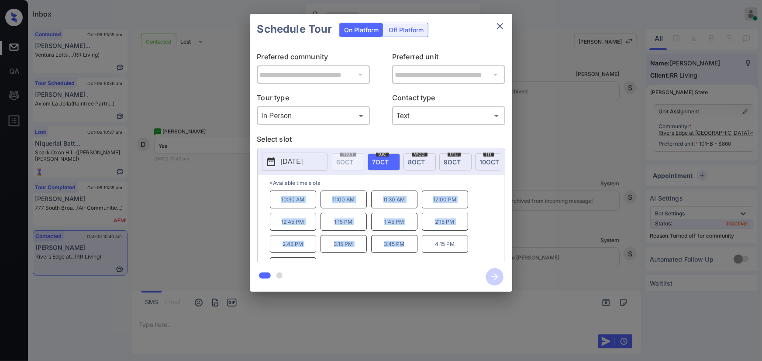
copy div "10:30 AM 11:00 AM 11:30 AM 12:00 PM 12:45 PM 1:15 PM 1:45 PM 2:15 PM 2:45 PM 3:…"
drag, startPoint x: 352, startPoint y: 241, endPoint x: 277, endPoint y: 204, distance: 83.8
click at [277, 204] on div "10:30 AM 11:00 AM 11:30 AM 12:00 PM 12:45 PM 1:15 PM 1:45 PM 2:15 PM 2:45 PM 3:…" at bounding box center [387, 226] width 235 height 70
click at [238, 319] on div at bounding box center [381, 180] width 762 height 361
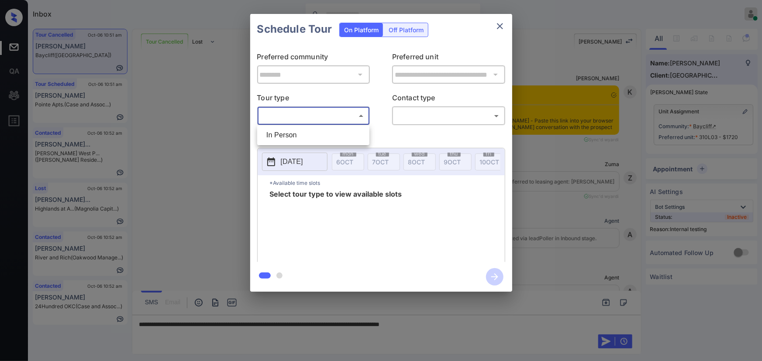
scroll to position [5872, 0]
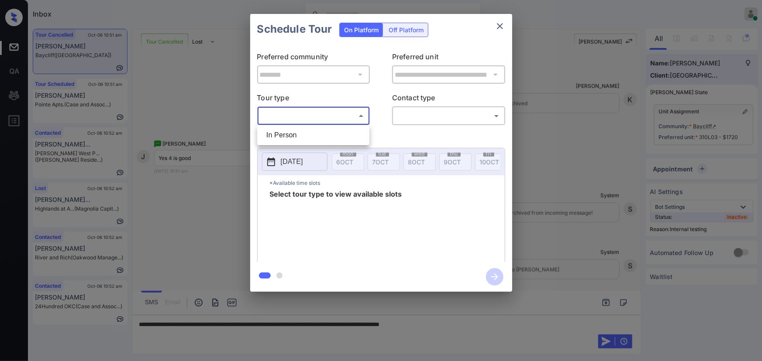
drag, startPoint x: 315, startPoint y: 138, endPoint x: 381, endPoint y: 131, distance: 66.2
click at [315, 137] on li "In Person" at bounding box center [313, 135] width 108 height 16
type input "********"
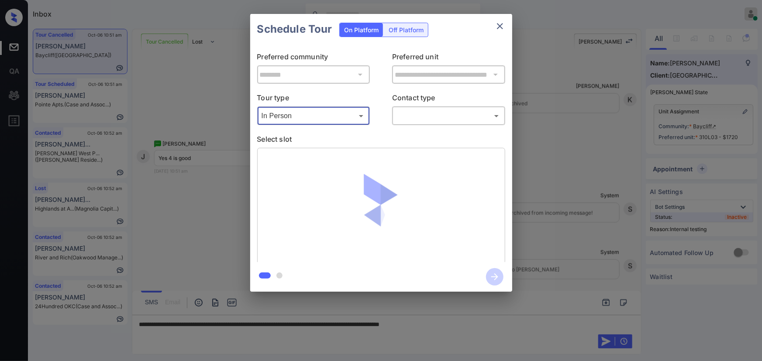
click at [427, 117] on body "Inbox Kenneth Umali Online Set yourself offline Set yourself on break Profile S…" at bounding box center [381, 180] width 762 height 361
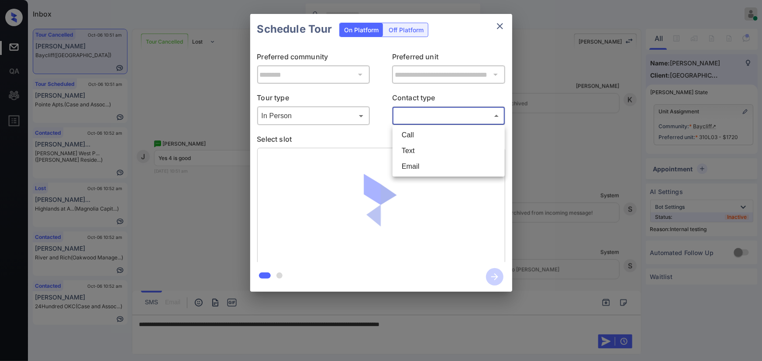
click at [411, 152] on li "Text" at bounding box center [449, 151] width 108 height 16
type input "****"
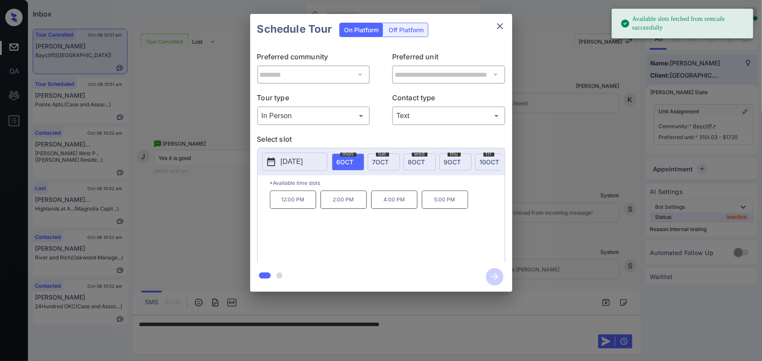
click at [380, 160] on span "[DATE]" at bounding box center [380, 161] width 17 height 7
click at [297, 244] on p "4:00 PM" at bounding box center [293, 237] width 46 height 18
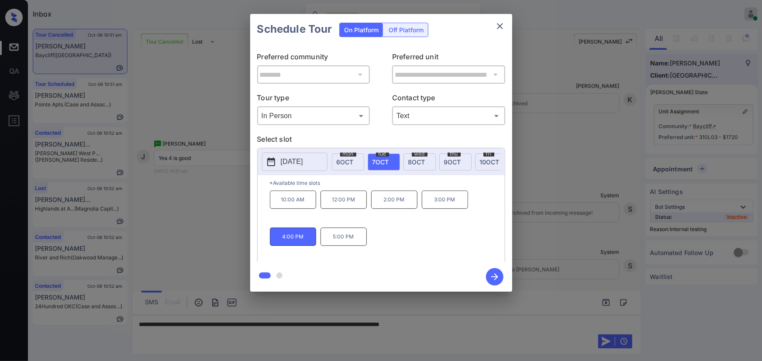
click at [467, 324] on div at bounding box center [381, 180] width 762 height 361
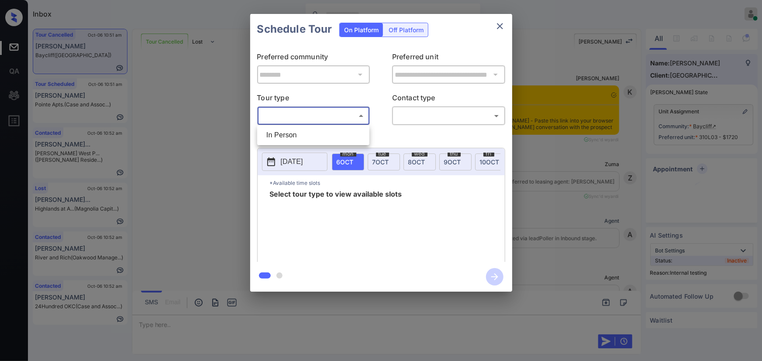
scroll to position [5766, 0]
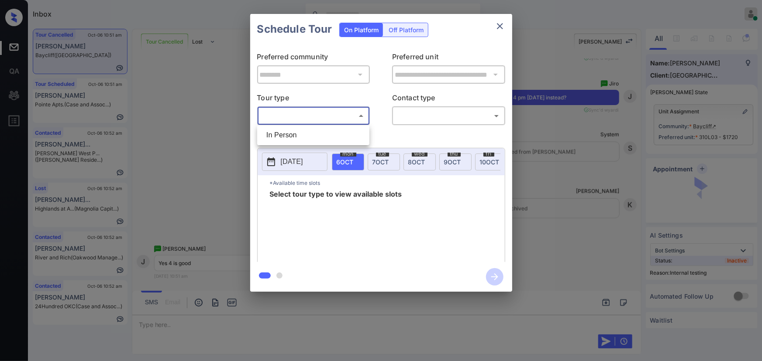
click at [313, 135] on li "In Person" at bounding box center [313, 135] width 108 height 16
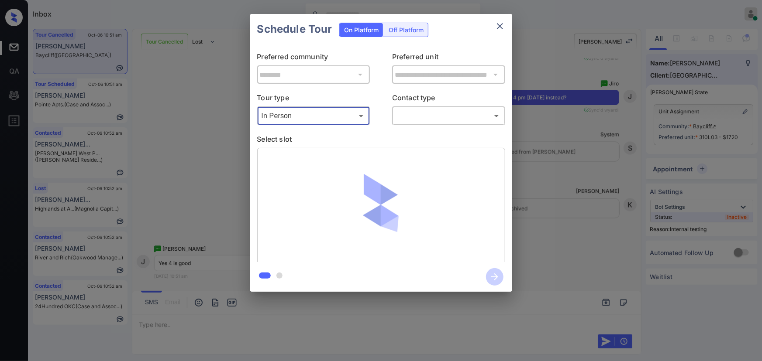
type input "********"
click at [420, 114] on body "Inbox Kenneth Umali Online Set yourself offline Set yourself on break Profile S…" at bounding box center [381, 180] width 762 height 361
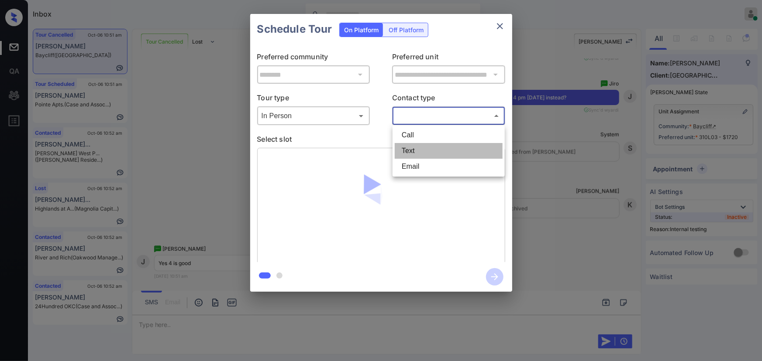
click at [413, 148] on li "Text" at bounding box center [449, 151] width 108 height 16
type input "****"
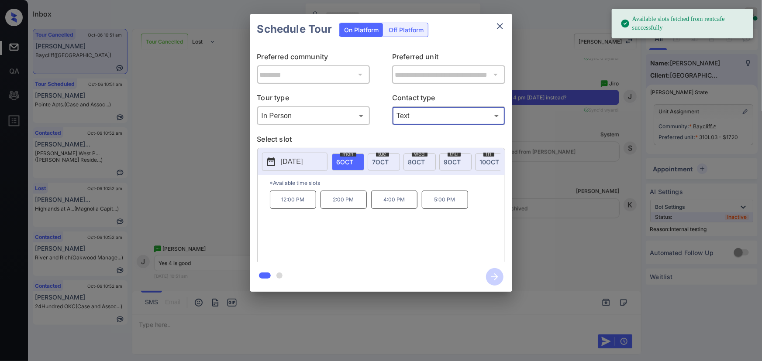
click at [382, 159] on span "7 OCT" at bounding box center [380, 161] width 17 height 7
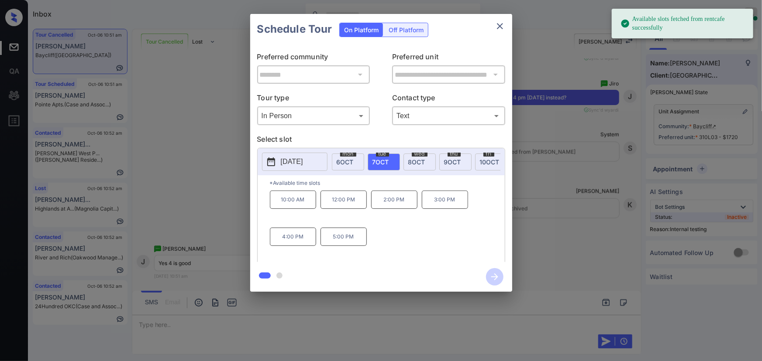
click at [303, 243] on p "4:00 PM" at bounding box center [293, 237] width 46 height 18
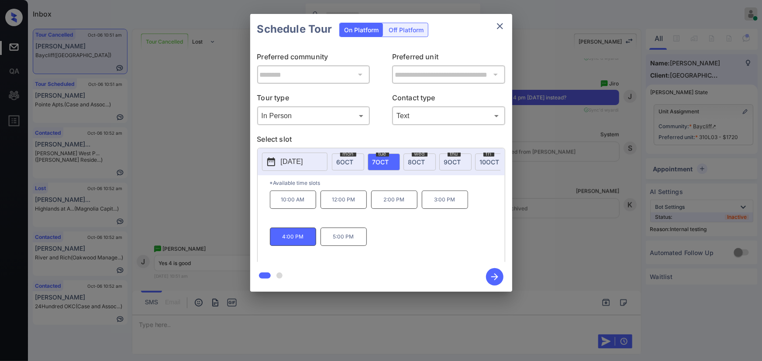
click at [491, 277] on icon "button" at bounding box center [494, 277] width 7 height 7
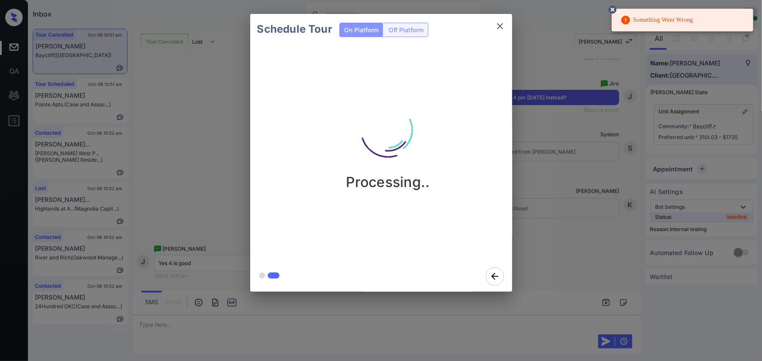
click at [97, 50] on div "Schedule Tour On Platform Off Platform Processing.." at bounding box center [381, 153] width 762 height 306
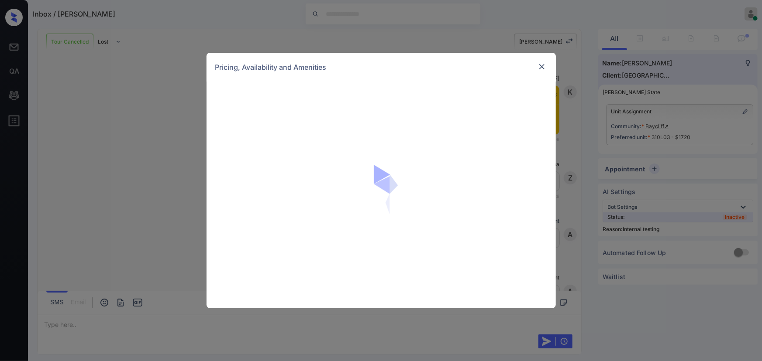
scroll to position [5957, 0]
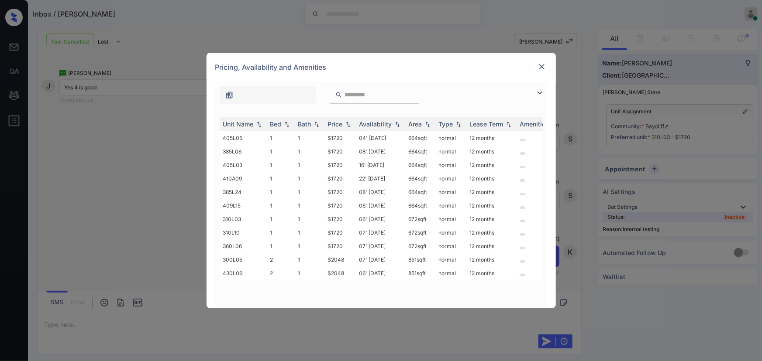
click at [538, 88] on img at bounding box center [539, 93] width 10 height 10
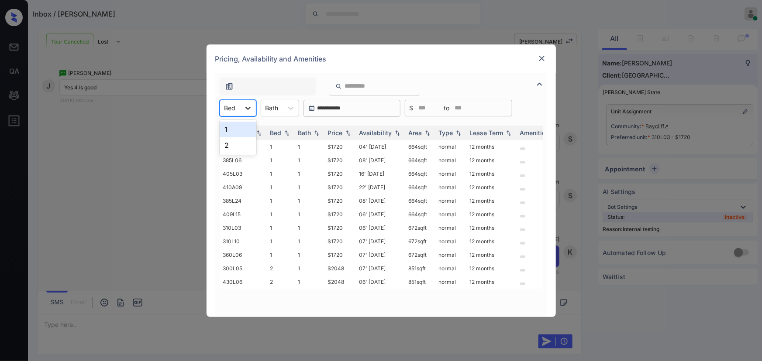
click at [250, 107] on icon at bounding box center [247, 108] width 5 height 3
click at [238, 131] on div "1" at bounding box center [238, 130] width 37 height 16
click at [292, 109] on icon at bounding box center [295, 108] width 9 height 9
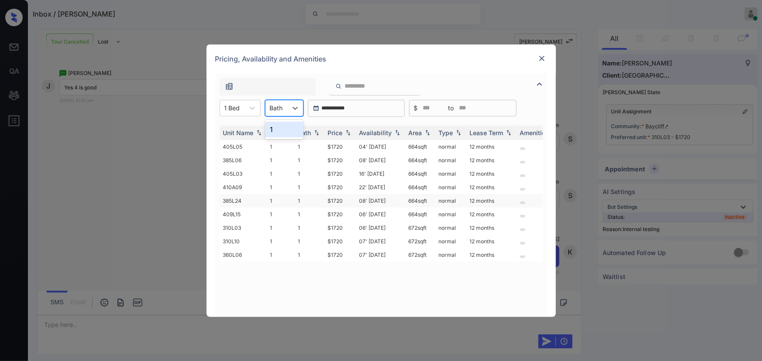
click at [283, 127] on div "1" at bounding box center [284, 130] width 38 height 16
click at [345, 132] on img at bounding box center [348, 133] width 9 height 6
click at [345, 132] on img at bounding box center [348, 133] width 9 height 7
click at [345, 148] on td "$1720" at bounding box center [339, 147] width 31 height 14
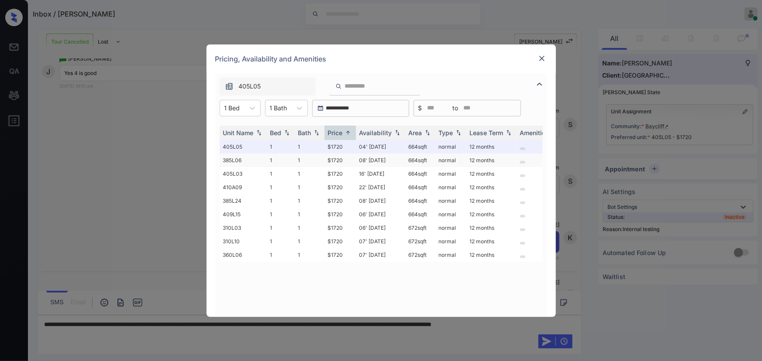
click at [327, 159] on td "$1720" at bounding box center [339, 161] width 31 height 14
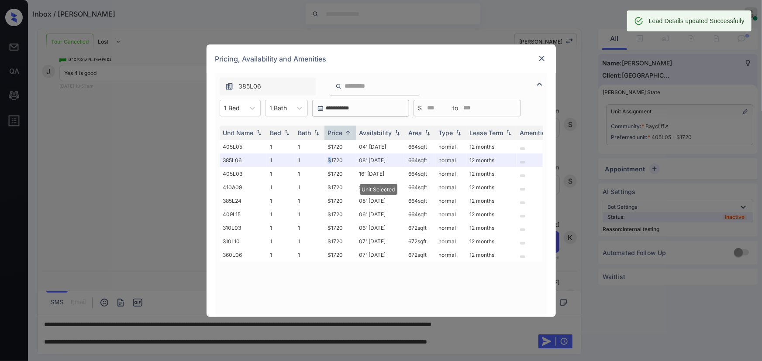
click at [542, 59] on img at bounding box center [541, 58] width 9 height 9
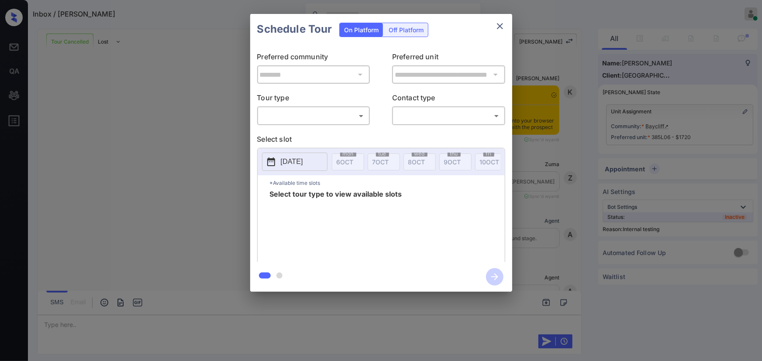
scroll to position [5957, 0]
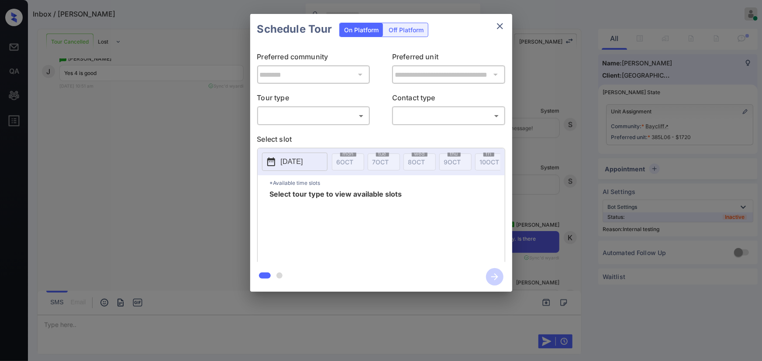
click at [344, 113] on body "Inbox / Jasmine Dorsey Kenneth Umali Online Set yourself offline Set yourself o…" at bounding box center [381, 180] width 762 height 361
drag, startPoint x: 315, startPoint y: 132, endPoint x: 389, endPoint y: 127, distance: 74.4
click at [315, 133] on li "In Person" at bounding box center [313, 135] width 108 height 16
type input "********"
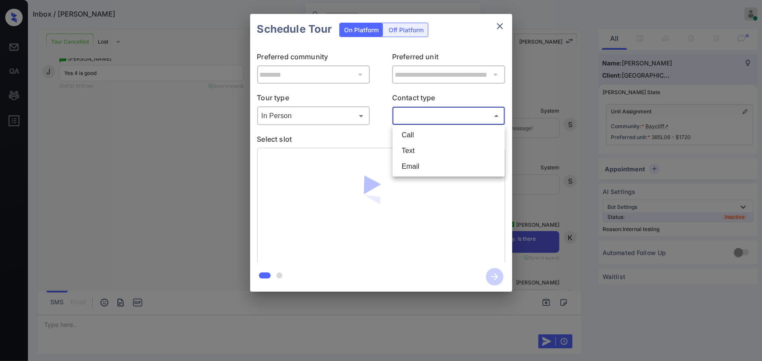
click at [437, 117] on body "Inbox / Jasmine Dorsey Kenneth Umali Online Set yourself offline Set yourself o…" at bounding box center [381, 180] width 762 height 361
click at [416, 151] on li "Text" at bounding box center [449, 151] width 108 height 16
type input "****"
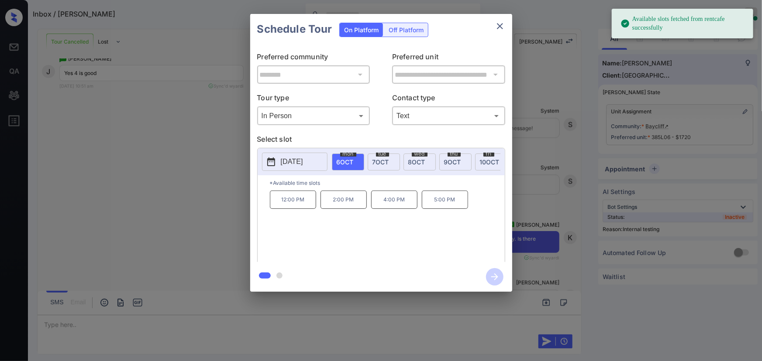
click at [378, 156] on div "tue 7 OCT" at bounding box center [384, 162] width 32 height 17
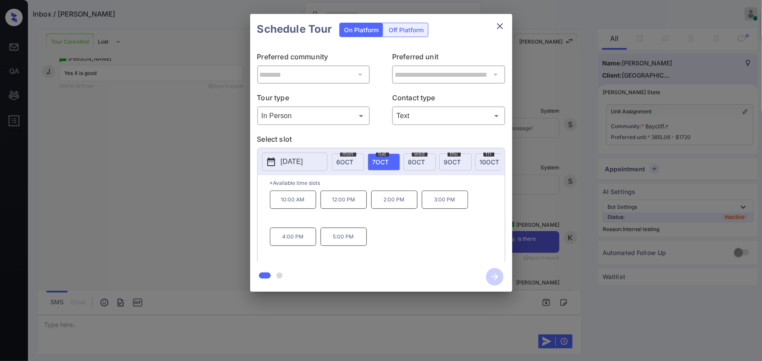
click at [288, 236] on p "4:00 PM" at bounding box center [293, 237] width 46 height 18
click at [493, 274] on icon "button" at bounding box center [494, 276] width 17 height 17
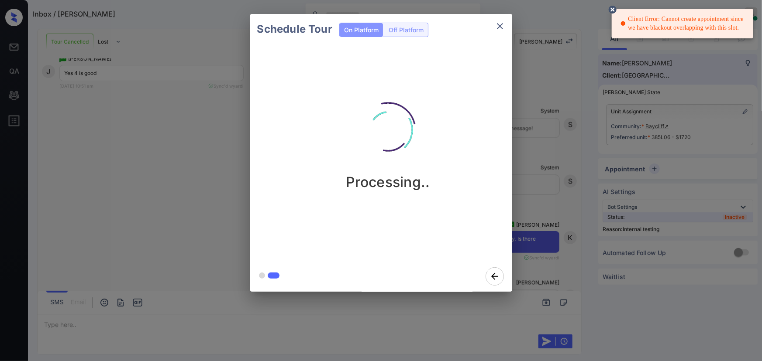
drag, startPoint x: 733, startPoint y: 28, endPoint x: 633, endPoint y: 21, distance: 100.3
click at [633, 21] on div "Client Error: Cannot create appointment since we have blackout overlapping with…" at bounding box center [683, 23] width 126 height 24
click at [635, 20] on div "Client Error: Cannot create appointment since we have blackout overlapping with…" at bounding box center [683, 23] width 126 height 24
click at [501, 26] on icon "close" at bounding box center [500, 26] width 10 height 10
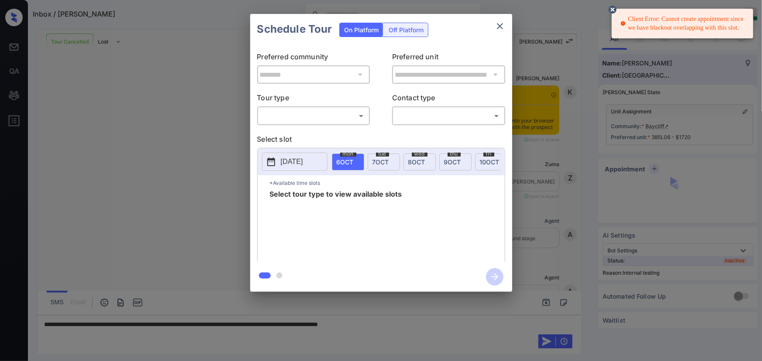
scroll to position [5957, 0]
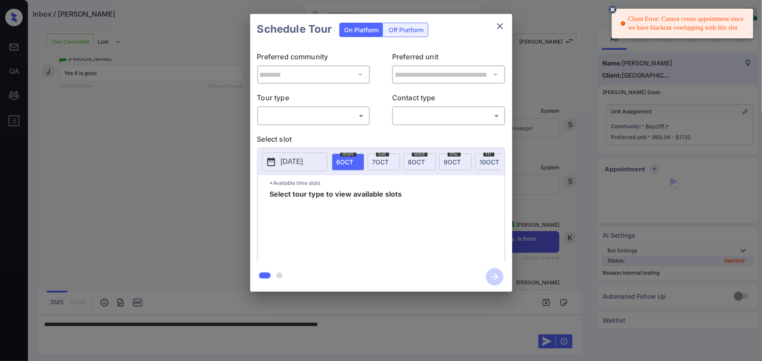
click at [336, 117] on body "Client Error: Cannot create appointment since we have blackout overlapping with…" at bounding box center [381, 180] width 762 height 361
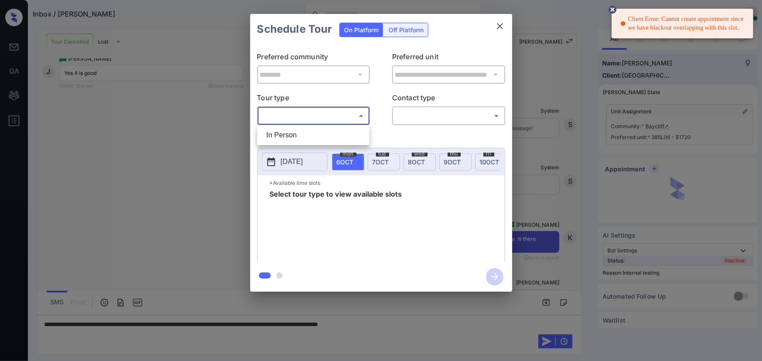
click at [311, 131] on li "In Person" at bounding box center [313, 135] width 108 height 16
type input "********"
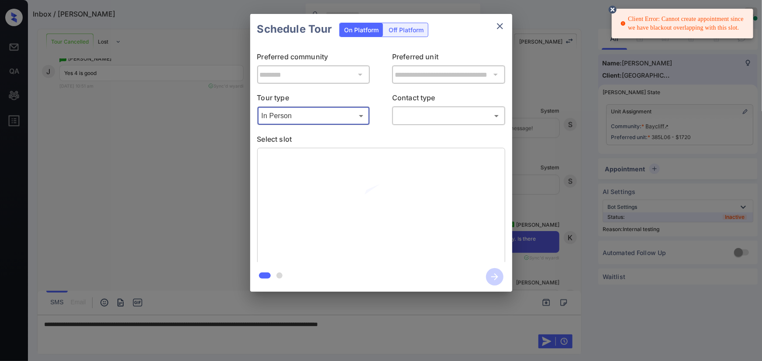
click at [429, 110] on body "Client Error: Cannot create appointment since we have blackout overlapping with…" at bounding box center [381, 180] width 762 height 361
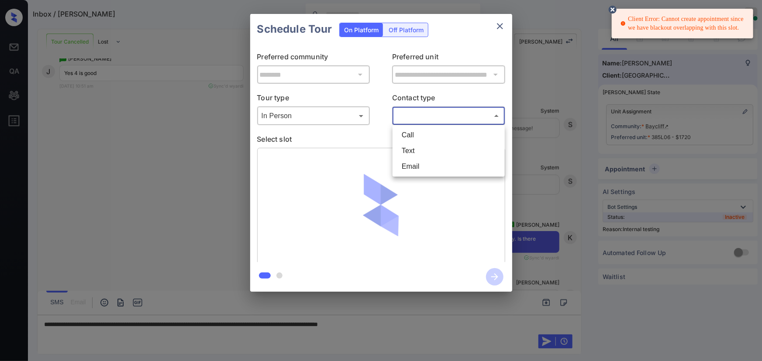
click at [409, 151] on li "Text" at bounding box center [449, 151] width 108 height 16
type input "****"
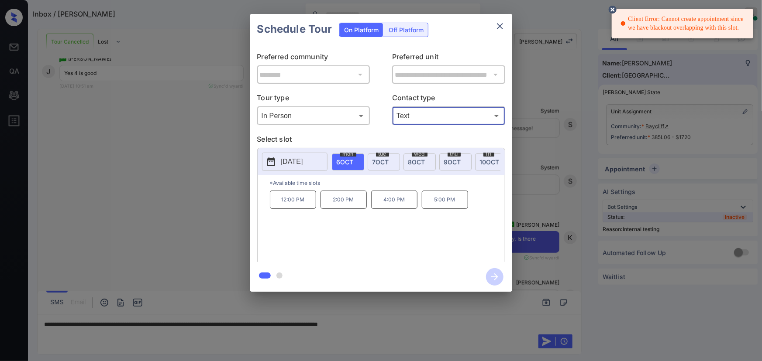
click at [377, 162] on span "[DATE]" at bounding box center [380, 161] width 17 height 7
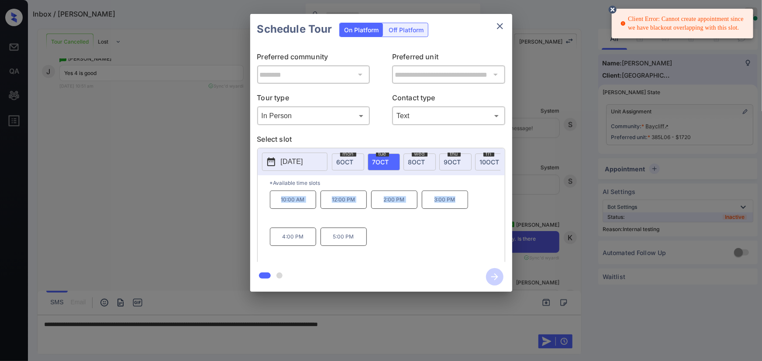
drag, startPoint x: 459, startPoint y: 204, endPoint x: 333, endPoint y: 194, distance: 126.6
click at [279, 201] on div "10:00 AM 12:00 PM 2:00 PM 3:00 PM 4:00 PM 5:00 PM" at bounding box center [387, 226] width 235 height 70
click at [418, 162] on span "[DATE]" at bounding box center [416, 161] width 17 height 7
click at [425, 162] on div "[DATE]" at bounding box center [419, 162] width 32 height 17
copy div "11:00 AM 12:00 PM 2:00 PM 3:00 PM"
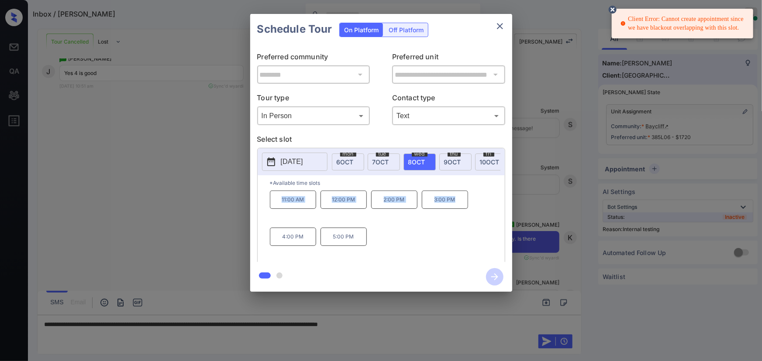
drag, startPoint x: 459, startPoint y: 204, endPoint x: 263, endPoint y: 203, distance: 196.0
click at [263, 203] on div "*Available time slots 11:00 AM 12:00 PM 2:00 PM 3:00 PM 4:00 PM 5:00 PM" at bounding box center [381, 219] width 247 height 89
click at [423, 326] on div at bounding box center [381, 180] width 762 height 361
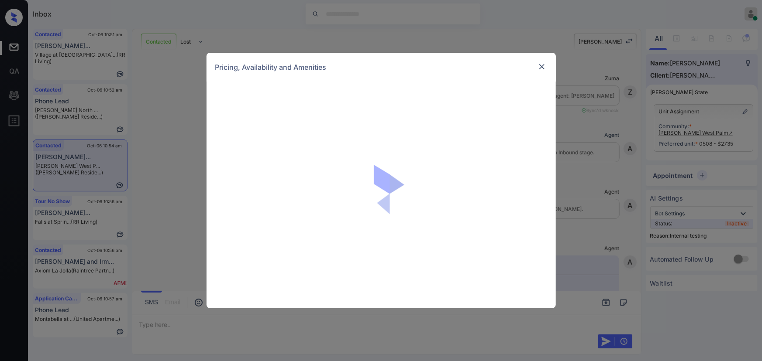
scroll to position [3890, 0]
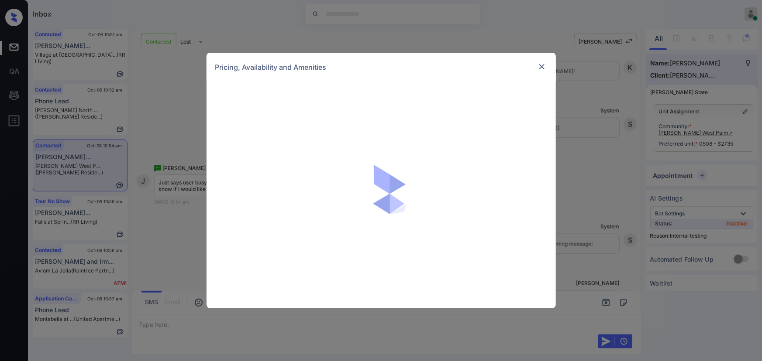
click at [541, 65] on img at bounding box center [541, 66] width 9 height 9
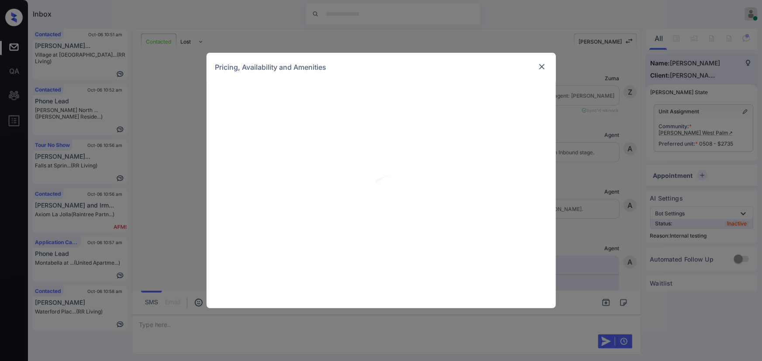
scroll to position [3890, 0]
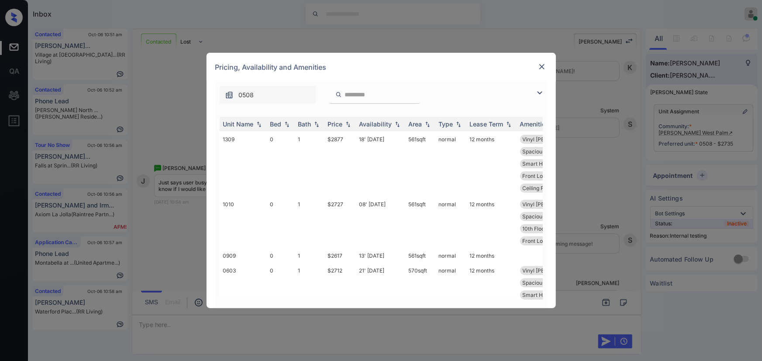
click at [540, 66] on img at bounding box center [541, 66] width 9 height 9
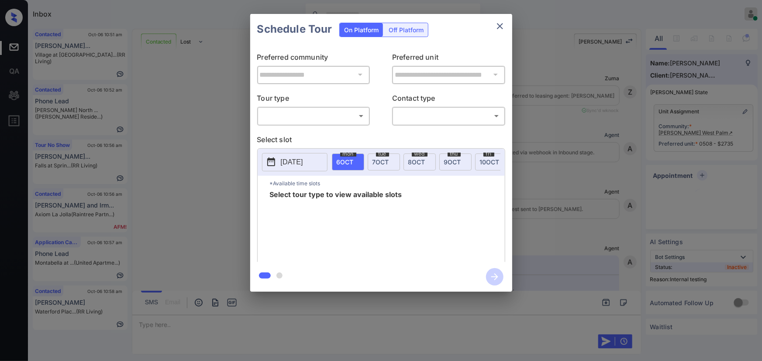
scroll to position [3890, 0]
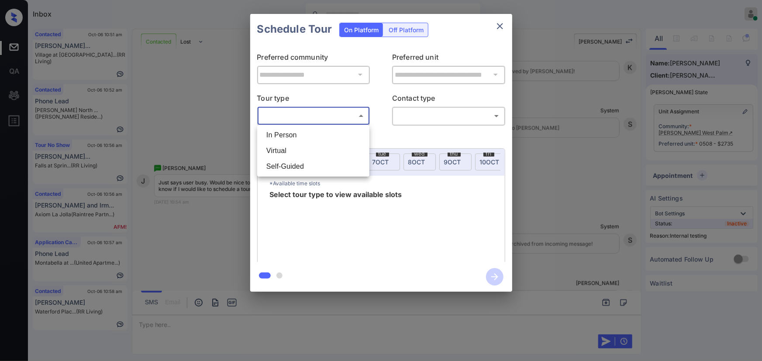
click at [327, 118] on body "Inbox Kenneth Umali Online Set yourself offline Set yourself on break Profile S…" at bounding box center [381, 180] width 762 height 361
click at [499, 28] on div at bounding box center [381, 180] width 762 height 361
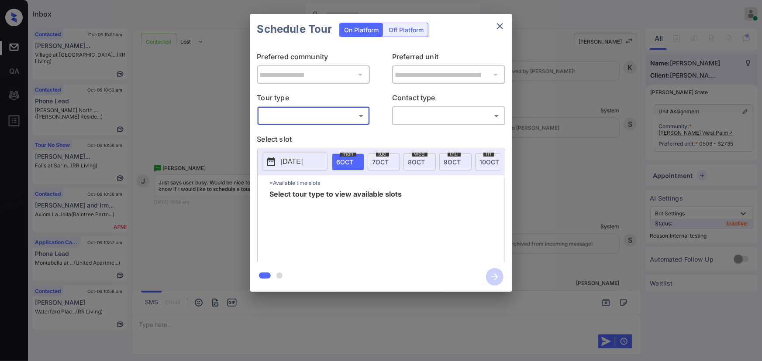
click at [501, 28] on icon "close" at bounding box center [500, 26] width 10 height 10
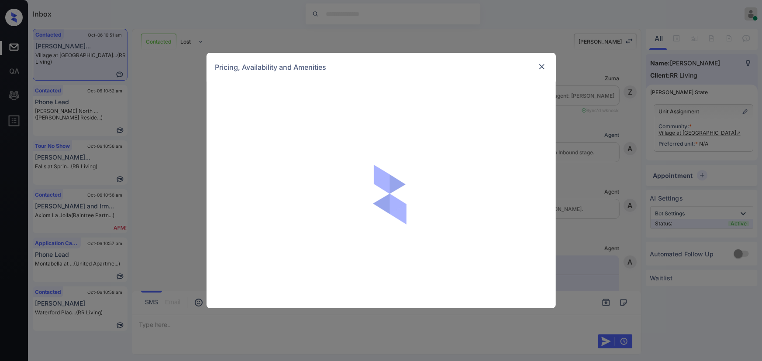
scroll to position [314, 0]
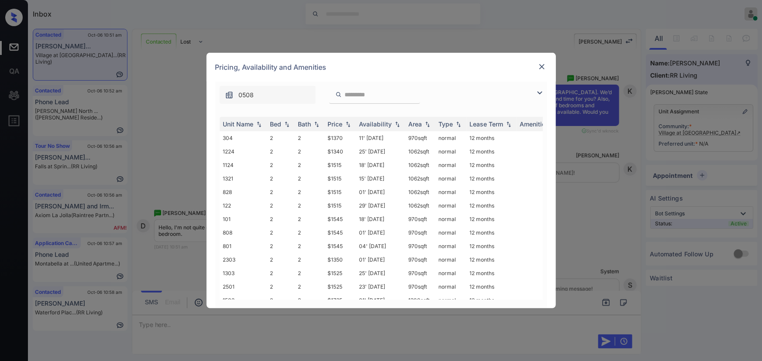
click at [536, 91] on img at bounding box center [539, 93] width 10 height 10
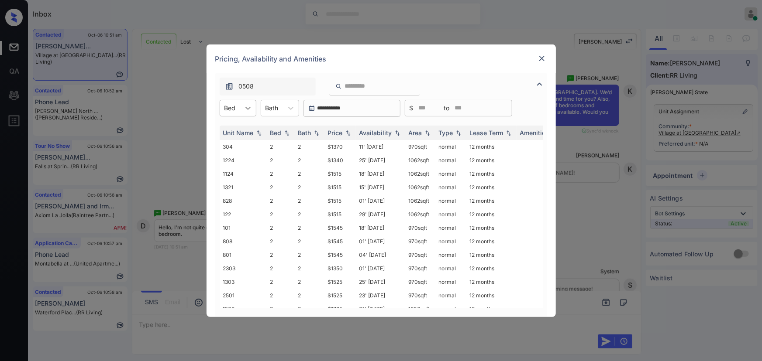
click at [241, 104] on div at bounding box center [248, 108] width 16 height 16
drag, startPoint x: 237, startPoint y: 126, endPoint x: 291, endPoint y: 110, distance: 56.5
click at [237, 124] on div "2" at bounding box center [238, 130] width 37 height 16
click at [291, 110] on div at bounding box center [297, 108] width 16 height 16
click at [279, 130] on div "2" at bounding box center [285, 130] width 38 height 16
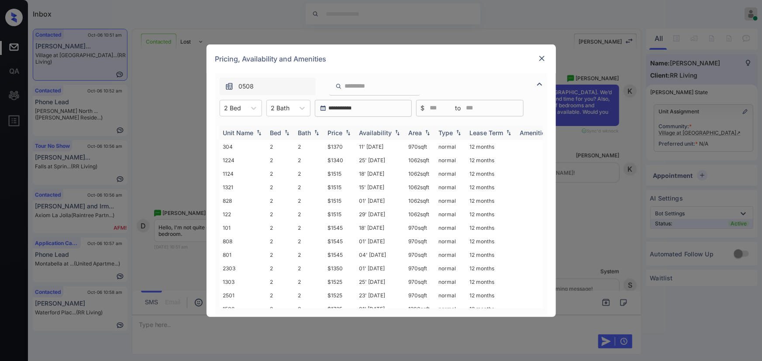
click at [333, 133] on div "Price" at bounding box center [335, 132] width 15 height 7
click at [341, 149] on td "$1340" at bounding box center [339, 147] width 31 height 14
drag, startPoint x: 341, startPoint y: 149, endPoint x: 430, endPoint y: 152, distance: 89.5
click at [341, 149] on td "$1340" at bounding box center [339, 147] width 31 height 14
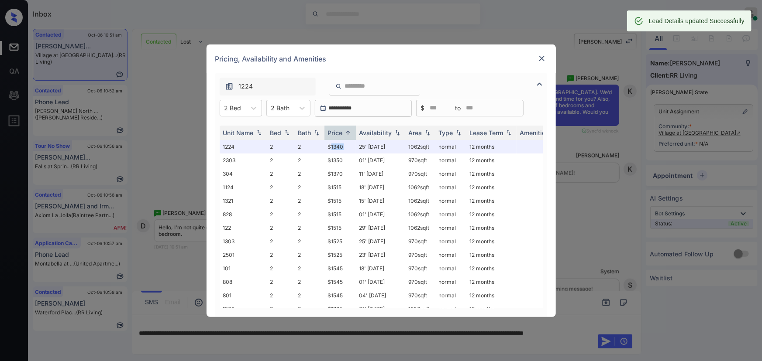
click at [539, 58] on img at bounding box center [541, 58] width 9 height 9
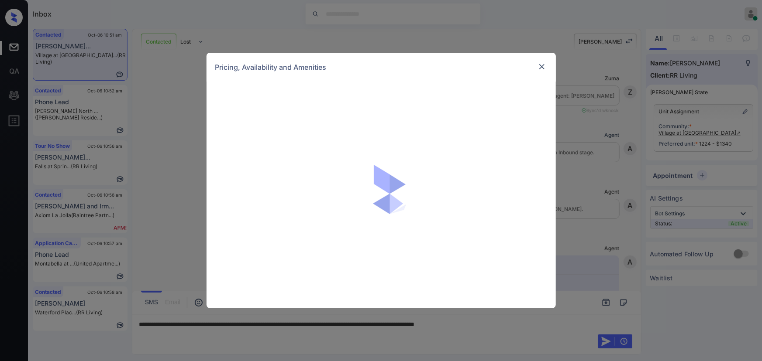
scroll to position [429, 0]
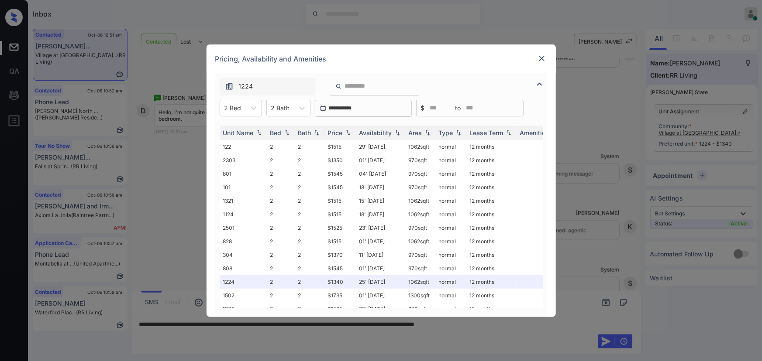
click at [545, 58] on img at bounding box center [541, 58] width 9 height 9
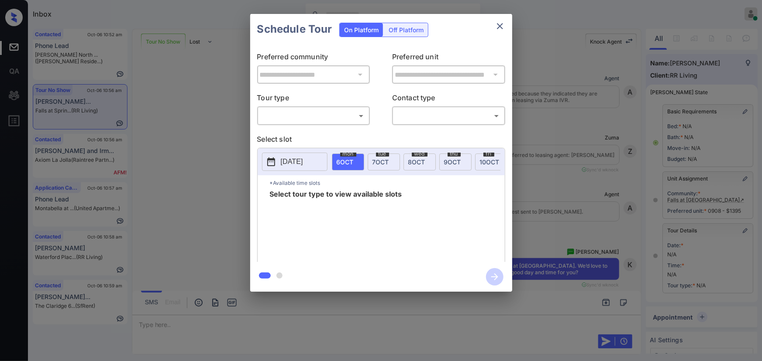
scroll to position [6683, 0]
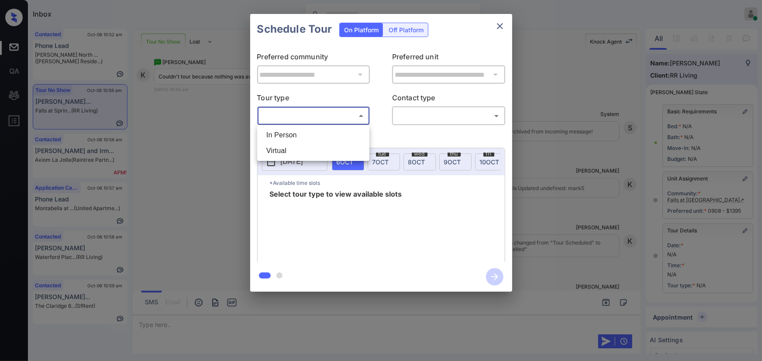
click at [324, 116] on body "Inbox [PERSON_NAME] Online Set yourself offline Set yourself on break Profile S…" at bounding box center [381, 180] width 762 height 361
click at [303, 135] on li "In Person" at bounding box center [313, 135] width 108 height 16
type input "********"
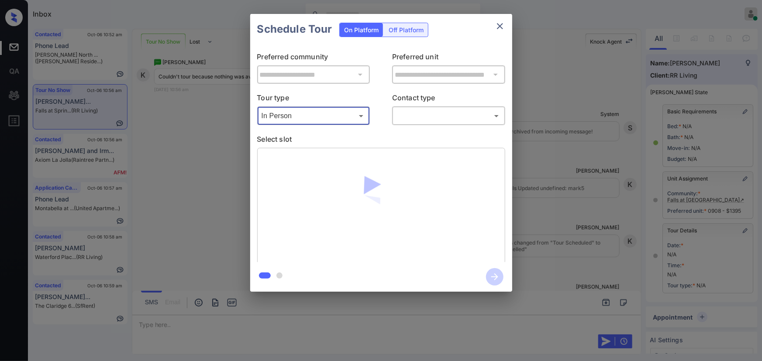
click at [419, 113] on body "Inbox Kenneth Umali Online Set yourself offline Set yourself on break Profile S…" at bounding box center [381, 180] width 762 height 361
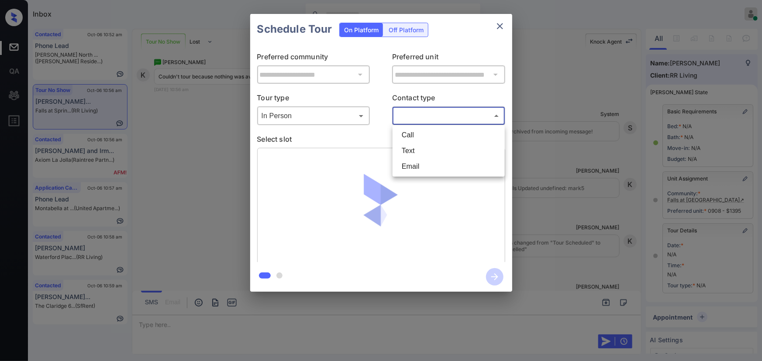
click at [408, 153] on li "Text" at bounding box center [449, 151] width 108 height 16
type input "****"
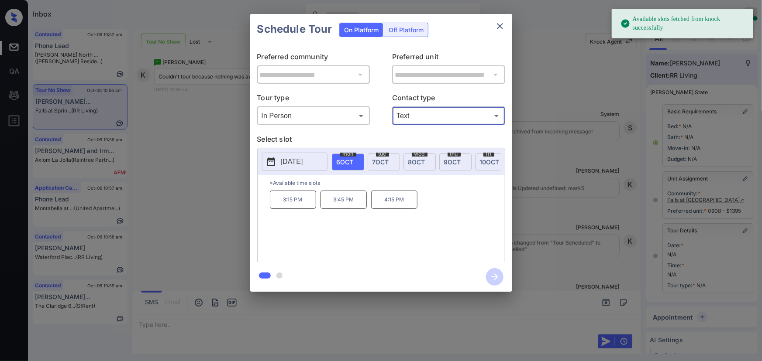
click at [389, 163] on div "tue 7 OCT" at bounding box center [384, 162] width 32 height 17
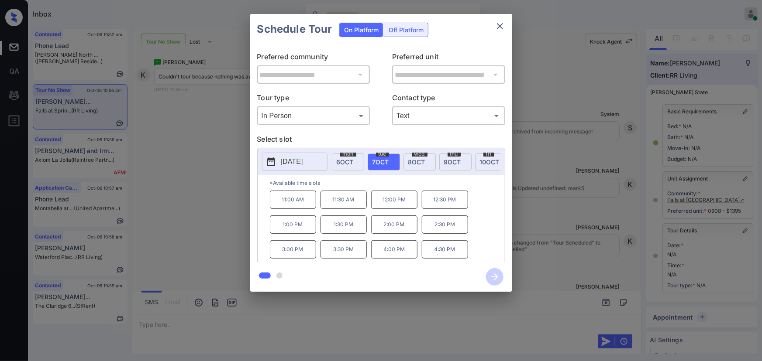
click at [567, 208] on div "**********" at bounding box center [381, 153] width 762 height 306
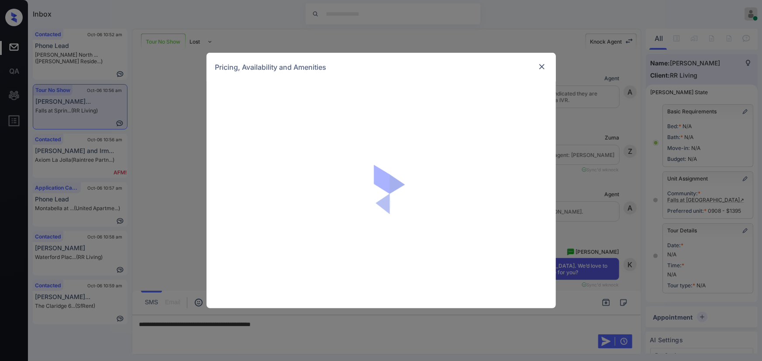
scroll to position [7080, 0]
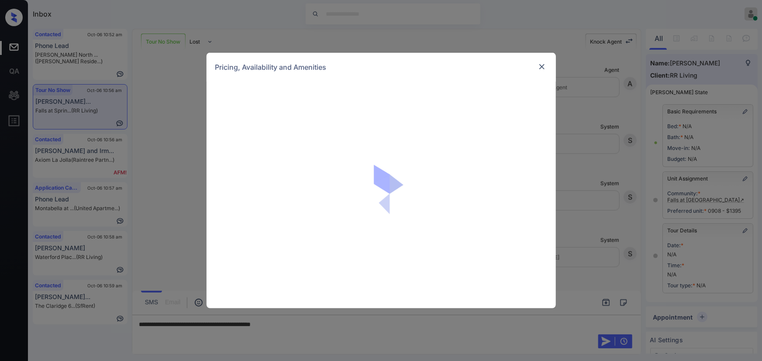
click at [541, 68] on img at bounding box center [541, 66] width 9 height 9
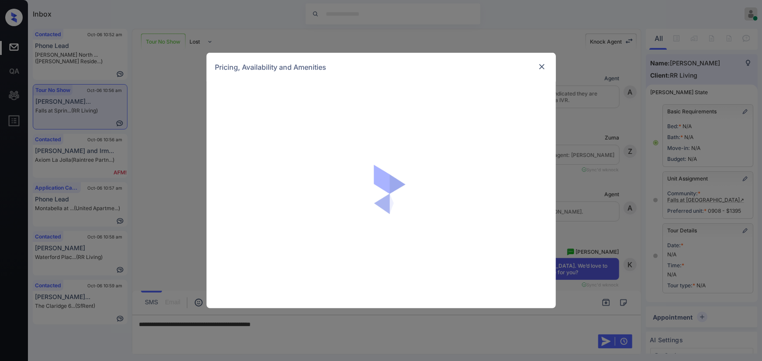
scroll to position [7080, 0]
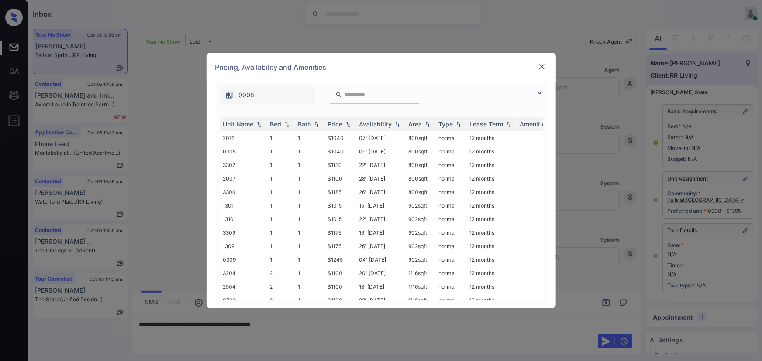
click at [541, 92] on img at bounding box center [539, 93] width 10 height 10
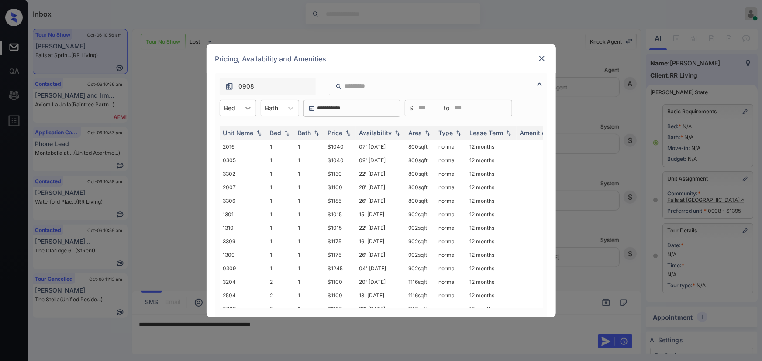
click at [251, 110] on icon at bounding box center [248, 108] width 9 height 9
click at [539, 58] on img at bounding box center [541, 58] width 9 height 9
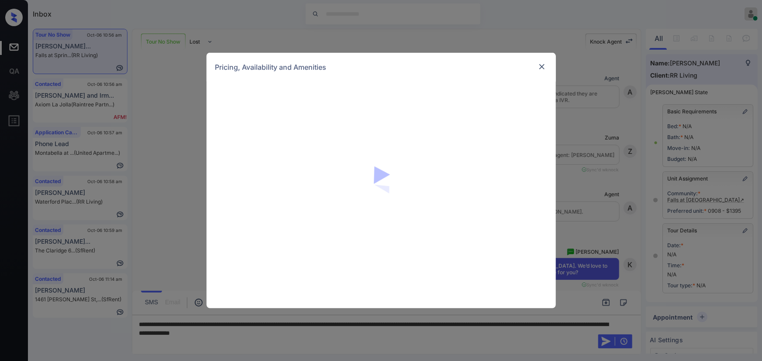
scroll to position [5339, 0]
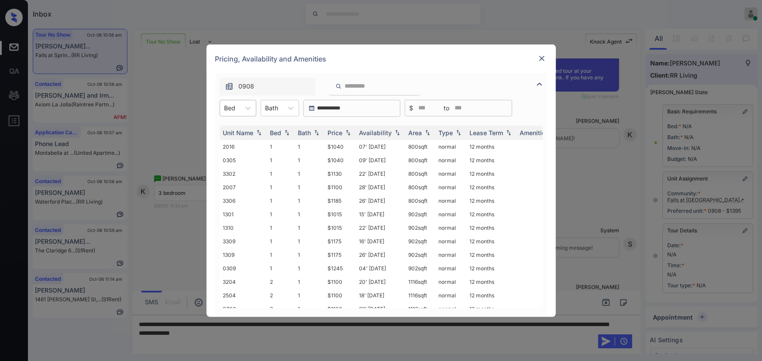
click at [240, 106] on div "Bed" at bounding box center [230, 108] width 20 height 13
click at [226, 161] on div "3" at bounding box center [238, 161] width 37 height 16
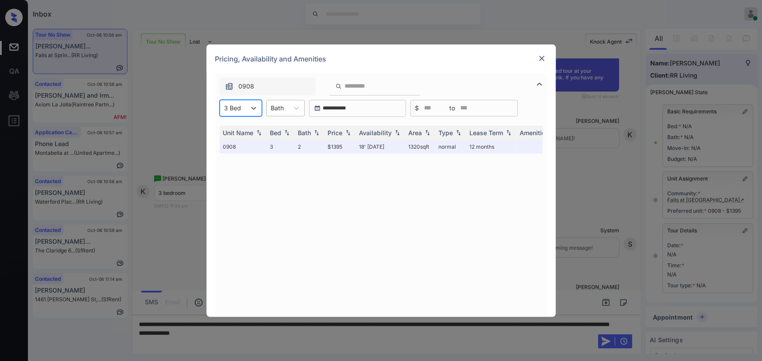
click at [285, 107] on div "Bath" at bounding box center [278, 108] width 22 height 13
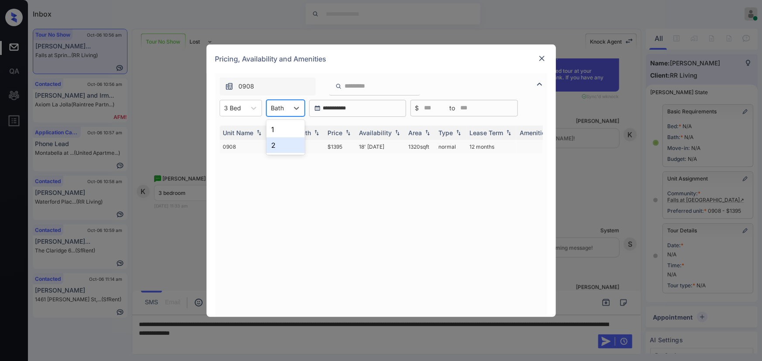
click at [274, 146] on div "2" at bounding box center [285, 146] width 38 height 16
click at [347, 132] on img at bounding box center [348, 133] width 9 height 6
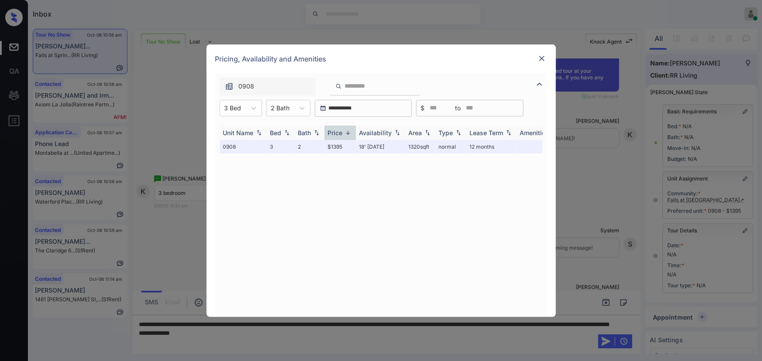
click at [347, 132] on img at bounding box center [348, 133] width 9 height 7
click at [542, 57] on img at bounding box center [541, 58] width 9 height 9
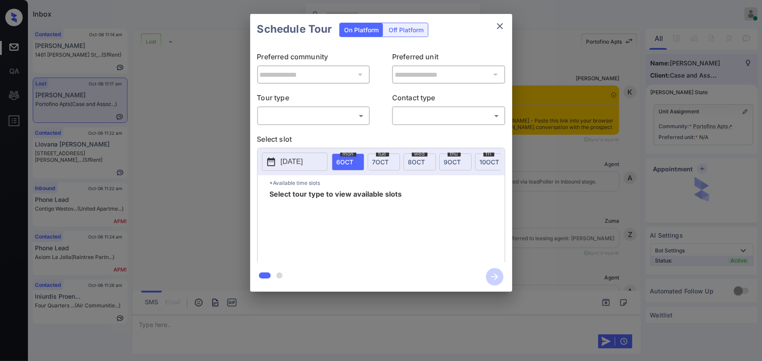
scroll to position [3694, 0]
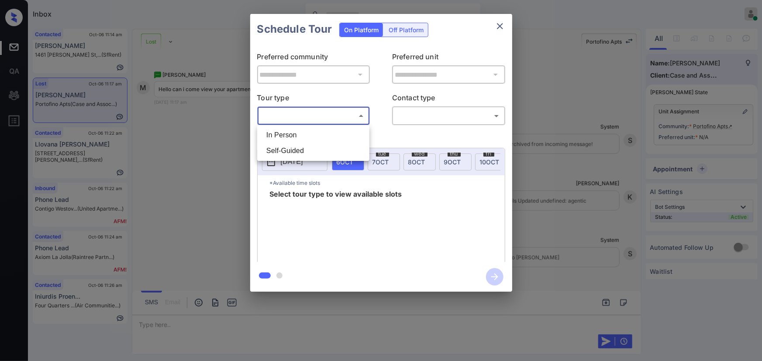
click at [328, 119] on body "Inbox [PERSON_NAME] Online Set yourself offline Set yourself on break Profile S…" at bounding box center [381, 180] width 762 height 361
drag, startPoint x: 312, startPoint y: 136, endPoint x: 319, endPoint y: 137, distance: 6.6
click at [312, 136] on li "In Person" at bounding box center [313, 135] width 108 height 16
type input "********"
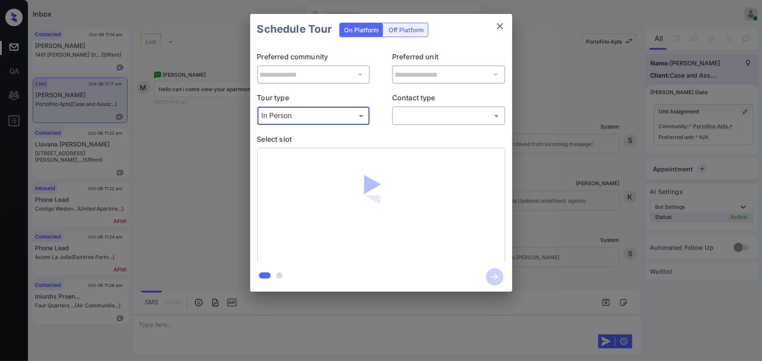
click at [420, 120] on body "Inbox [PERSON_NAME] Online Set yourself offline Set yourself on break Profile S…" at bounding box center [381, 180] width 762 height 361
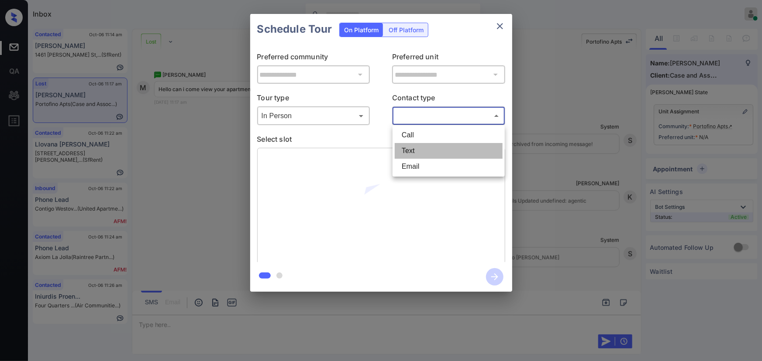
click at [409, 155] on li "Text" at bounding box center [449, 151] width 108 height 16
type input "****"
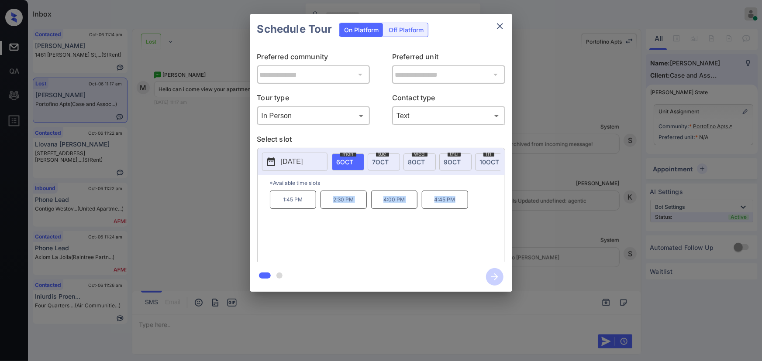
copy div "2:30 PM 4:00 PM 4:45 PM"
drag, startPoint x: 458, startPoint y: 204, endPoint x: 306, endPoint y: 276, distance: 168.5
click at [330, 202] on div "1:45 PM 2:30 PM 4:00 PM 4:45 PM" at bounding box center [387, 226] width 235 height 70
click at [300, 320] on div at bounding box center [381, 180] width 762 height 361
